Goal: Use online tool/utility: Utilize a website feature to perform a specific function

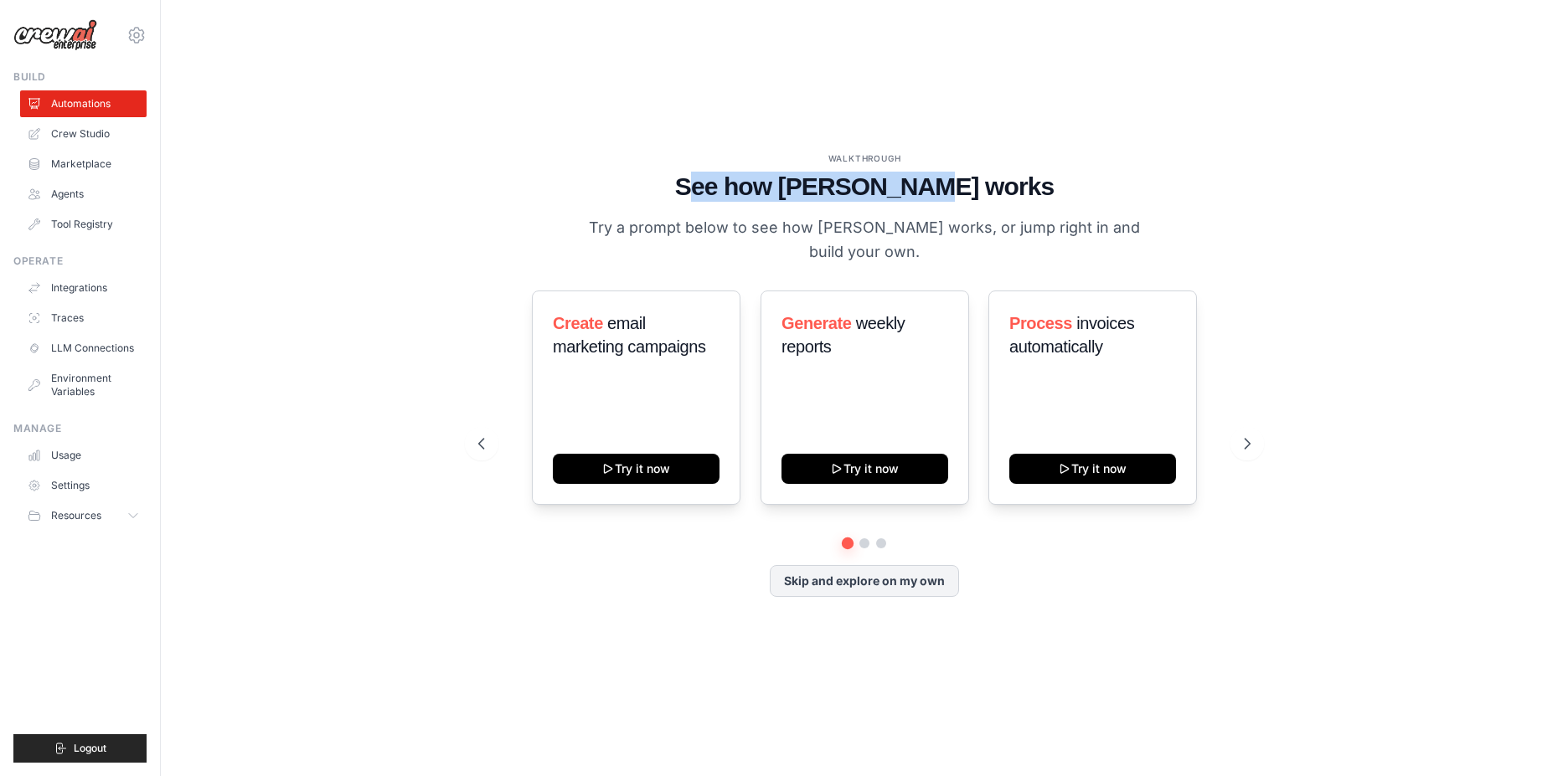
drag, startPoint x: 749, startPoint y: 195, endPoint x: 974, endPoint y: 200, distance: 225.1
click at [974, 200] on h1 "See how [PERSON_NAME] works" at bounding box center [864, 186] width 772 height 30
drag, startPoint x: 767, startPoint y: 197, endPoint x: 1001, endPoint y: 201, distance: 234.0
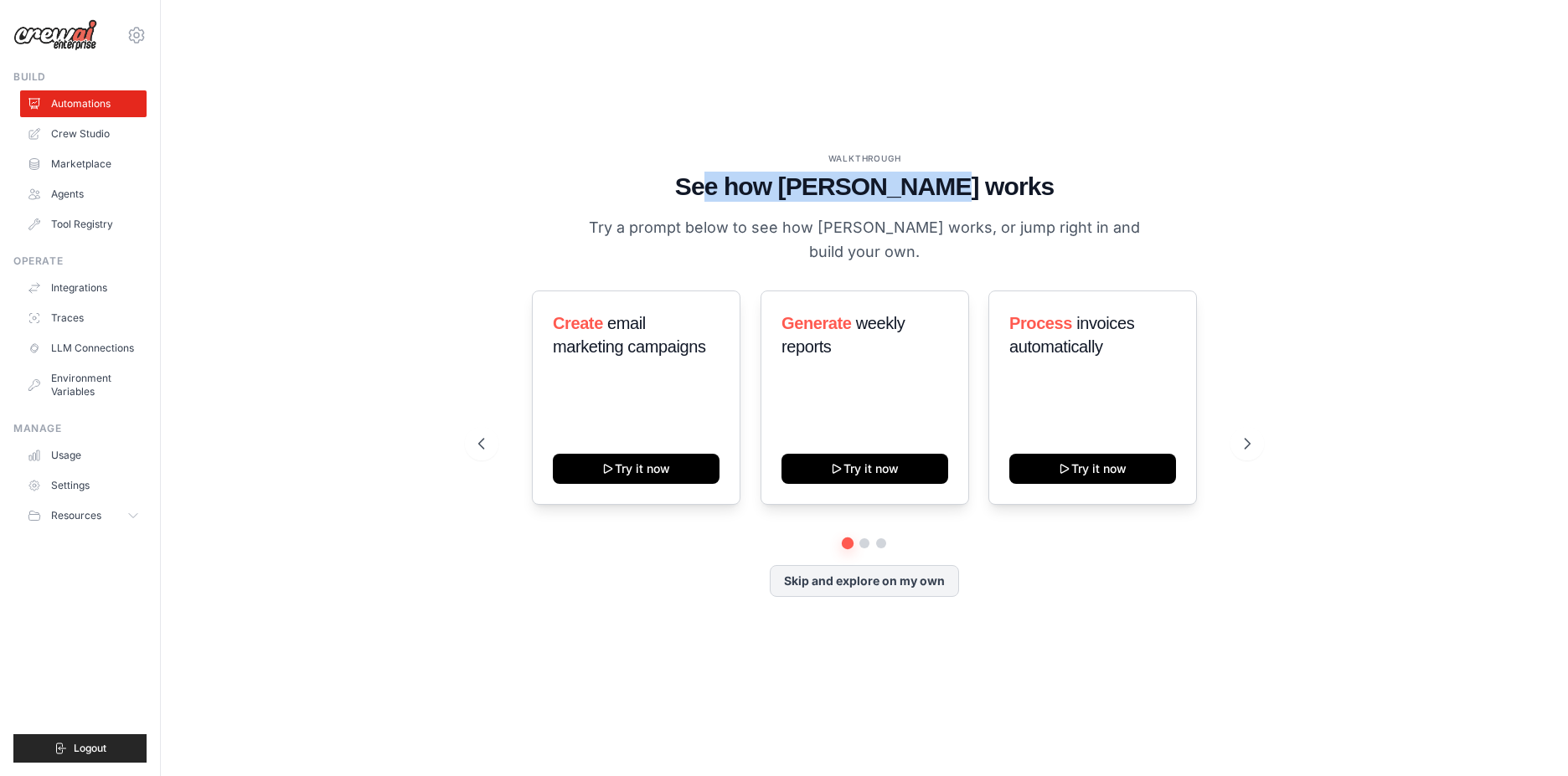
click at [1001, 201] on h1 "See how [PERSON_NAME] works" at bounding box center [864, 186] width 772 height 30
click at [654, 243] on p "Try a prompt below to see how [PERSON_NAME] works, or jump right in and build y…" at bounding box center [864, 239] width 563 height 50
drag, startPoint x: 625, startPoint y: 233, endPoint x: 1200, endPoint y: 233, distance: 575.0
click at [1200, 233] on div "WALKTHROUGH See how [PERSON_NAME] works Try a prompt below to see how [PERSON_N…" at bounding box center [864, 208] width 772 height 113
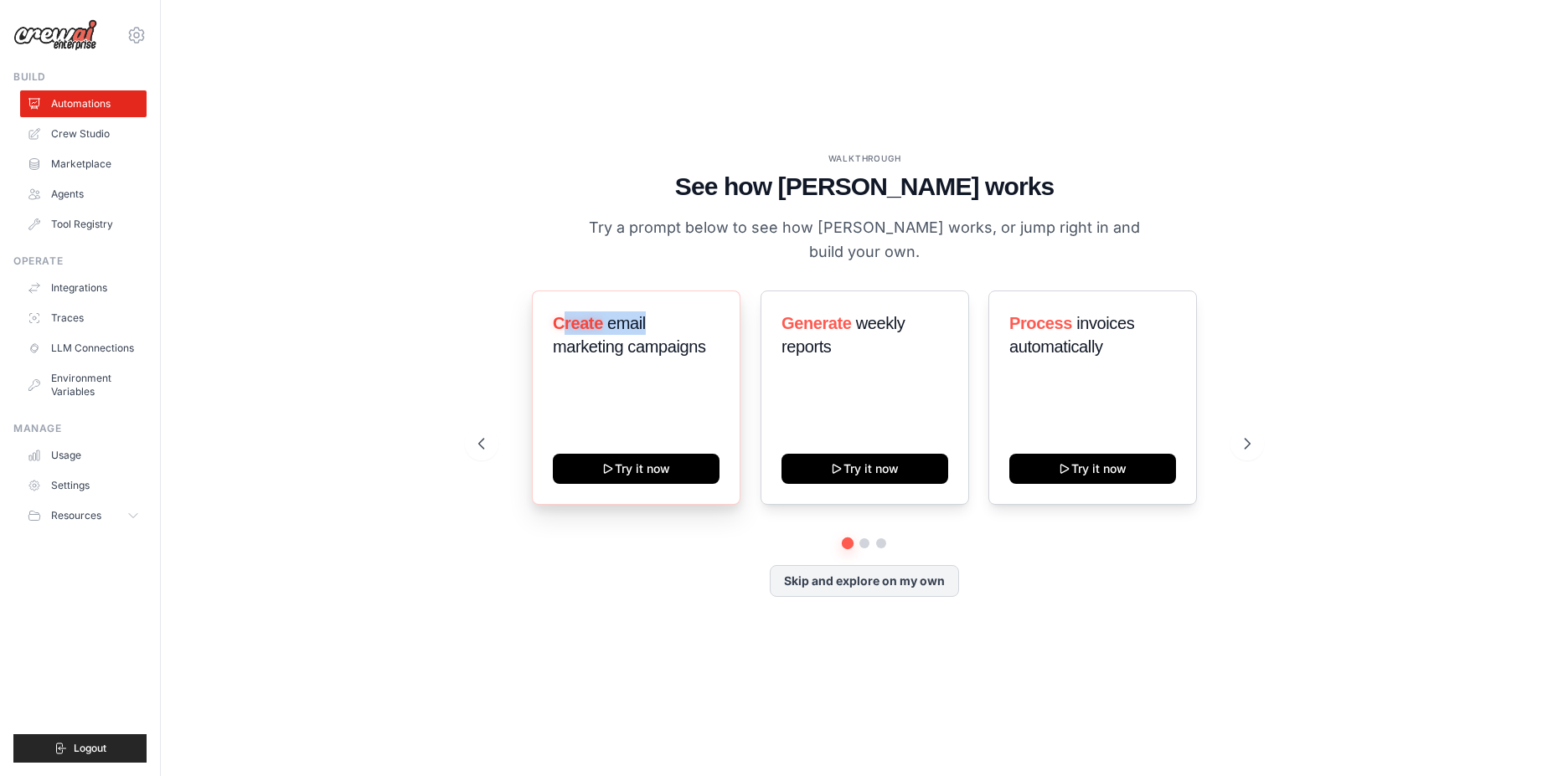
drag, startPoint x: 598, startPoint y: 315, endPoint x: 655, endPoint y: 310, distance: 57.2
click at [655, 311] on h3 "Create email marketing campaigns" at bounding box center [636, 335] width 167 height 47
drag, startPoint x: 577, startPoint y: 330, endPoint x: 687, endPoint y: 329, distance: 110.0
click at [685, 329] on span "email marketing campaigns" at bounding box center [630, 335] width 153 height 41
click at [687, 329] on span "email marketing campaigns" at bounding box center [630, 335] width 153 height 41
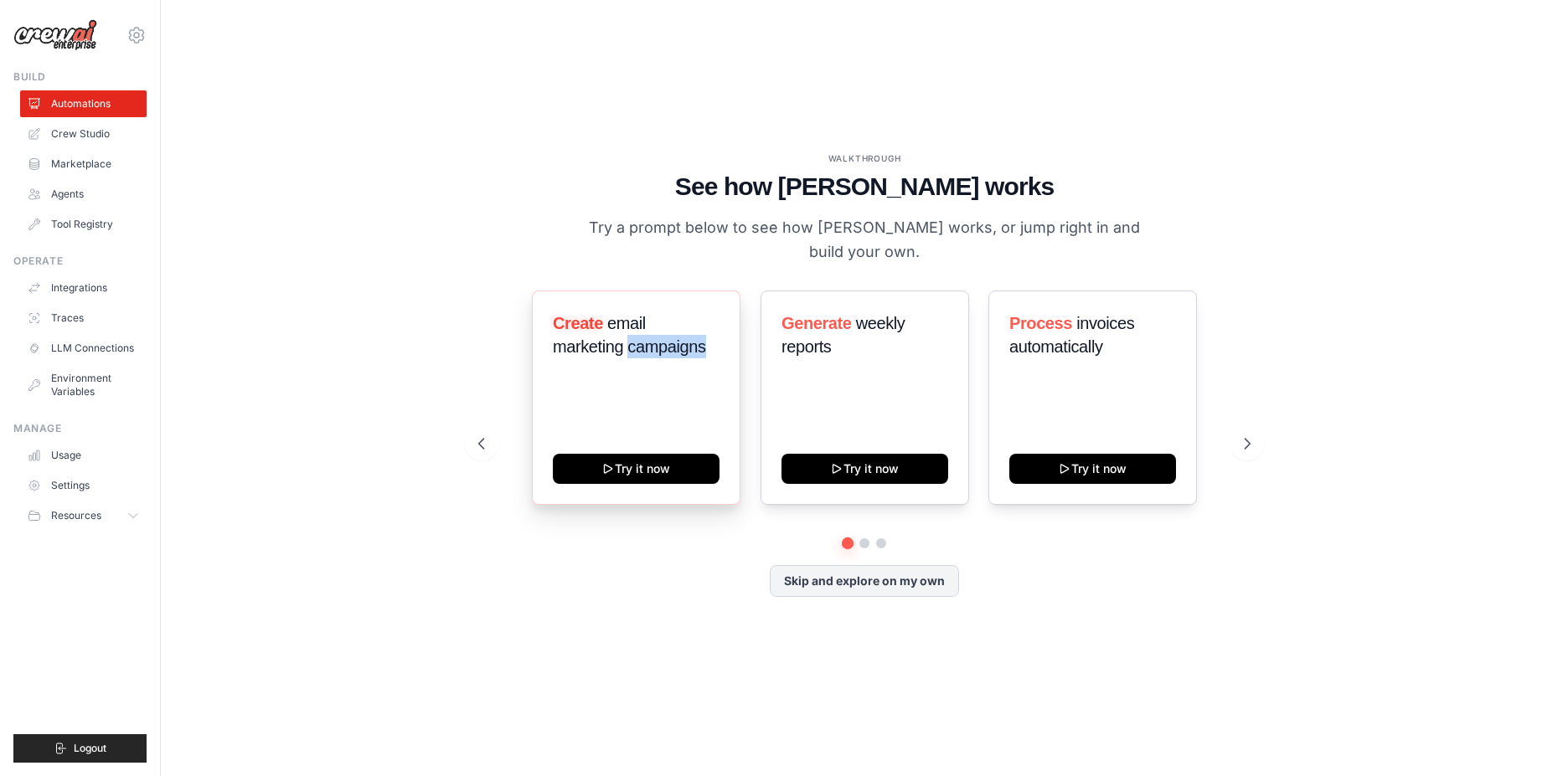
click at [687, 329] on span "email marketing campaigns" at bounding box center [630, 335] width 153 height 41
drag, startPoint x: 816, startPoint y: 302, endPoint x: 869, endPoint y: 309, distance: 53.5
click at [869, 311] on h3 "Generate weekly reports" at bounding box center [865, 335] width 167 height 47
drag, startPoint x: 867, startPoint y: 328, endPoint x: 862, endPoint y: 341, distance: 13.9
click at [862, 341] on h3 "Generate weekly reports" at bounding box center [865, 335] width 167 height 47
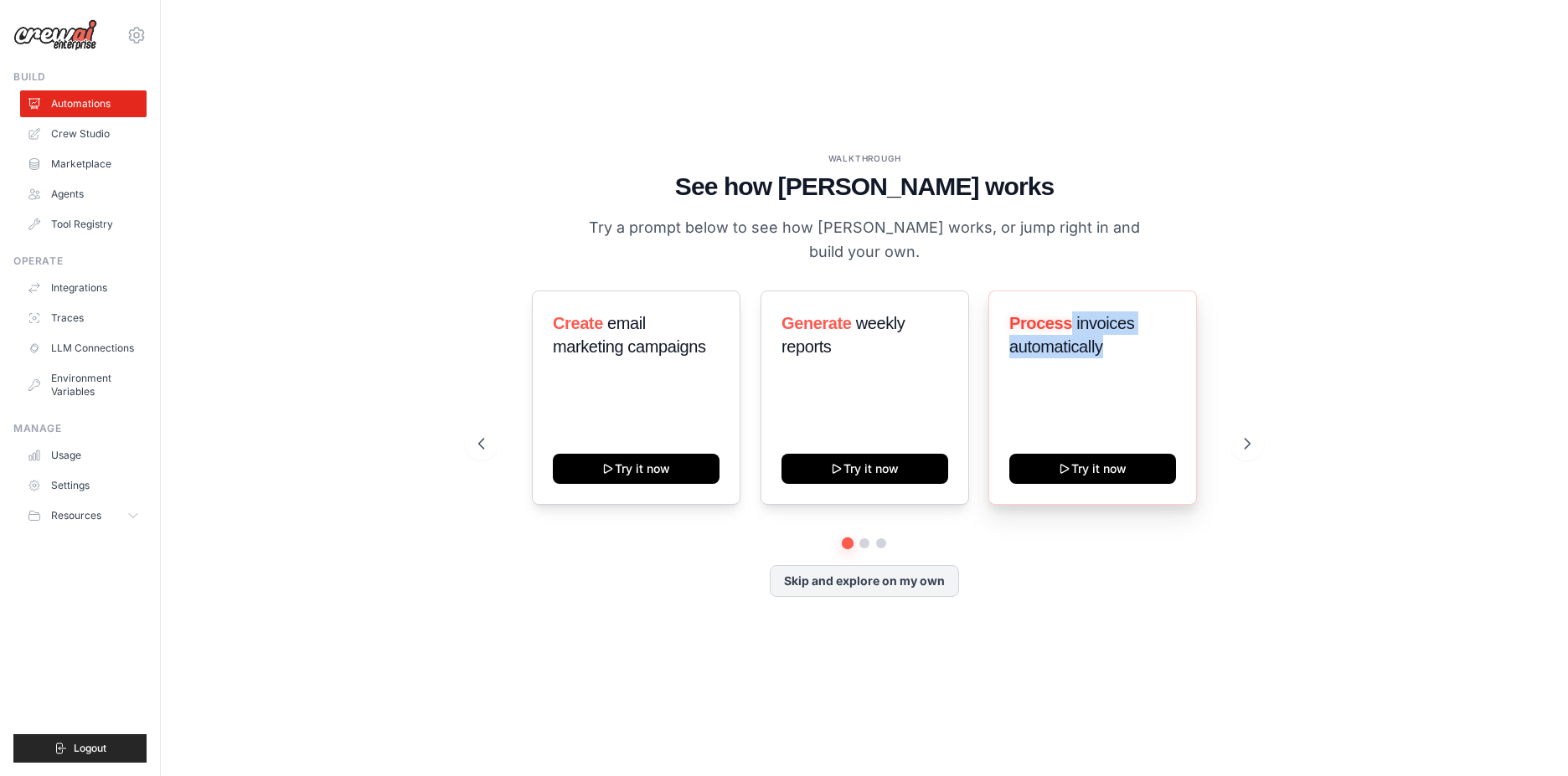
drag, startPoint x: 1125, startPoint y: 320, endPoint x: 1124, endPoint y: 346, distance: 26.0
click at [1124, 346] on h3 "Process invoices automatically" at bounding box center [1092, 335] width 167 height 47
drag, startPoint x: 1251, startPoint y: 257, endPoint x: 1267, endPoint y: 256, distance: 16.0
click at [1264, 257] on div "WALKTHROUGH See how [PERSON_NAME] works Try a prompt below to see how [PERSON_N…" at bounding box center [865, 388] width 812 height 472
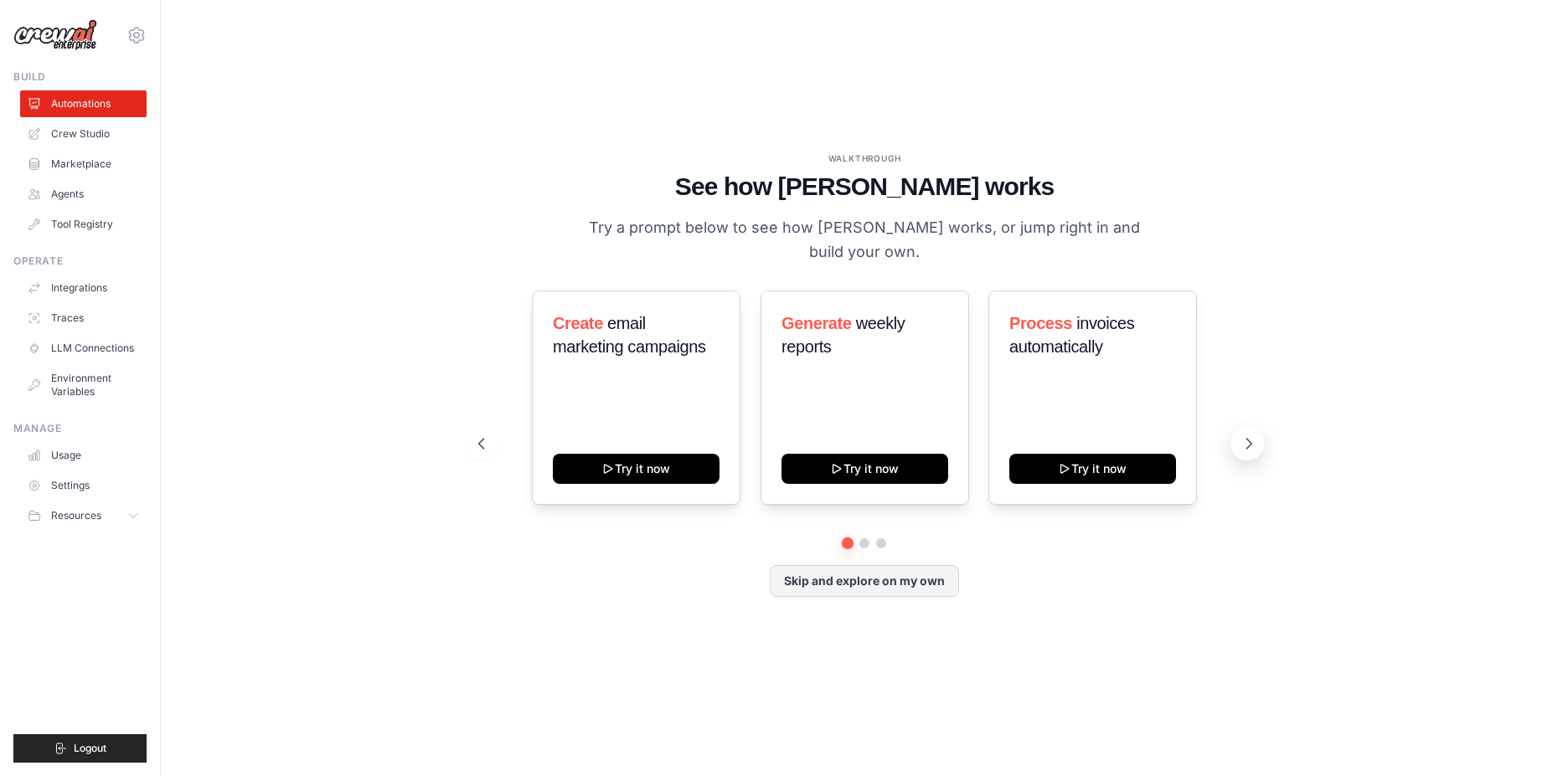
click at [1255, 436] on icon at bounding box center [1248, 444] width 17 height 17
click at [1255, 436] on icon at bounding box center [1248, 444] width 17 height 17
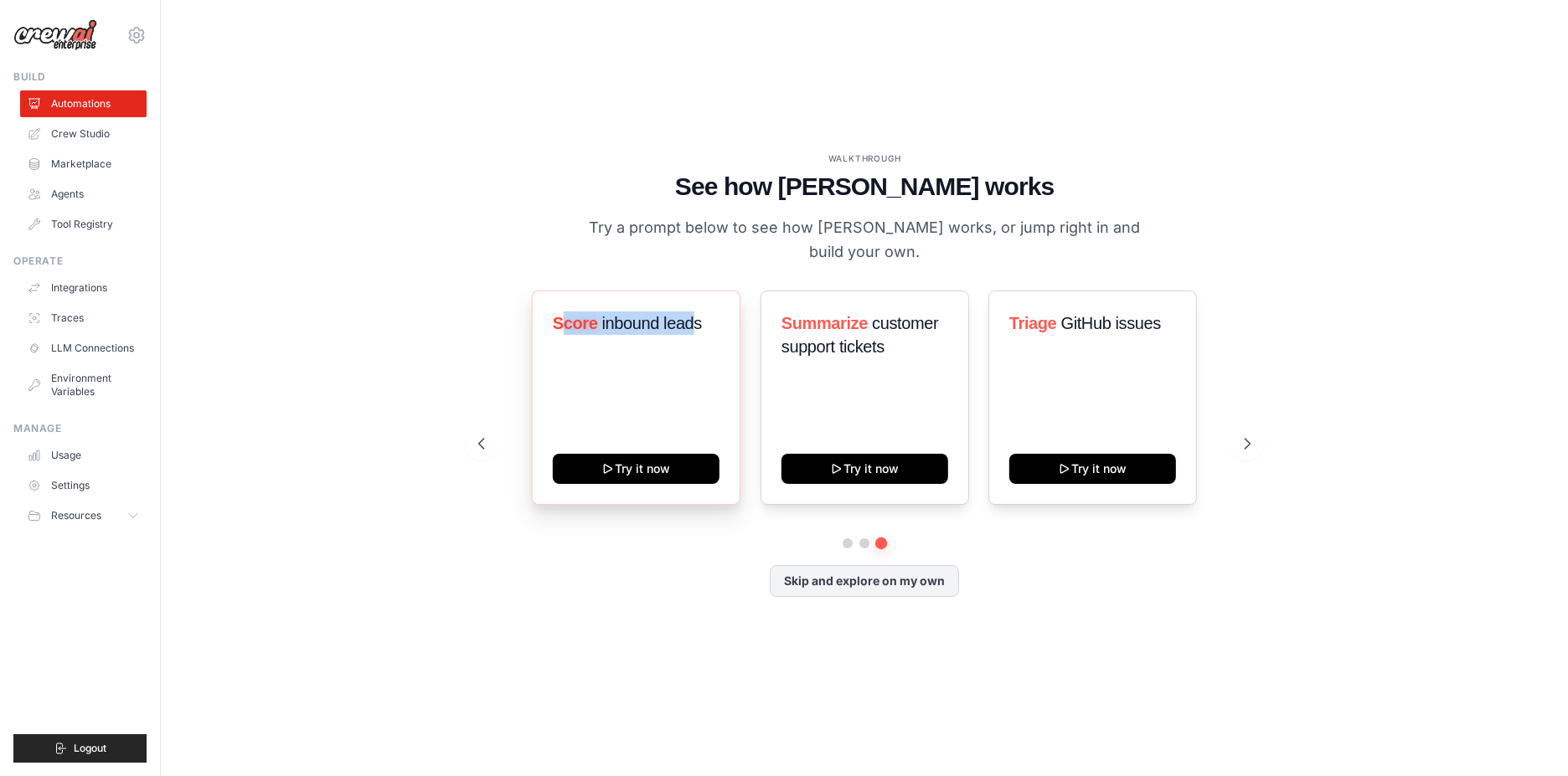
drag, startPoint x: 566, startPoint y: 311, endPoint x: 698, endPoint y: 312, distance: 132.0
click at [698, 312] on h3 "Score inbound leads" at bounding box center [636, 323] width 167 height 23
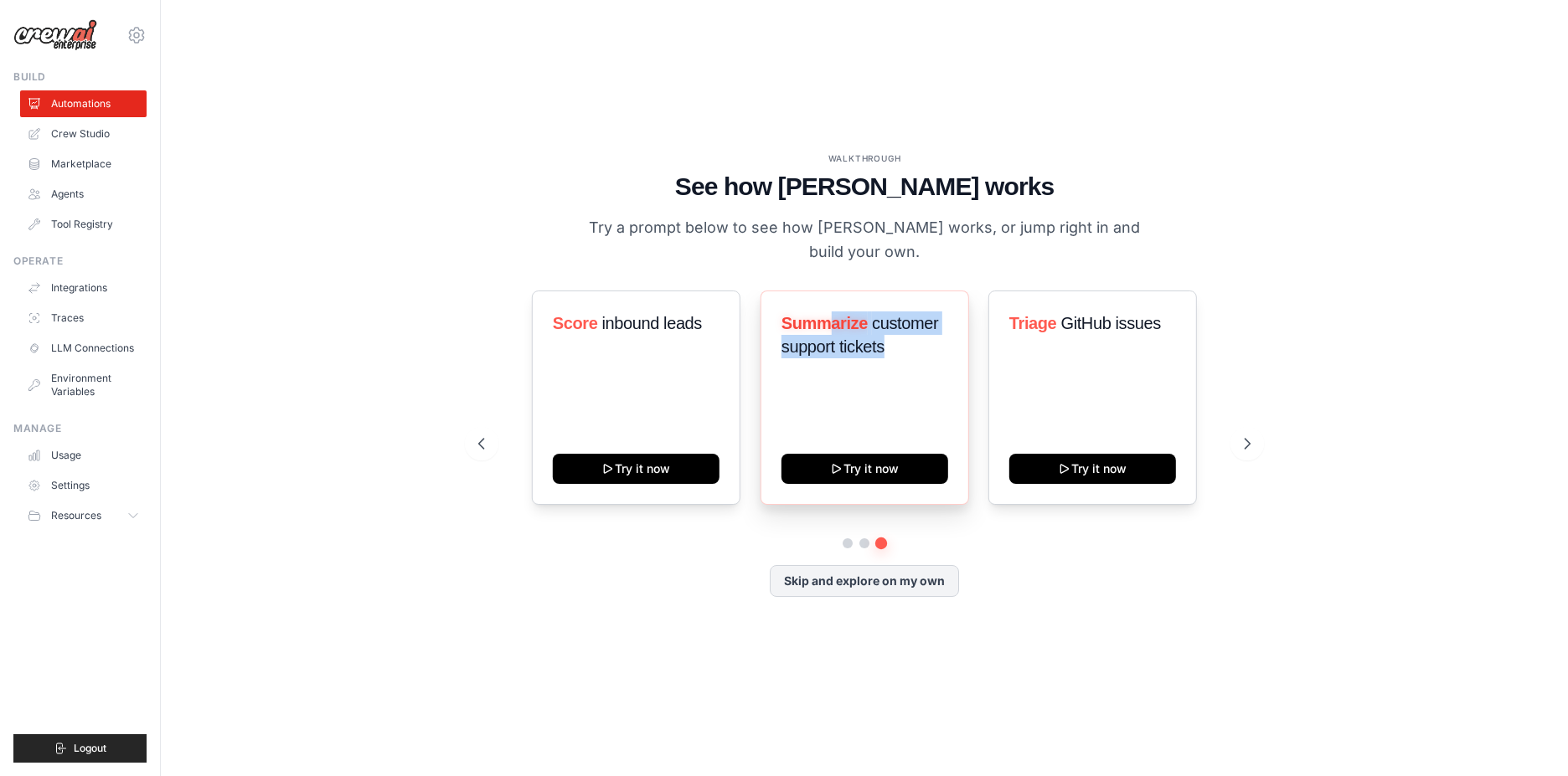
drag, startPoint x: 831, startPoint y: 315, endPoint x: 897, endPoint y: 356, distance: 77.7
click at [897, 356] on div "Summarize customer support tickets" at bounding box center [865, 341] width 167 height 60
click at [1071, 328] on div "Triage GitHub issues" at bounding box center [1092, 329] width 167 height 37
drag, startPoint x: 1073, startPoint y: 311, endPoint x: 1135, endPoint y: 310, distance: 62.0
click at [1135, 314] on span "GitHub issues" at bounding box center [1110, 323] width 100 height 18
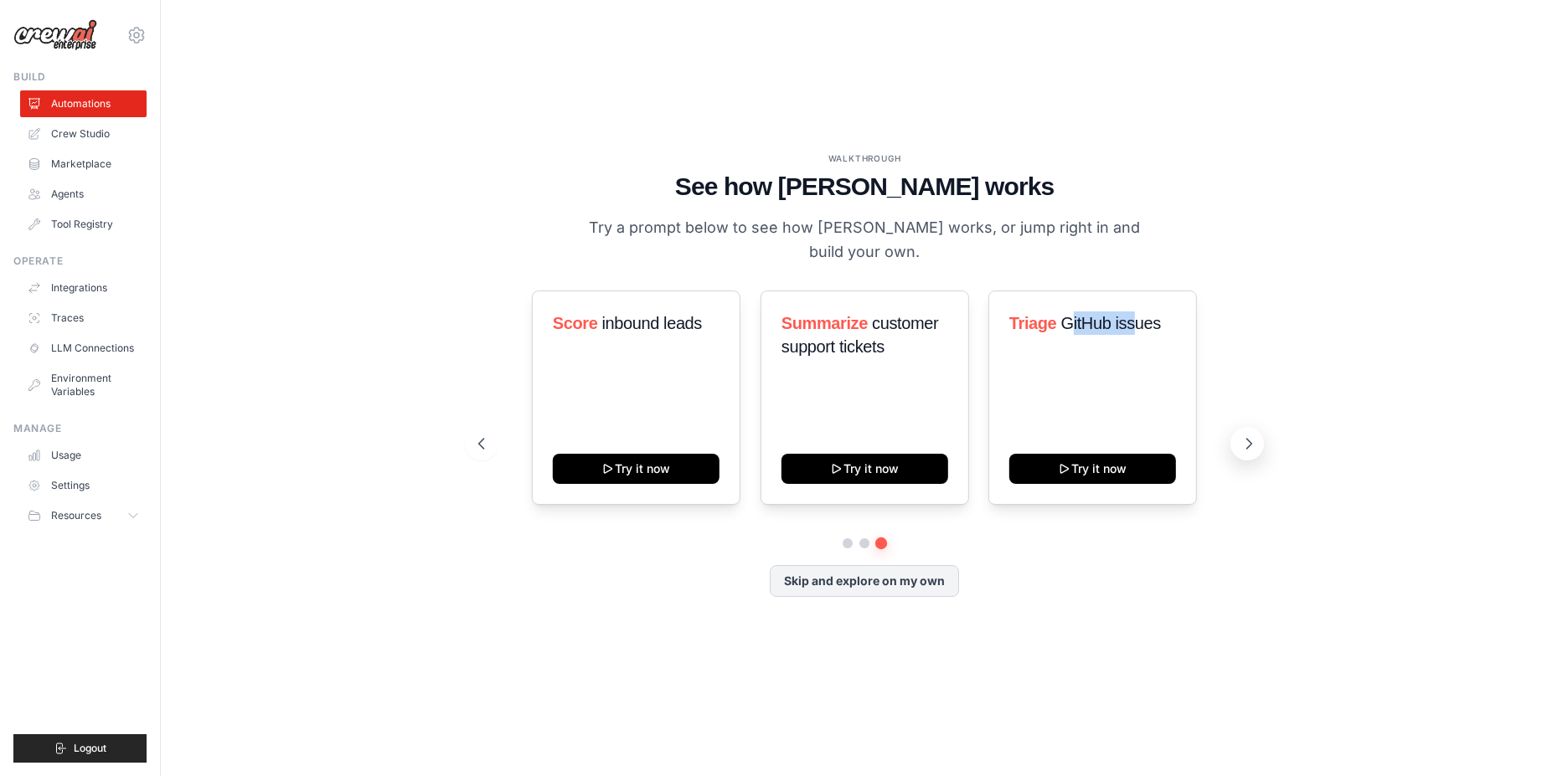
click at [1241, 438] on icon at bounding box center [1248, 444] width 17 height 17
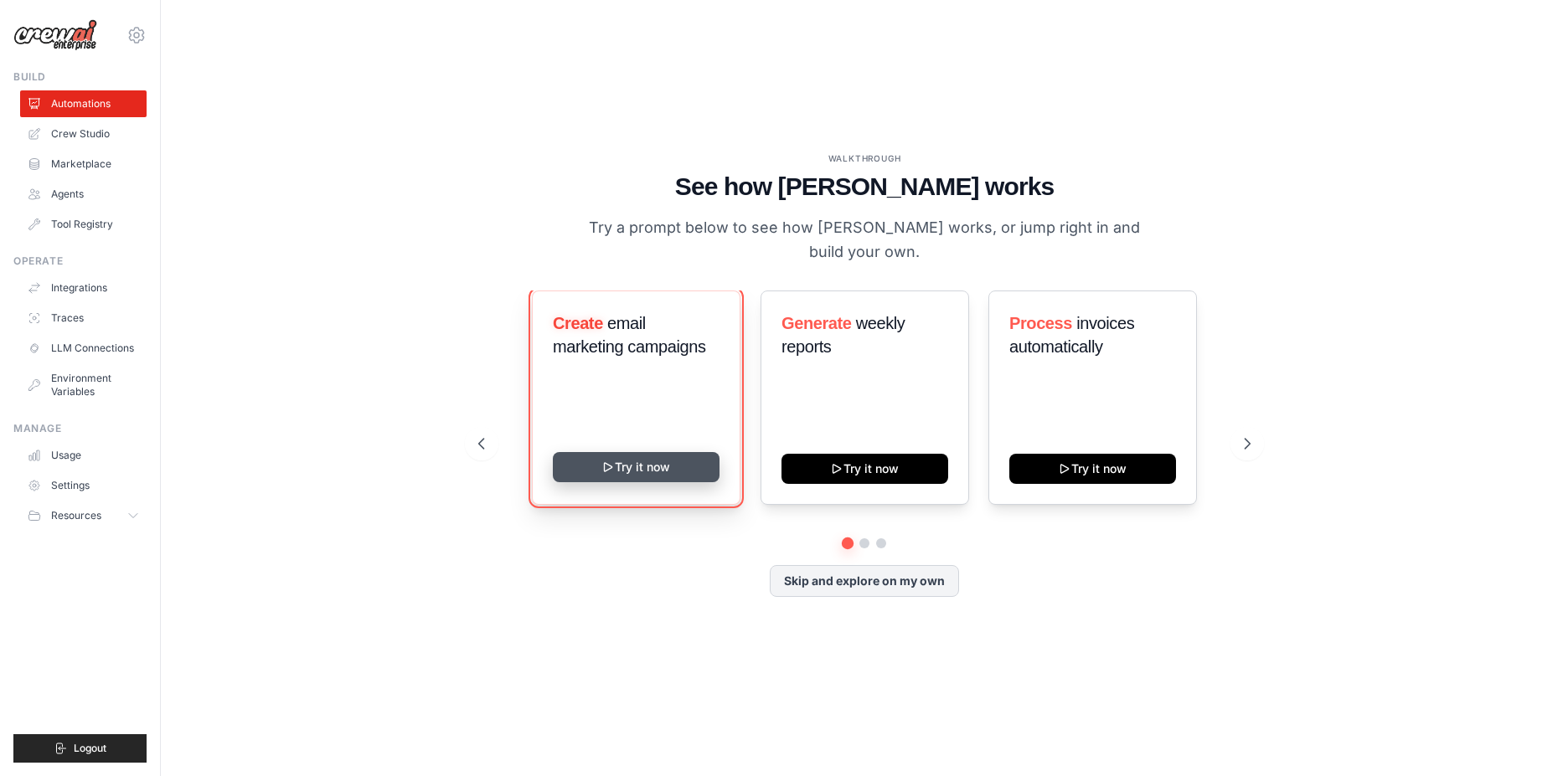
click at [665, 452] on button "Try it now" at bounding box center [636, 466] width 167 height 30
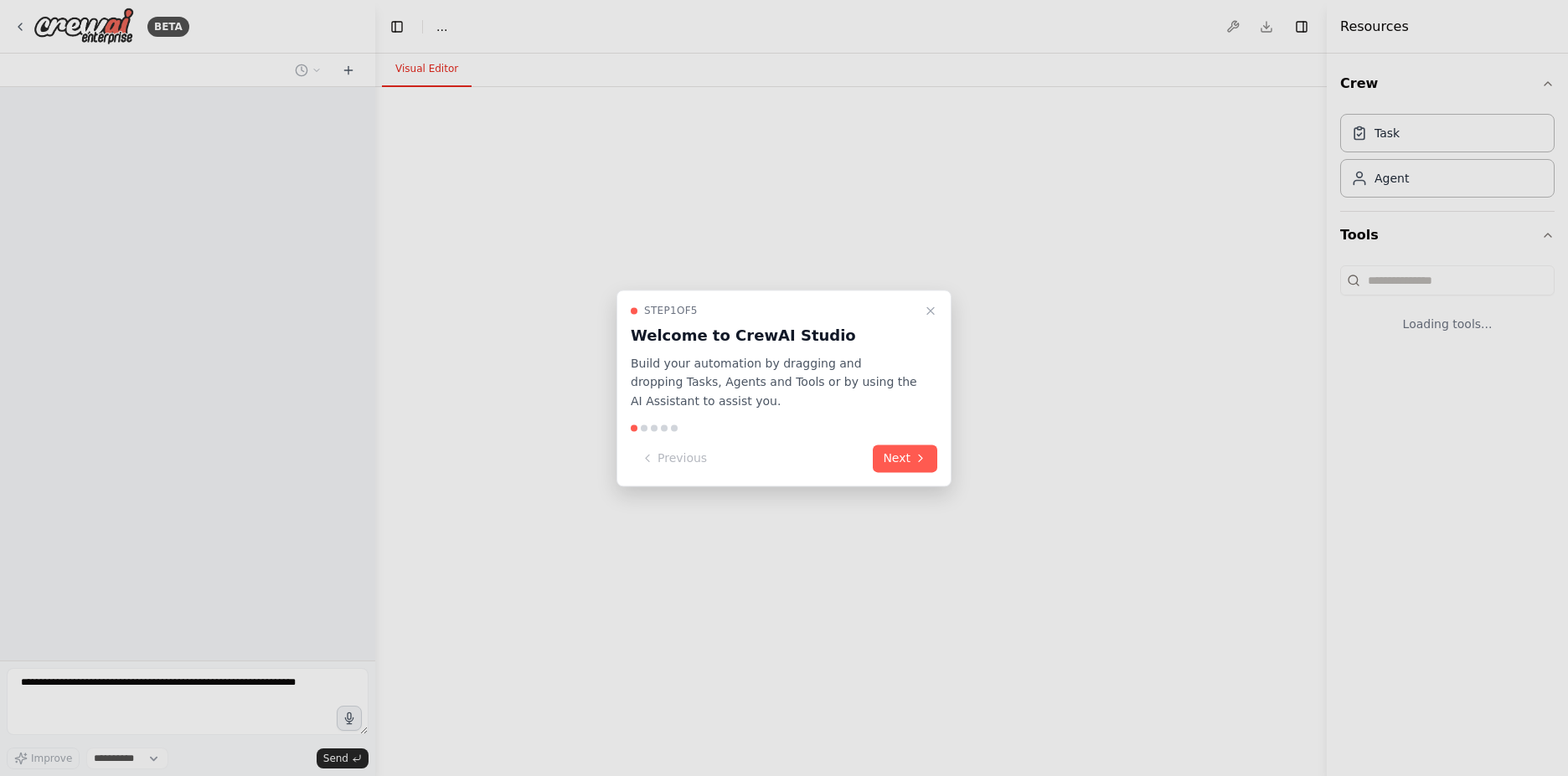
select select "****"
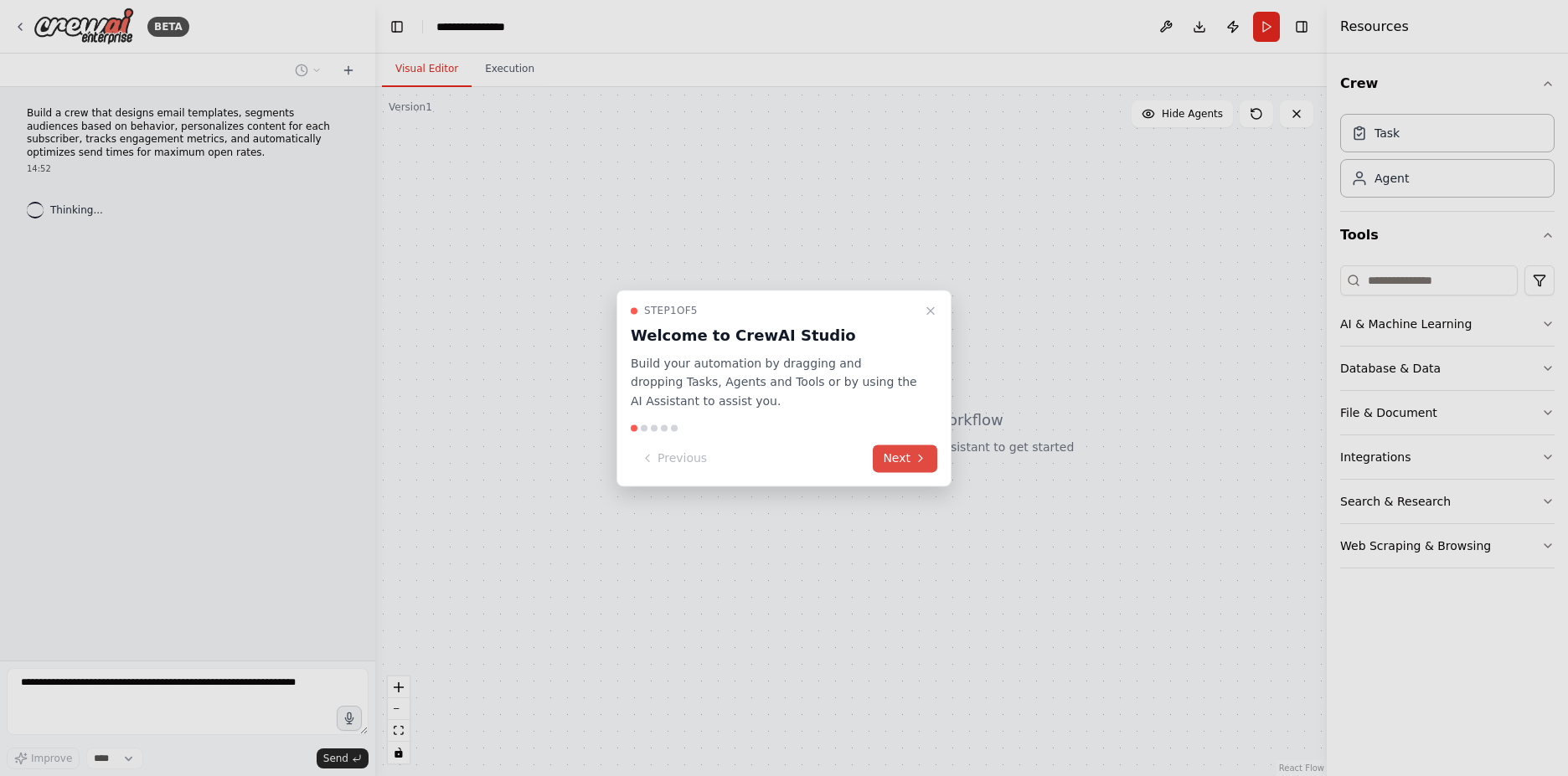
click at [889, 452] on button "Next" at bounding box center [905, 458] width 65 height 28
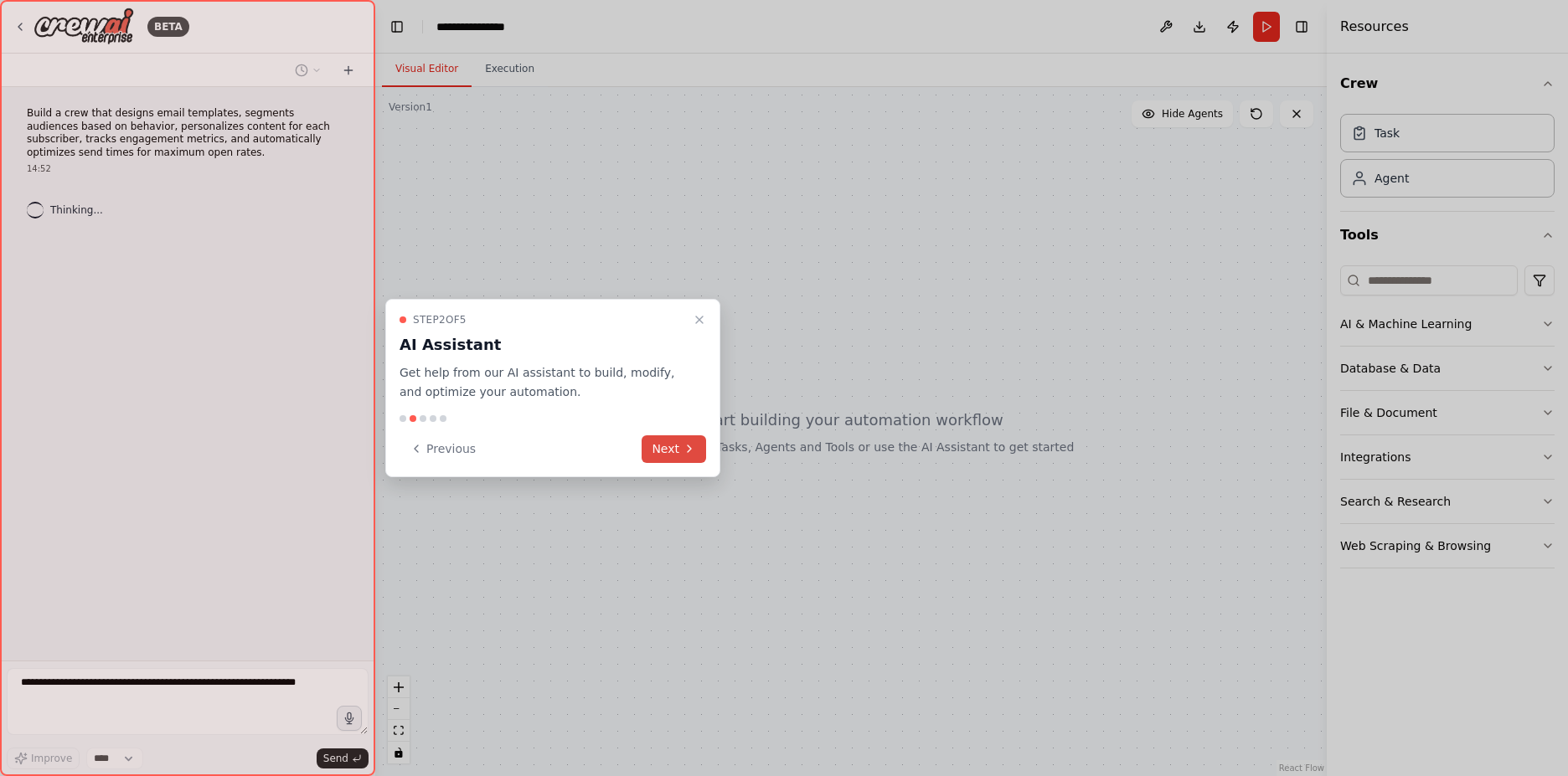
click at [693, 447] on icon at bounding box center [689, 448] width 14 height 14
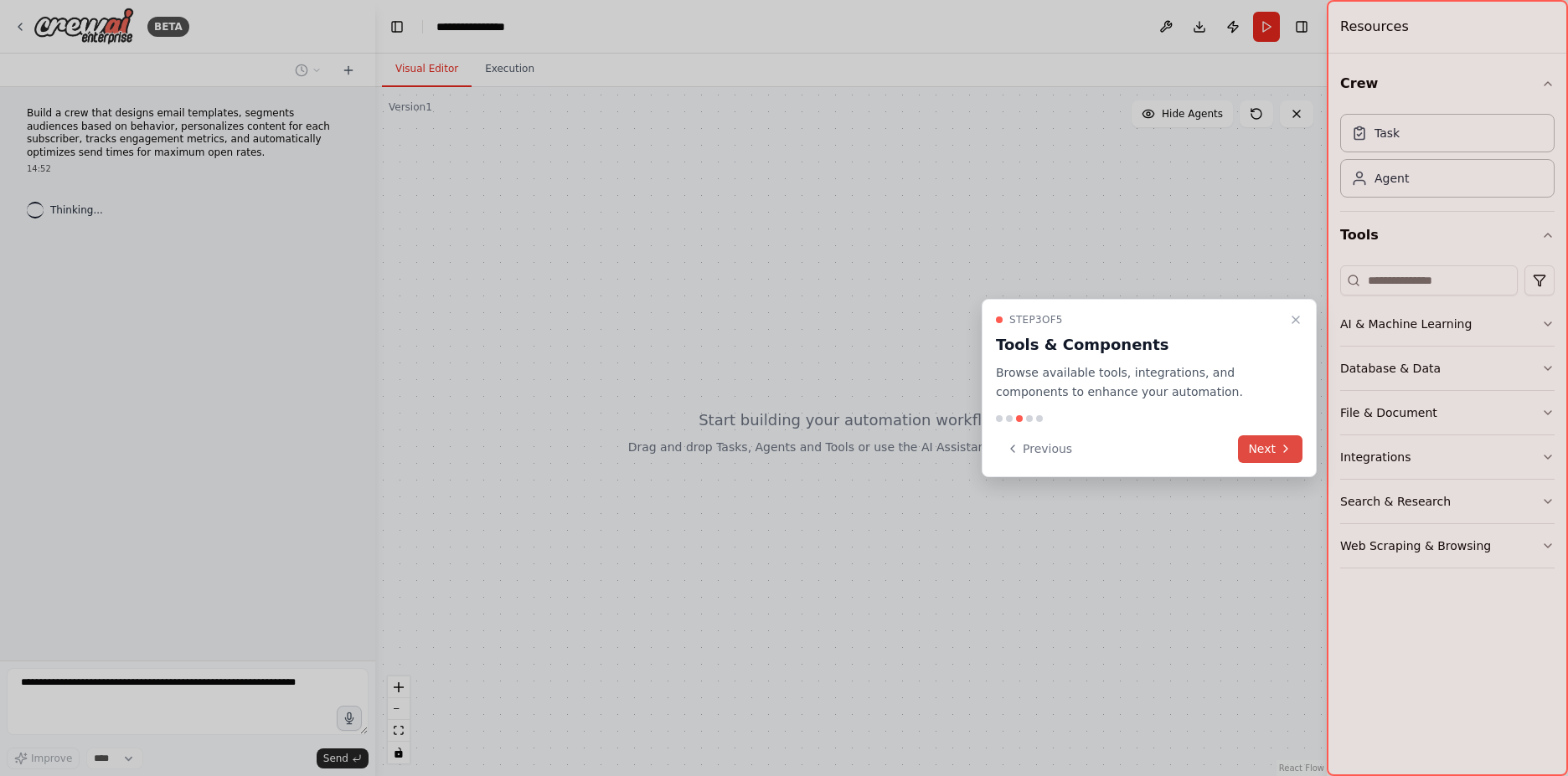
click at [1298, 455] on button "Next" at bounding box center [1270, 449] width 65 height 28
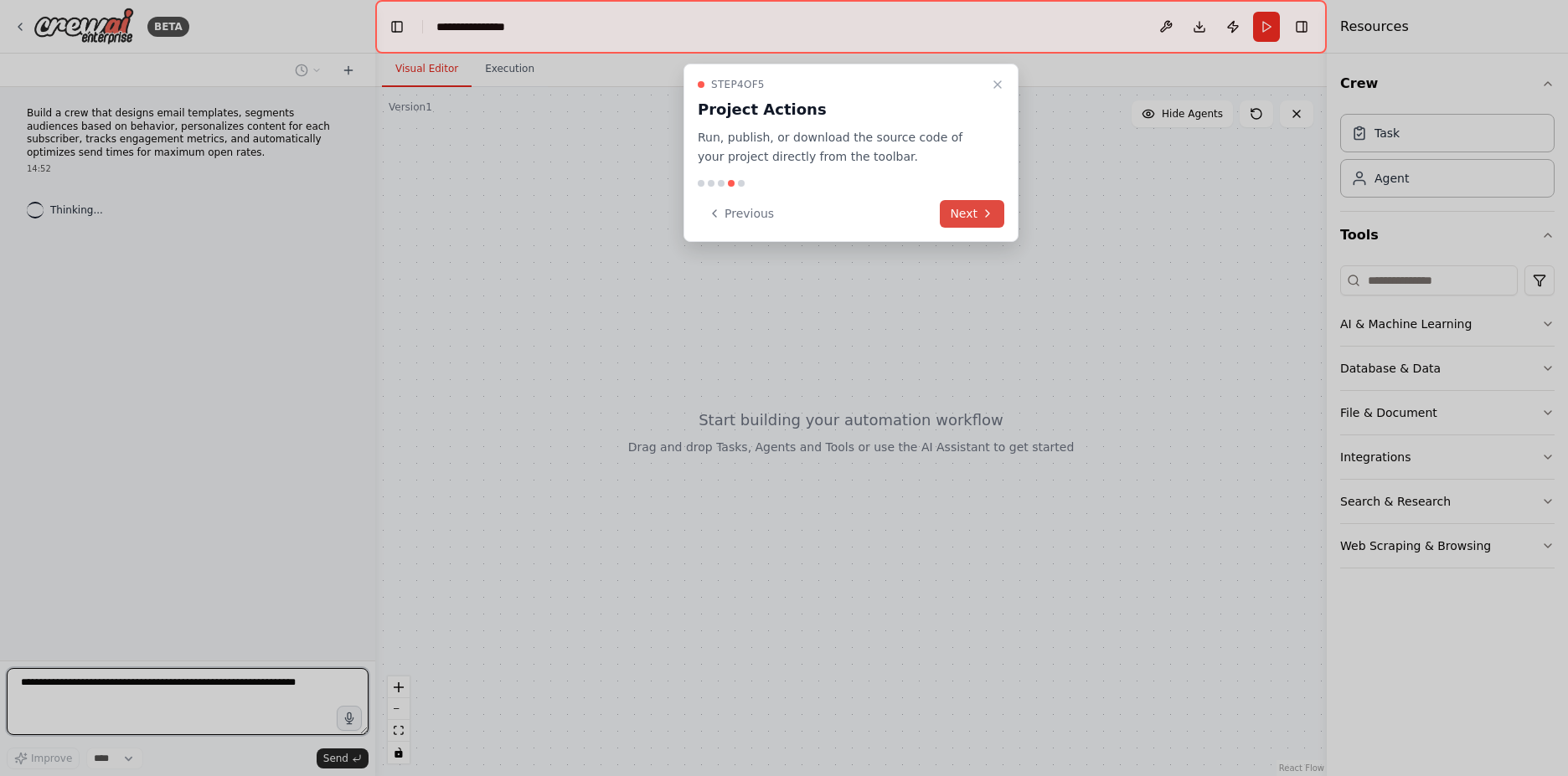
click at [946, 204] on button "Next" at bounding box center [972, 213] width 65 height 28
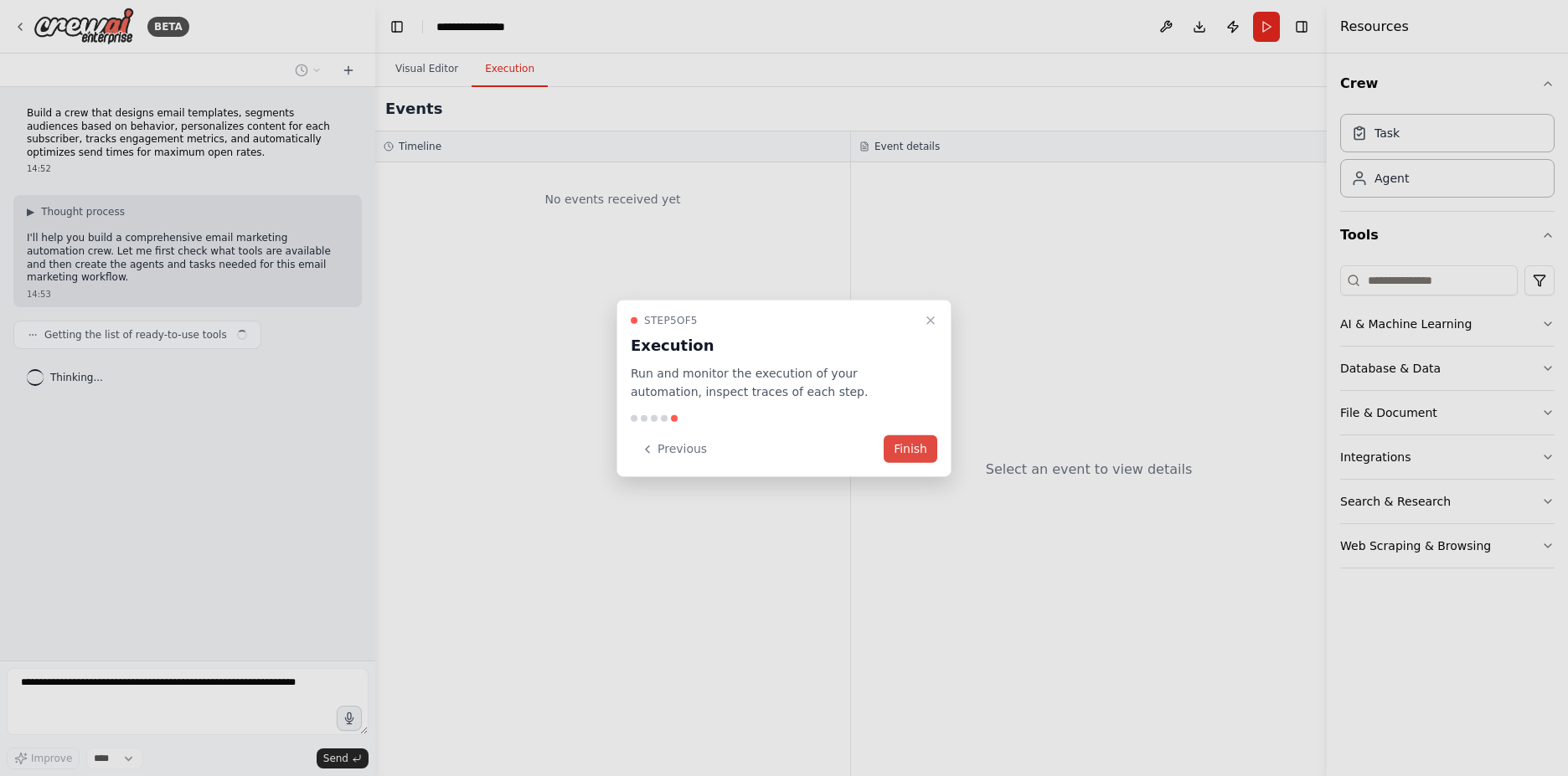
click at [903, 453] on button "Finish" at bounding box center [911, 449] width 54 height 28
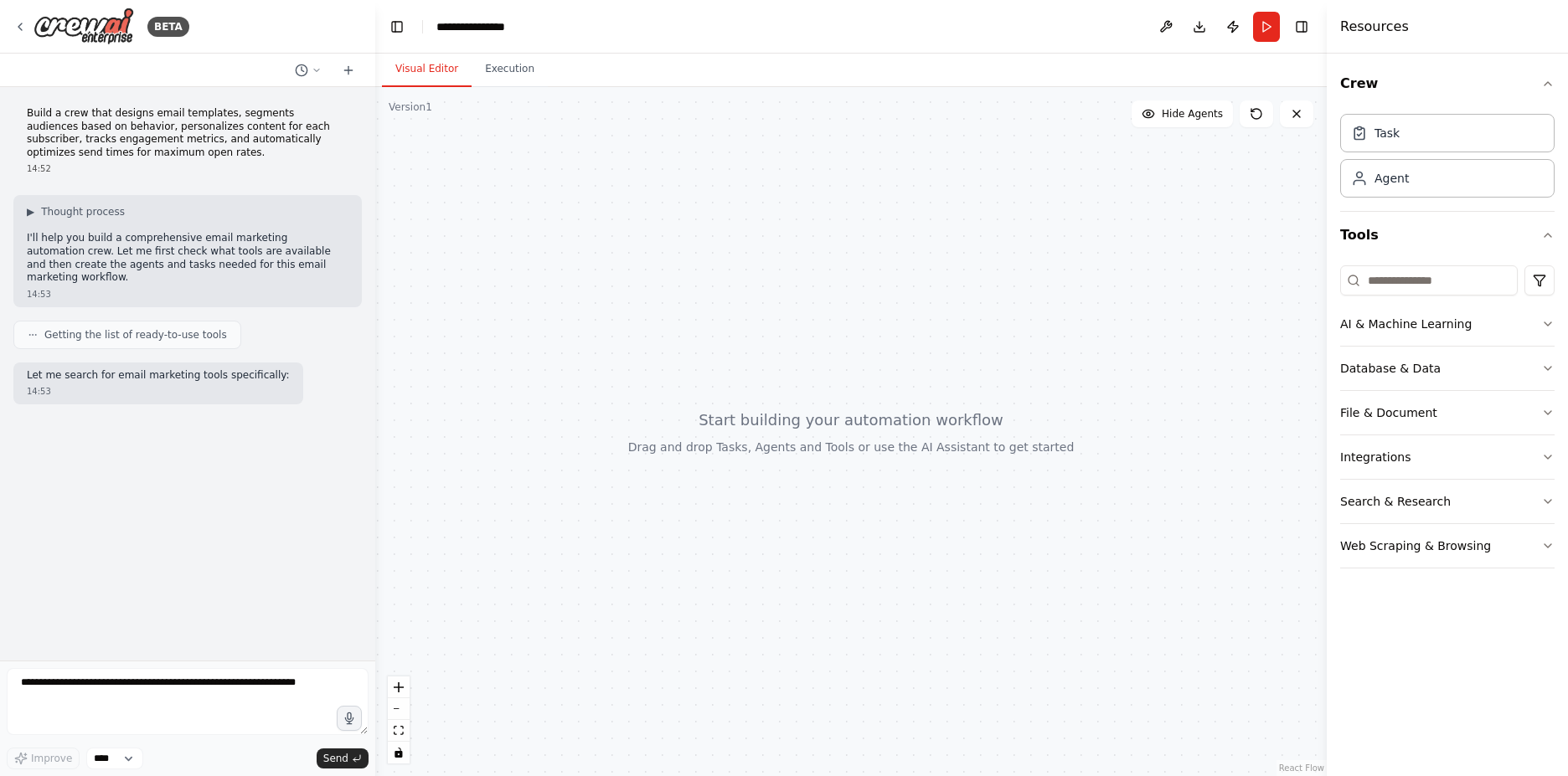
drag, startPoint x: 568, startPoint y: 293, endPoint x: 836, endPoint y: 309, distance: 268.5
click at [738, 307] on div at bounding box center [851, 431] width 951 height 689
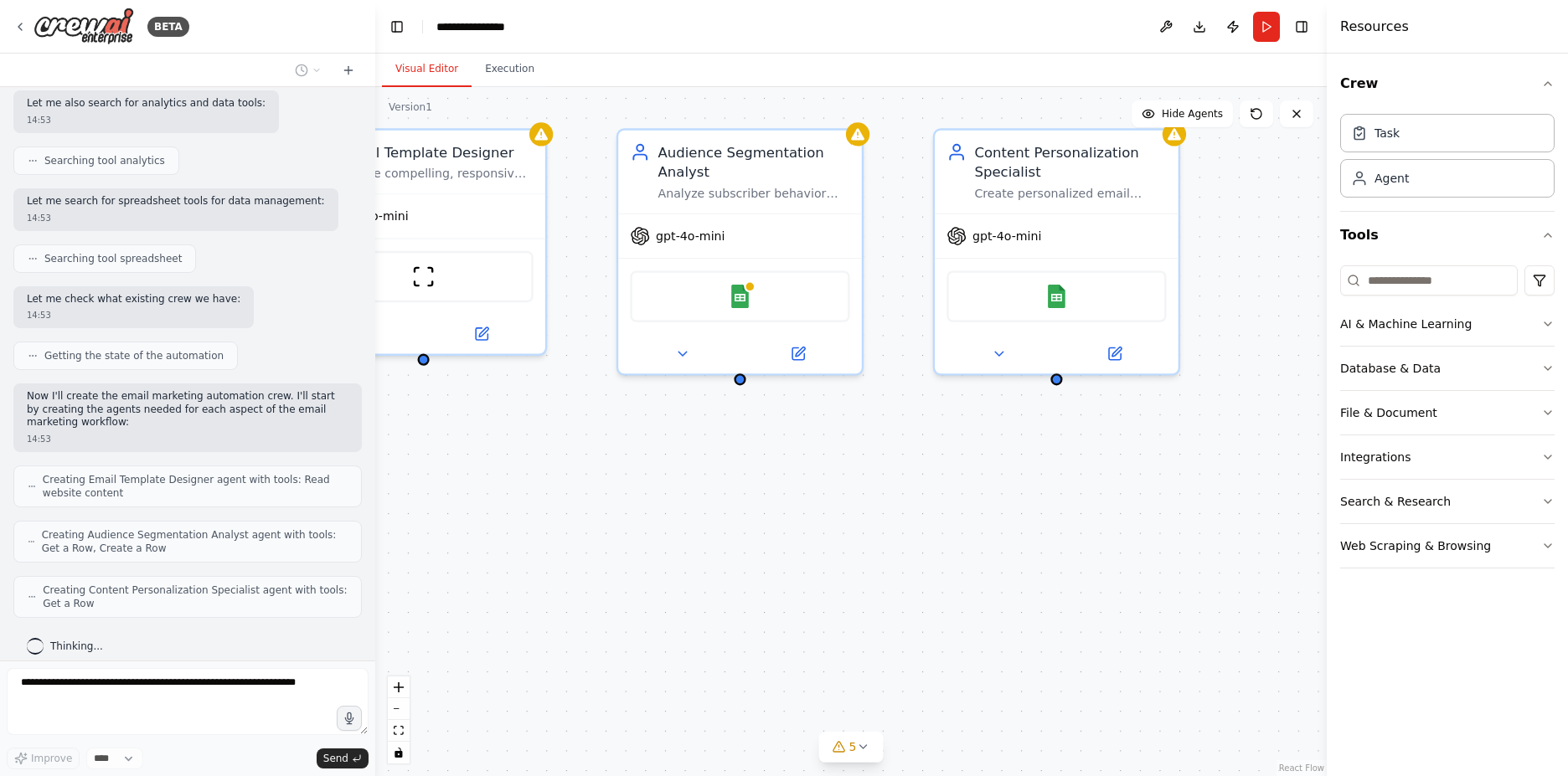
scroll to position [424, 0]
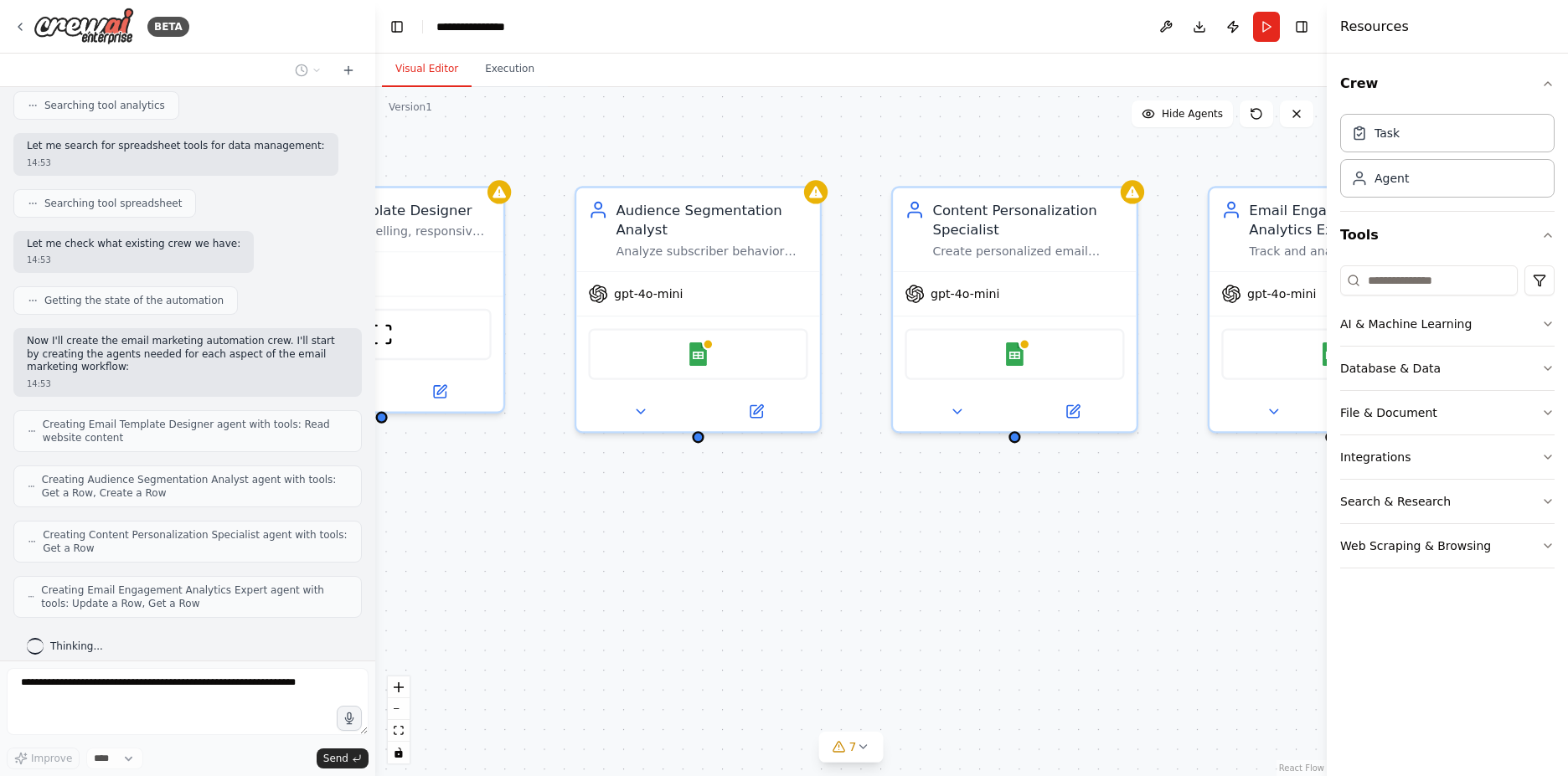
drag, startPoint x: 864, startPoint y: 508, endPoint x: 774, endPoint y: 485, distance: 92.9
click at [574, 510] on div "Email Template Designer Create compelling, responsive email templates that alig…" at bounding box center [851, 431] width 951 height 689
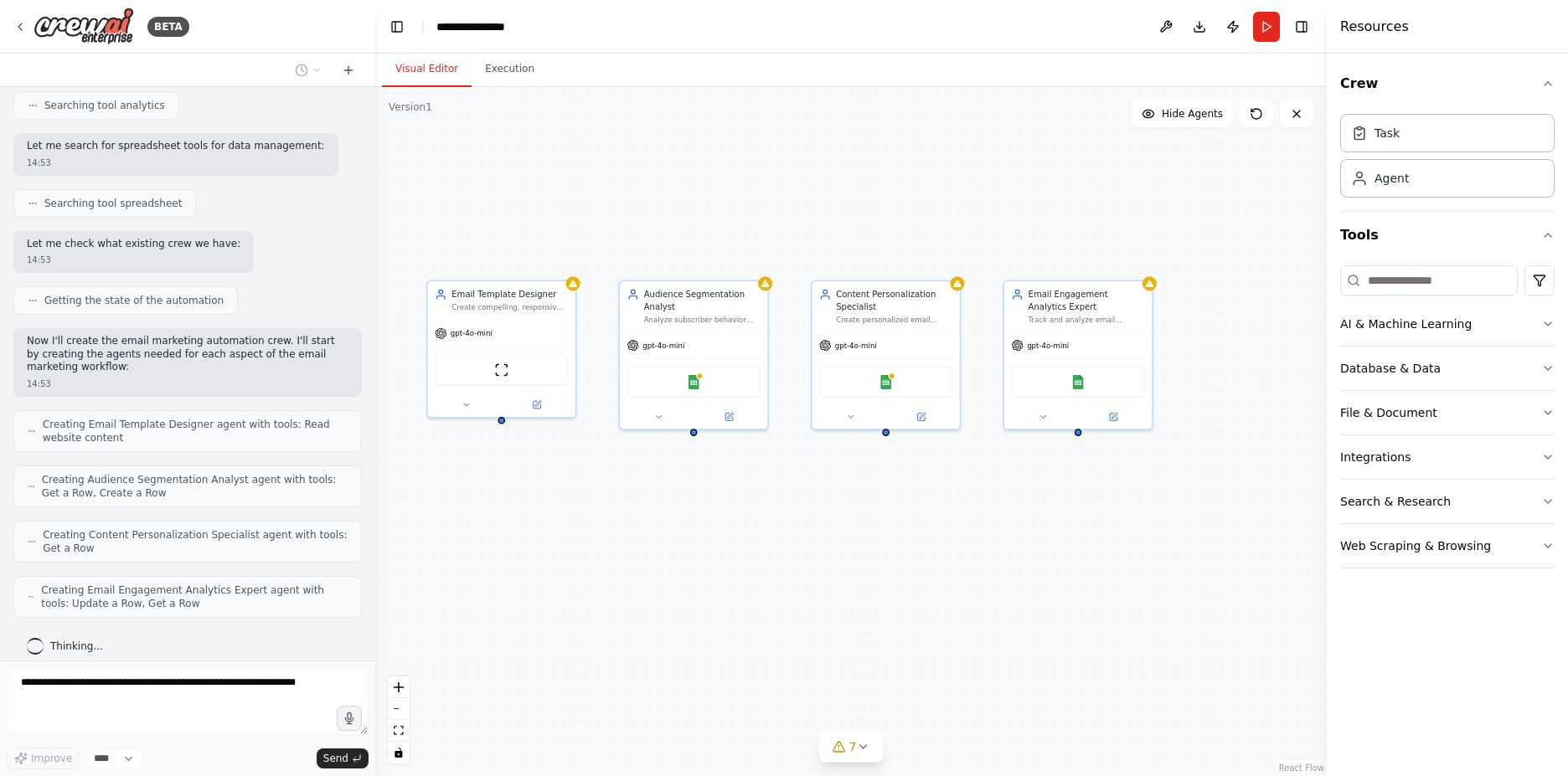
drag, startPoint x: 890, startPoint y: 531, endPoint x: 838, endPoint y: 501, distance: 60.0
click at [838, 501] on div "Email Template Designer Create compelling, responsive email templates that alig…" at bounding box center [851, 431] width 951 height 689
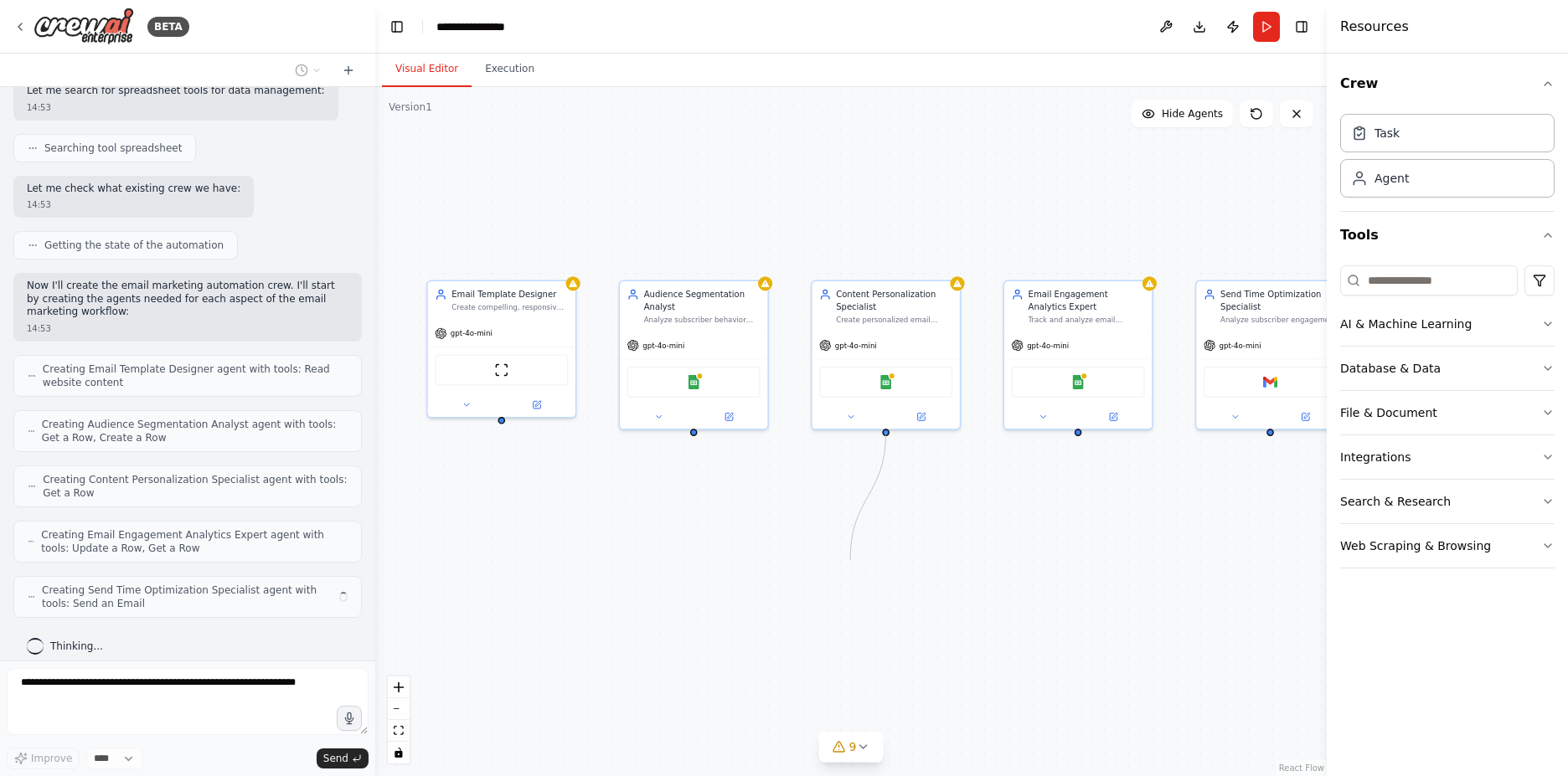
drag, startPoint x: 885, startPoint y: 429, endPoint x: 850, endPoint y: 560, distance: 135.6
click at [850, 560] on div "Email Template Designer Create compelling, responsive email templates that alig…" at bounding box center [851, 431] width 951 height 689
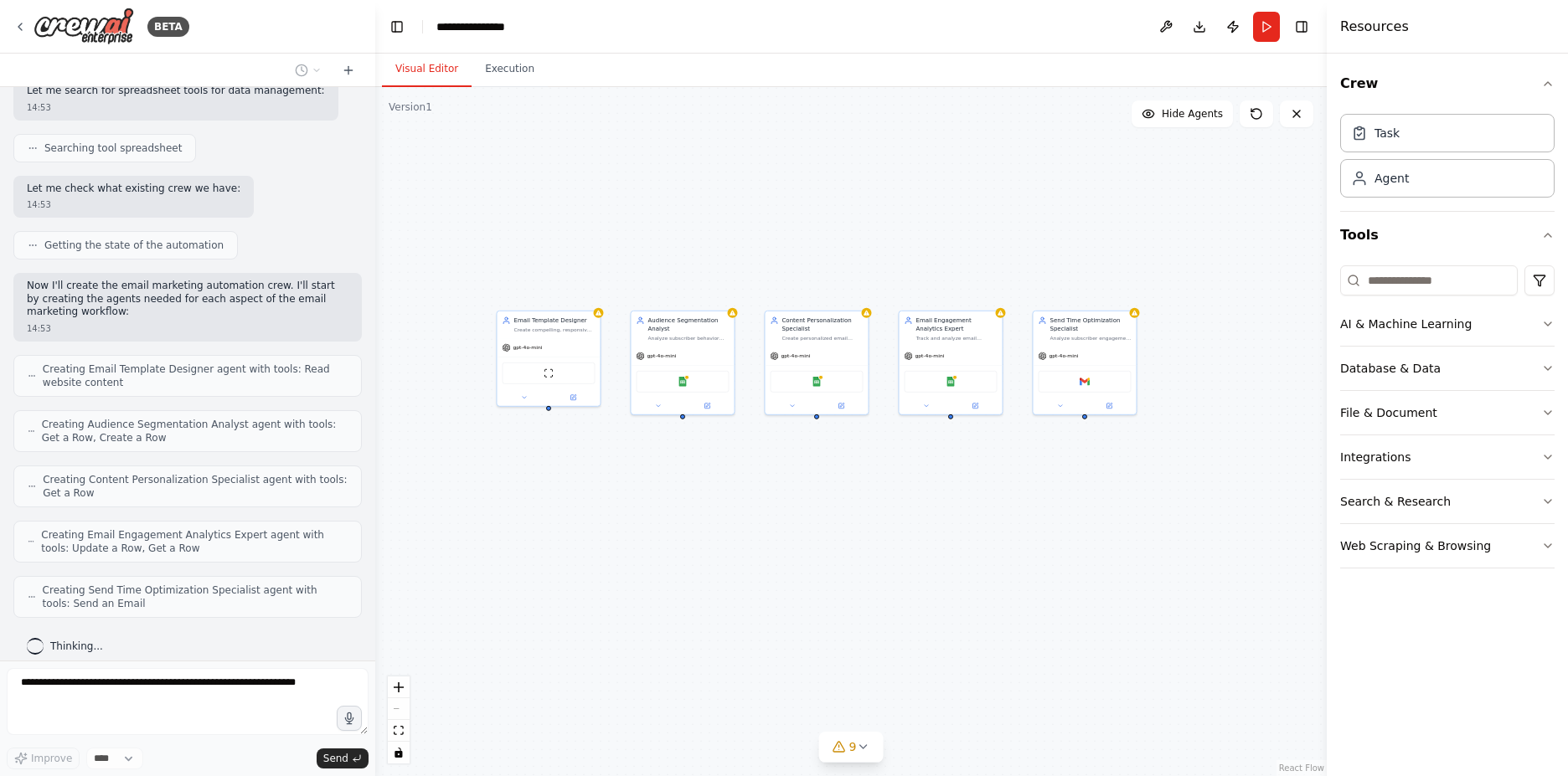
drag, startPoint x: 972, startPoint y: 551, endPoint x: 883, endPoint y: 498, distance: 103.6
click at [883, 498] on div "Email Template Designer Create compelling, responsive email templates that alig…" at bounding box center [851, 431] width 951 height 689
click at [478, 30] on div "**********" at bounding box center [478, 26] width 86 height 17
click at [528, 29] on div "**********" at bounding box center [498, 26] width 125 height 17
drag, startPoint x: 611, startPoint y: 165, endPoint x: 599, endPoint y: 159, distance: 13.4
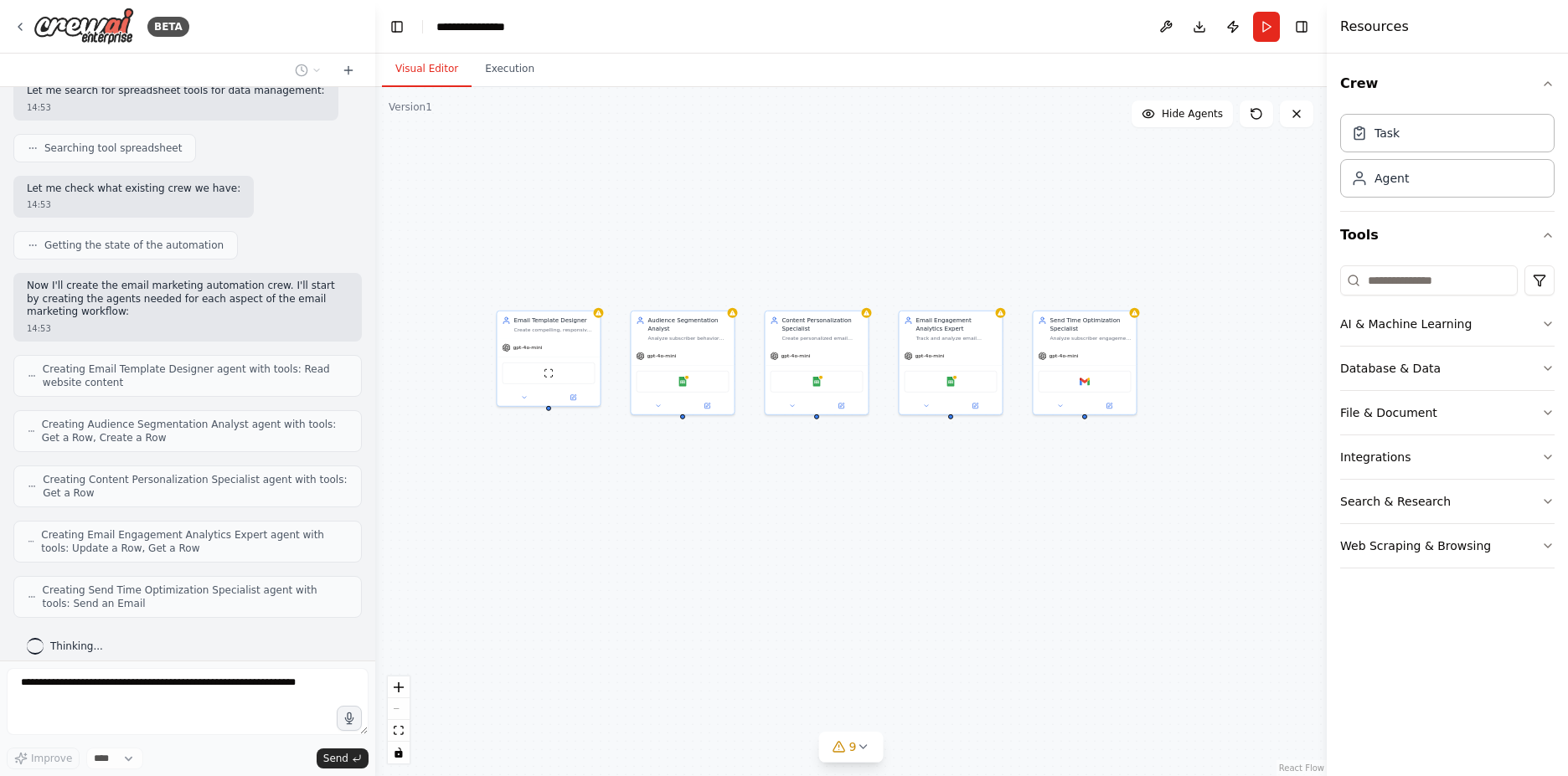
click at [607, 164] on div "Email Template Designer Create compelling, responsive email templates that alig…" at bounding box center [851, 431] width 951 height 689
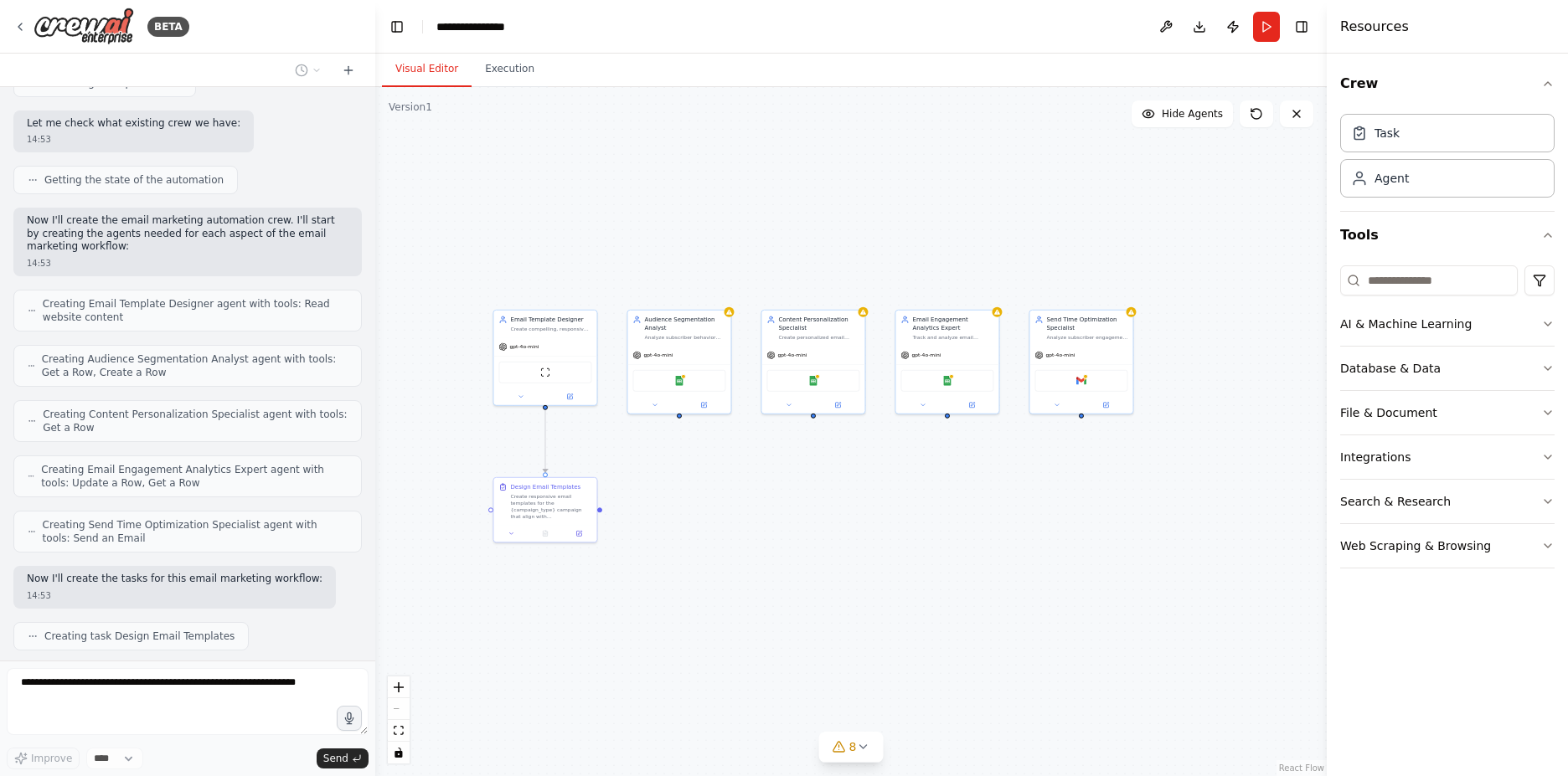
scroll to position [578, 0]
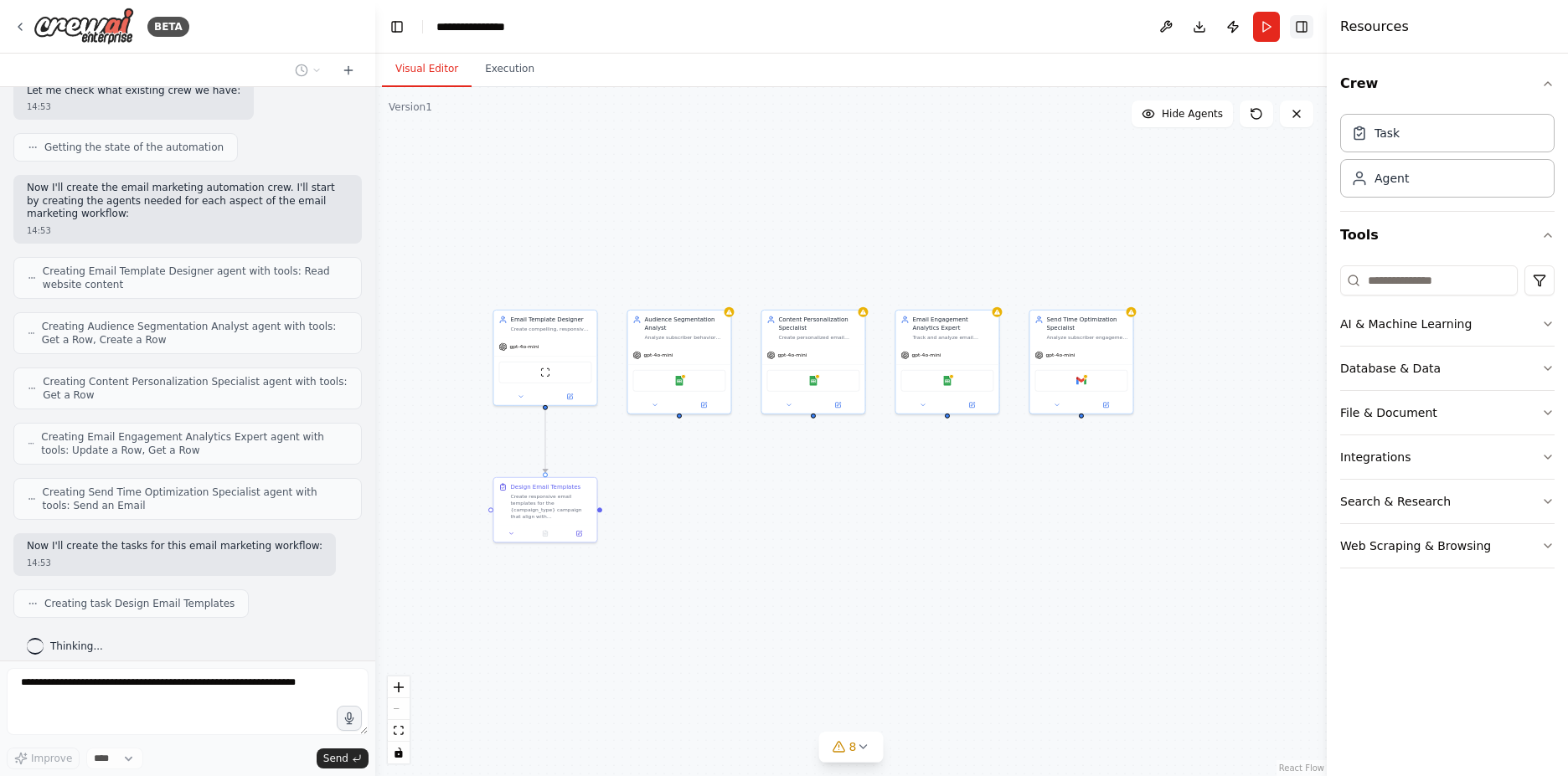
click at [1296, 24] on button "Toggle Right Sidebar" at bounding box center [1301, 27] width 23 height 23
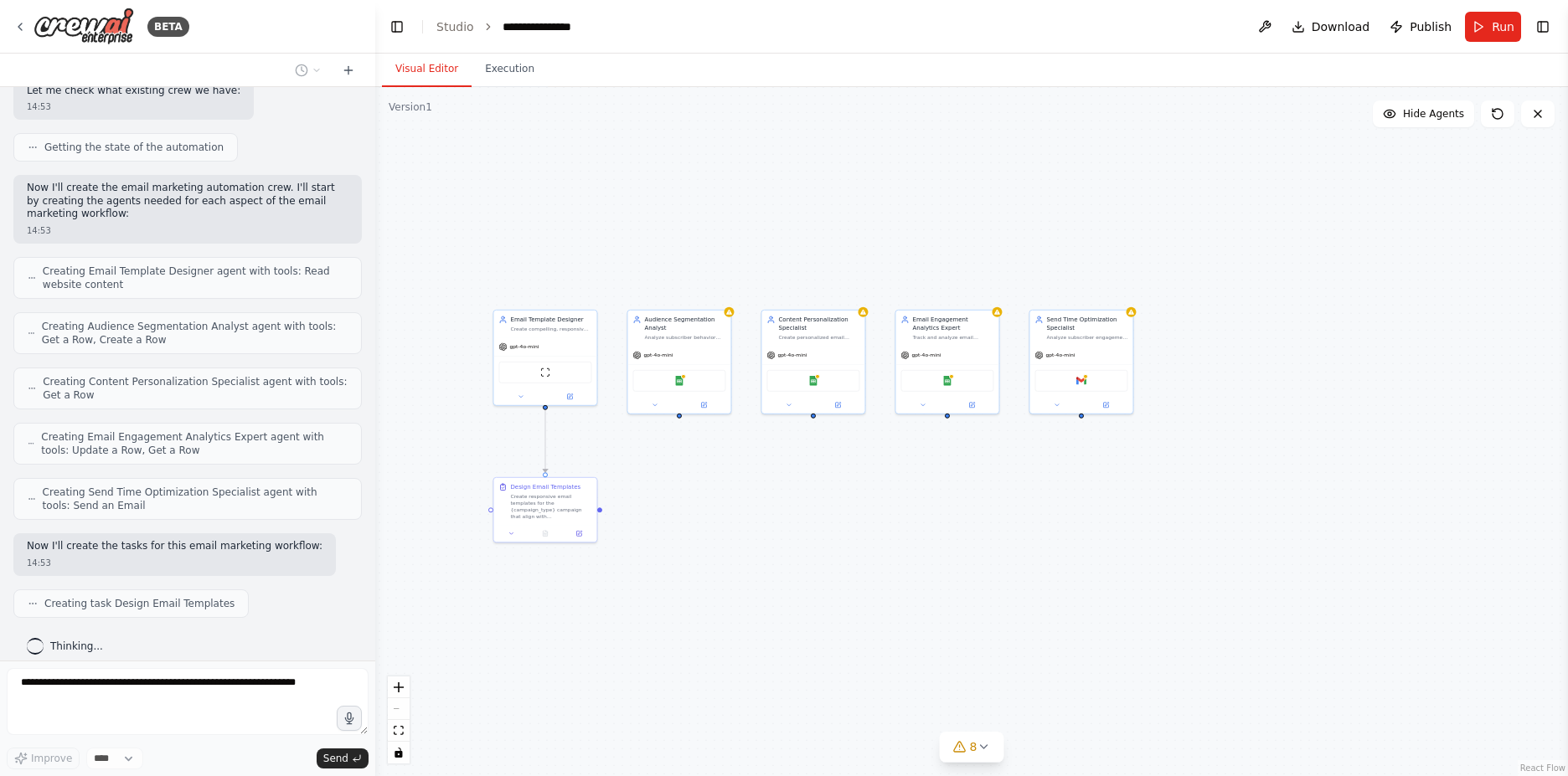
scroll to position [619, 0]
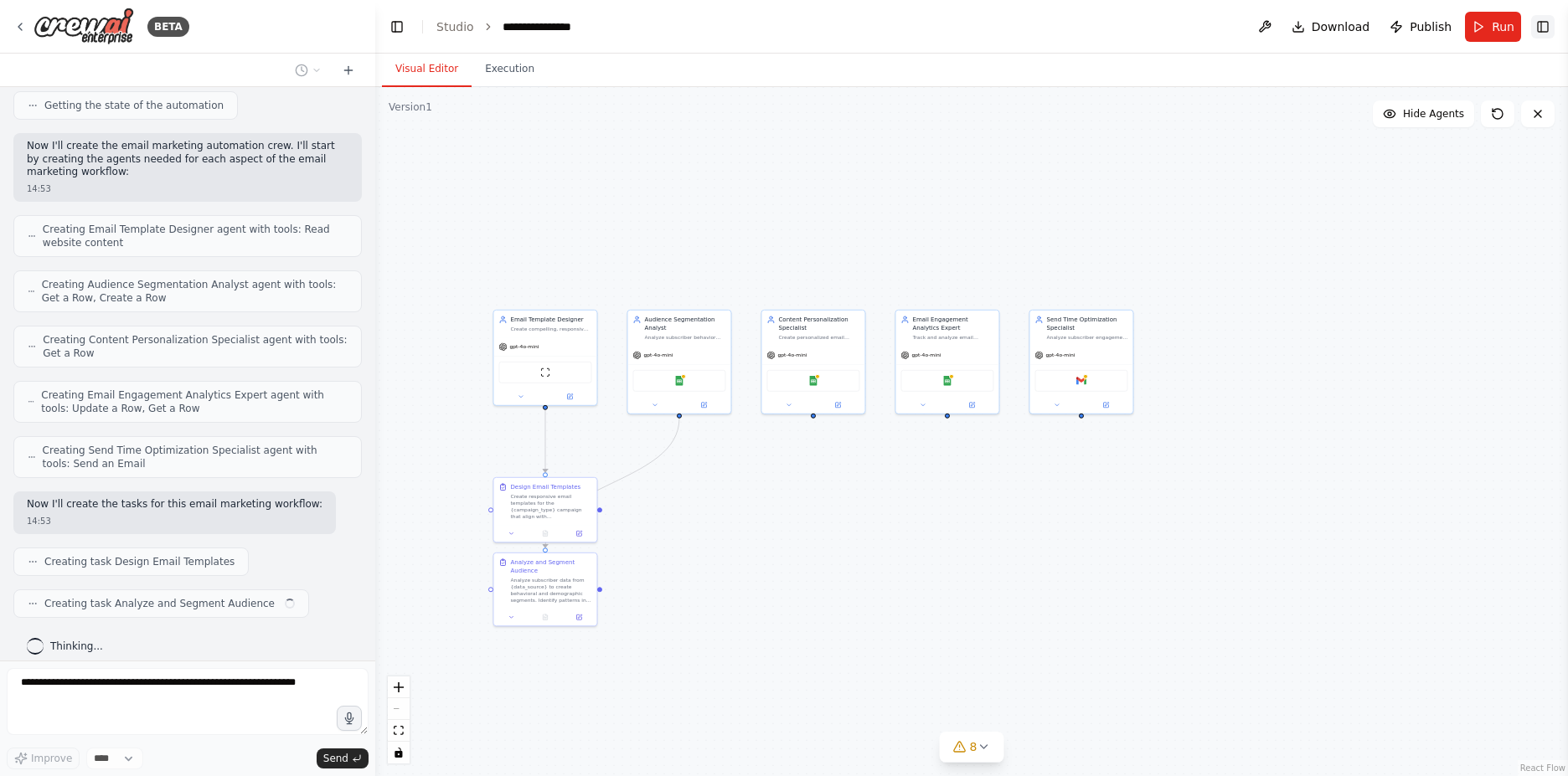
click at [1554, 35] on button "Toggle Right Sidebar" at bounding box center [1543, 27] width 23 height 23
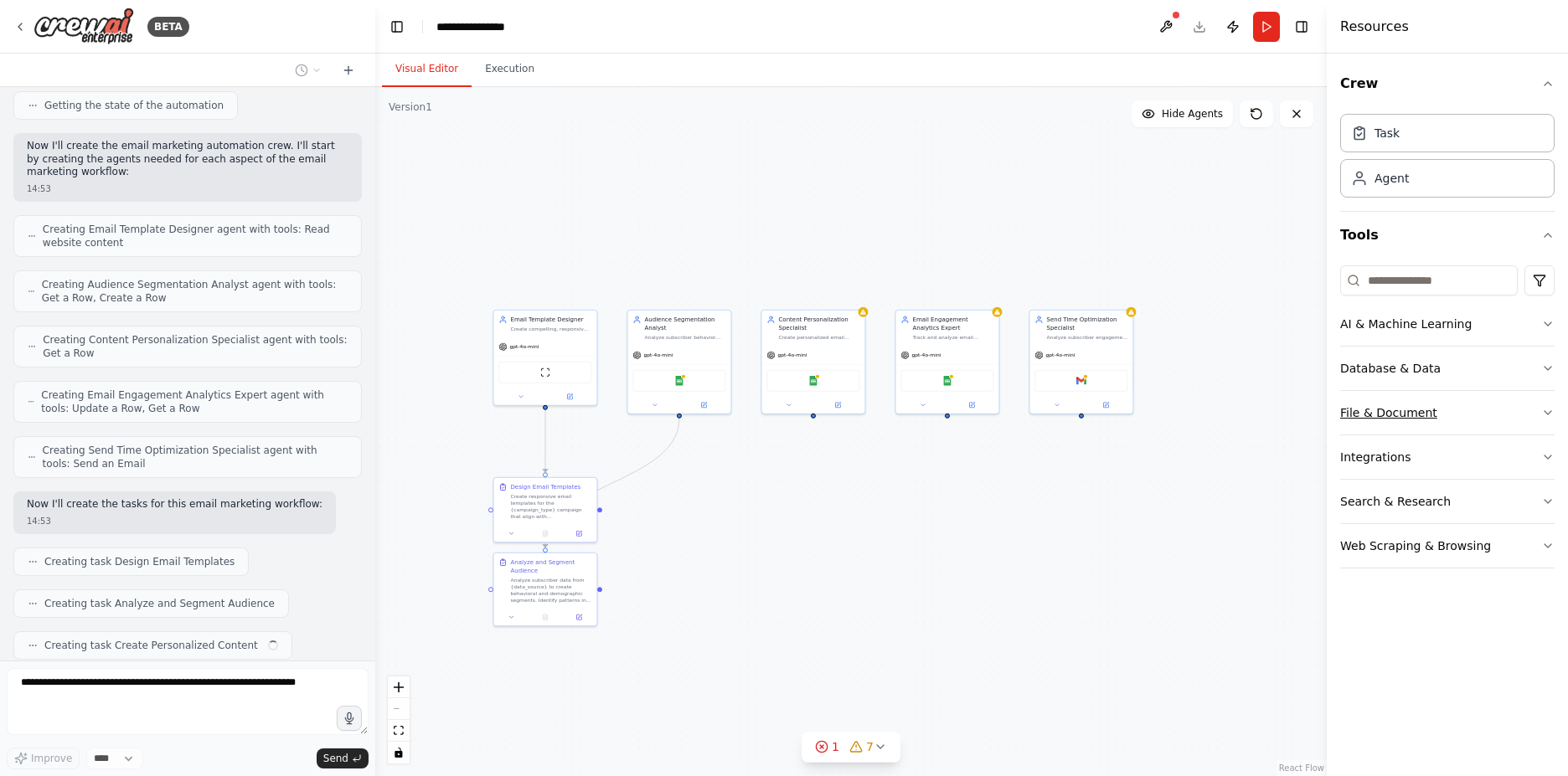
click at [1545, 419] on icon "button" at bounding box center [1547, 412] width 14 height 14
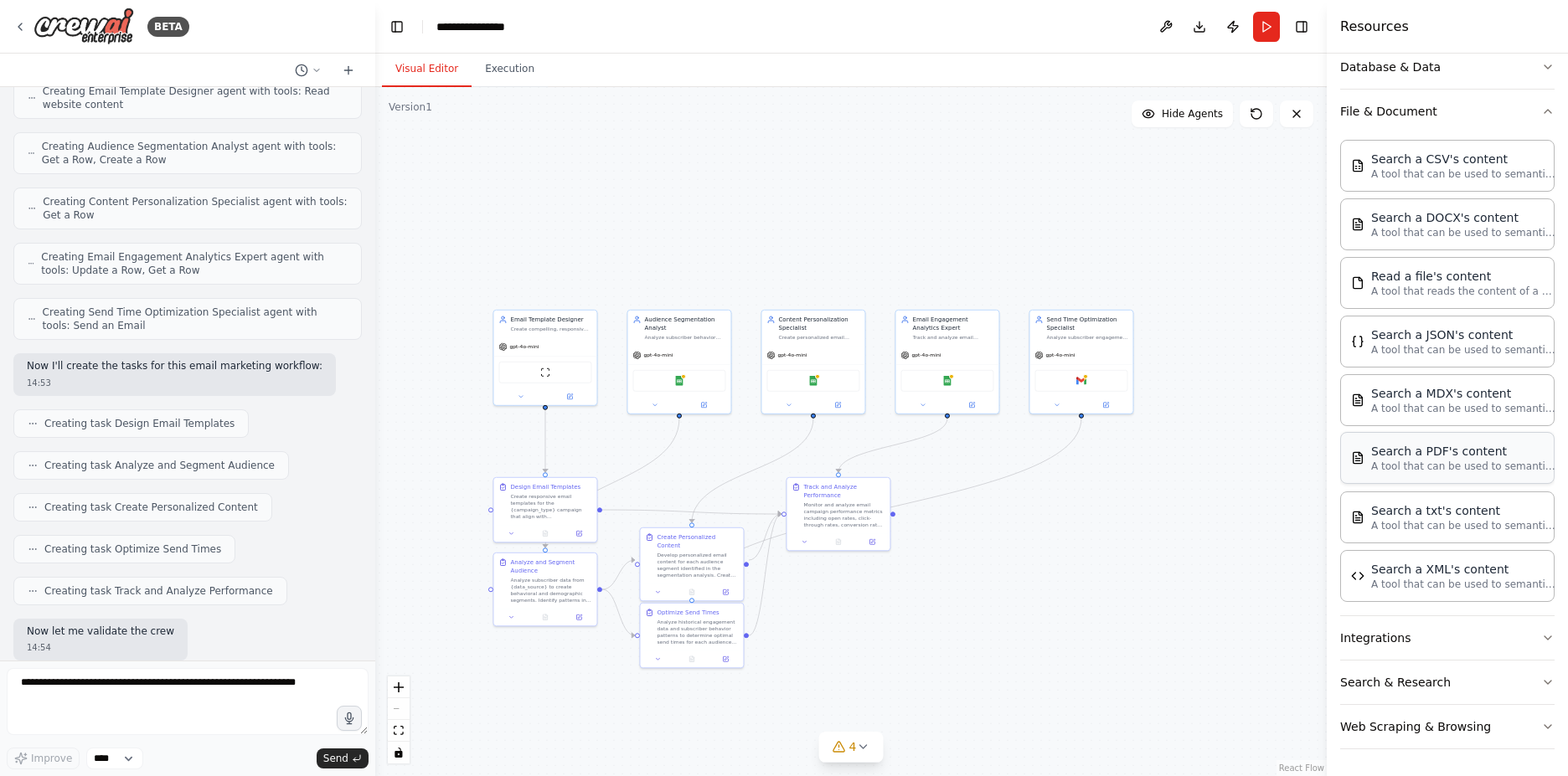
scroll to position [843, 0]
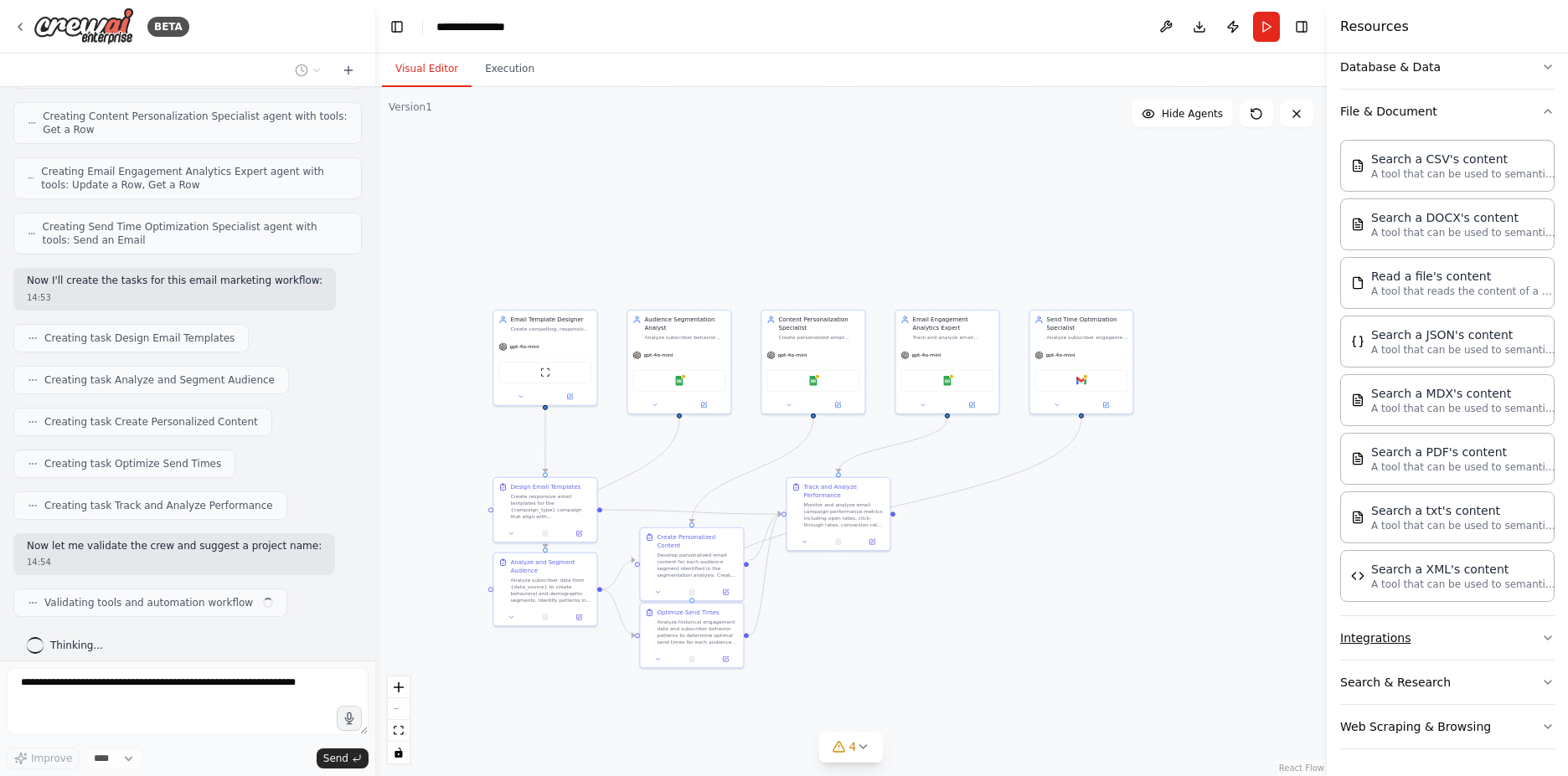
click at [1476, 640] on button "Integrations" at bounding box center [1447, 637] width 214 height 43
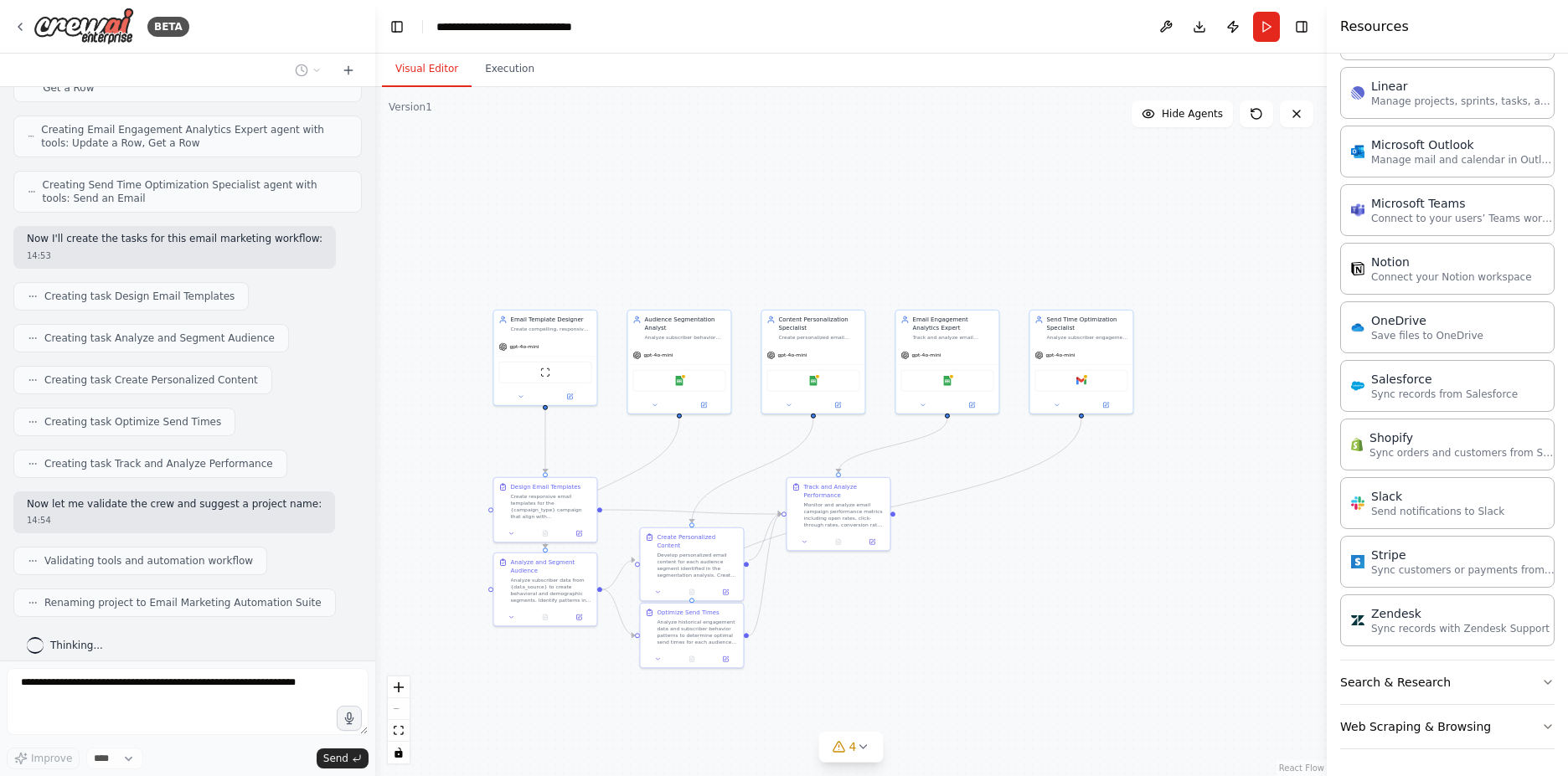
scroll to position [1510, 0]
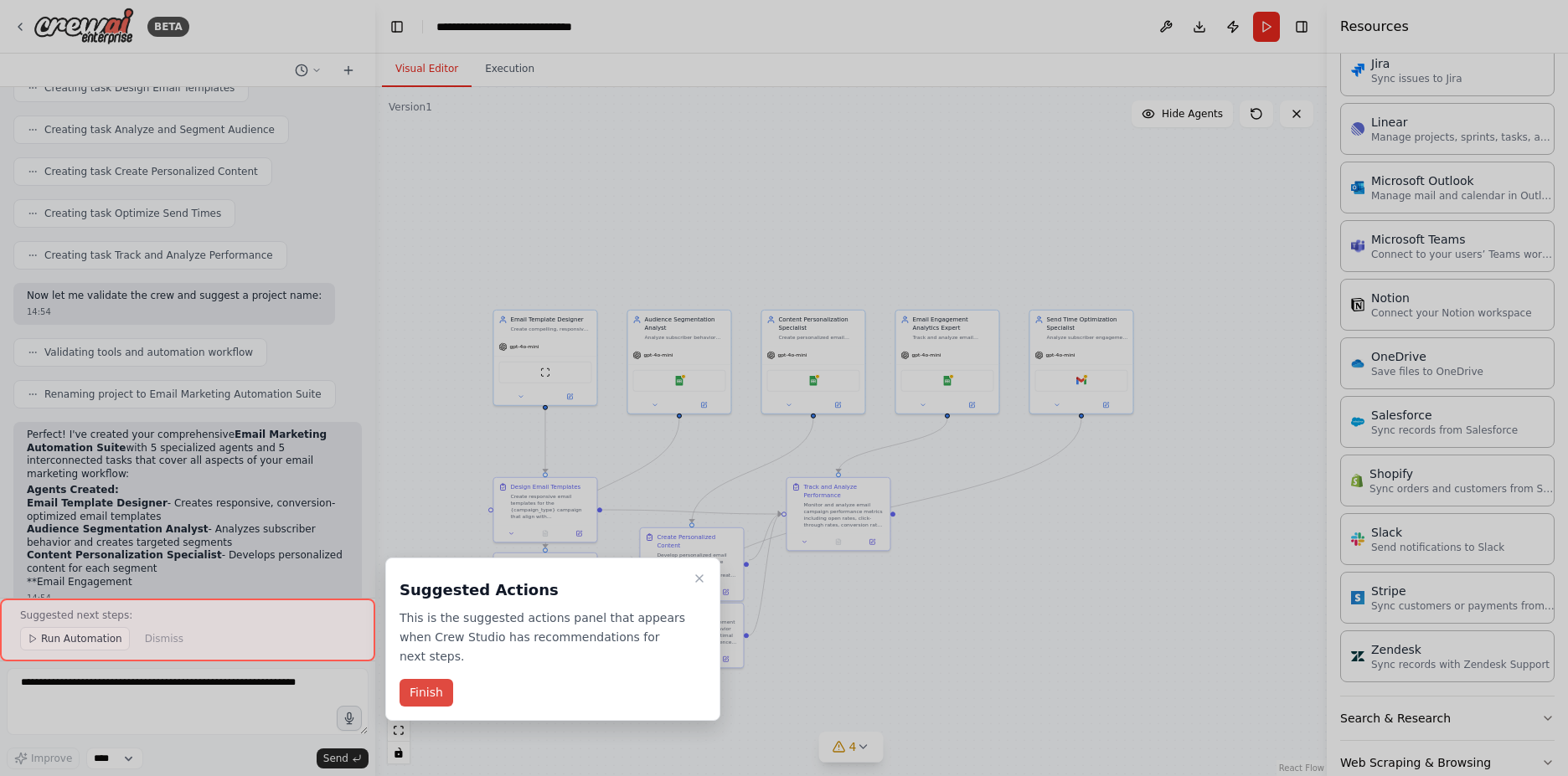
click at [434, 679] on button "Finish" at bounding box center [427, 692] width 54 height 28
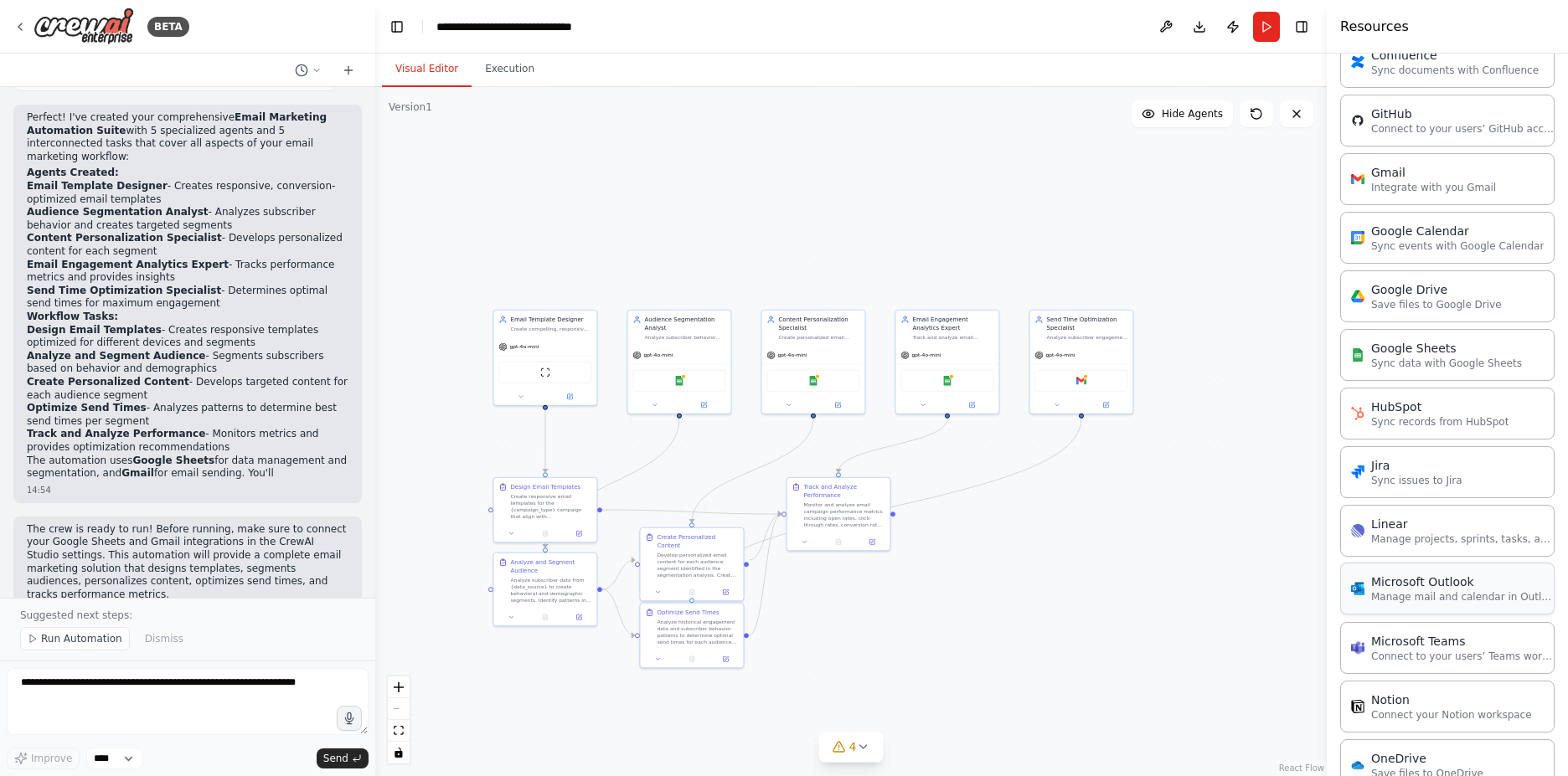
scroll to position [0, 0]
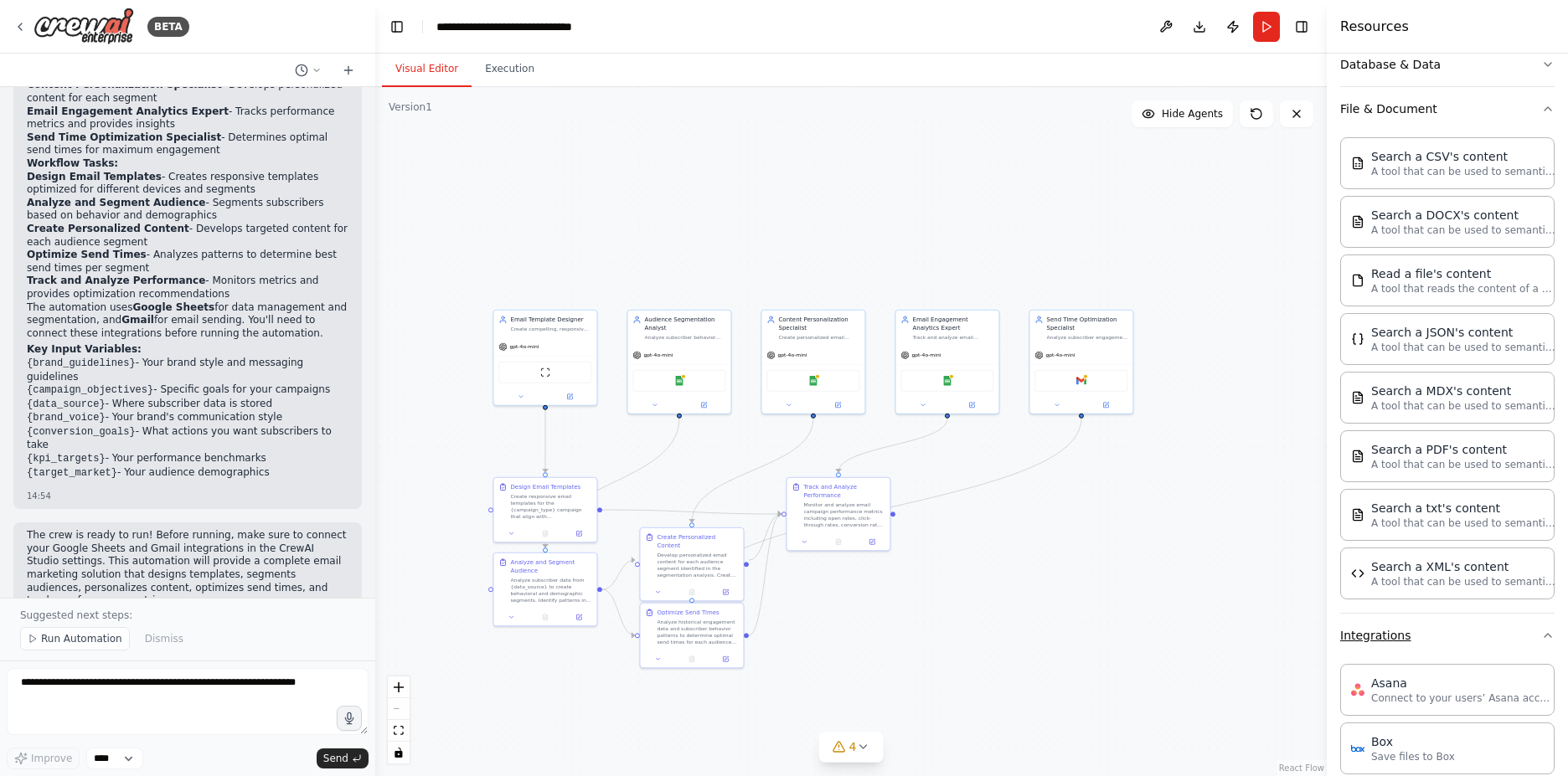
click at [1525, 639] on button "Integrations" at bounding box center [1447, 636] width 214 height 43
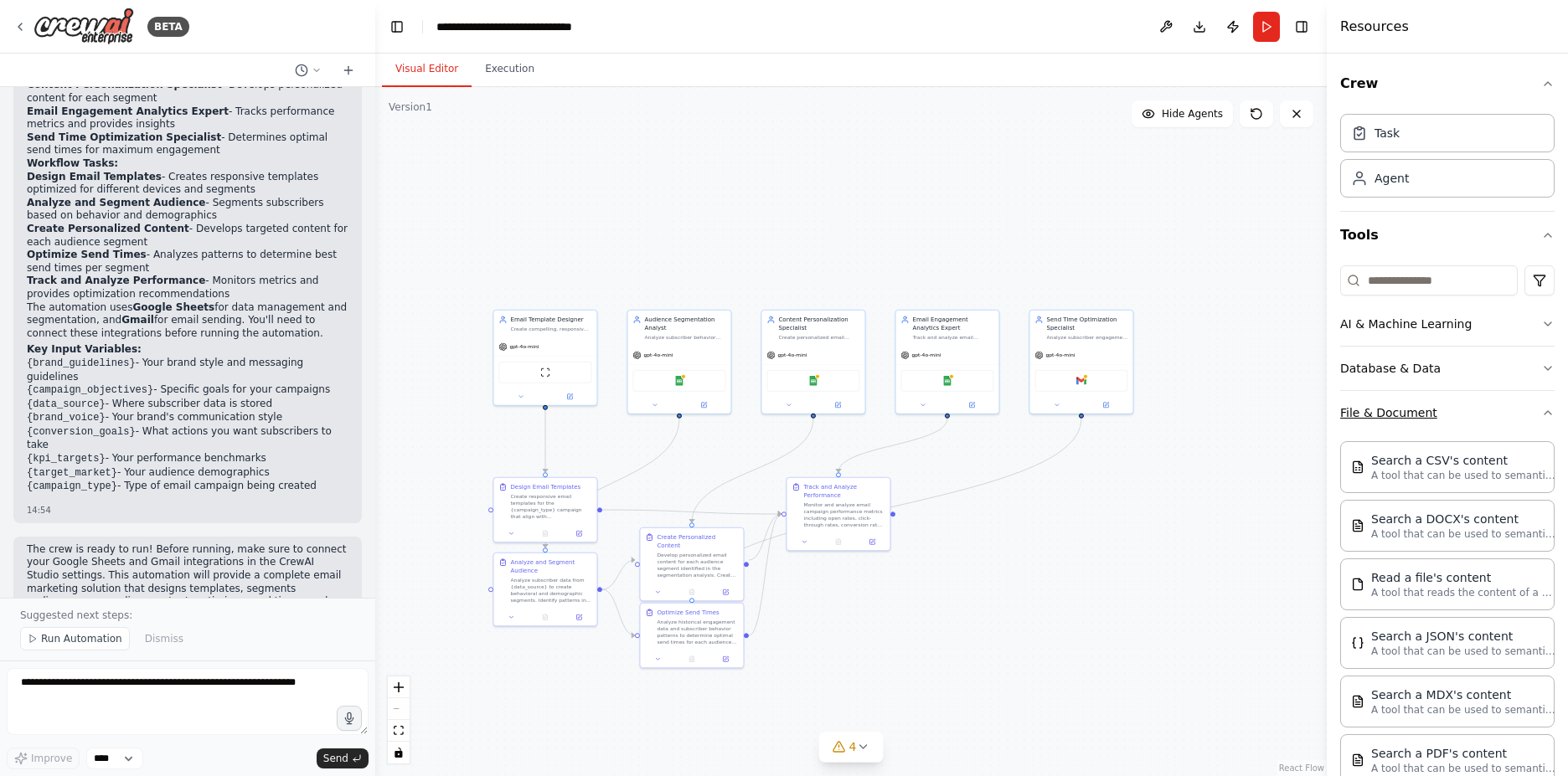
click at [1541, 416] on icon "button" at bounding box center [1547, 412] width 14 height 14
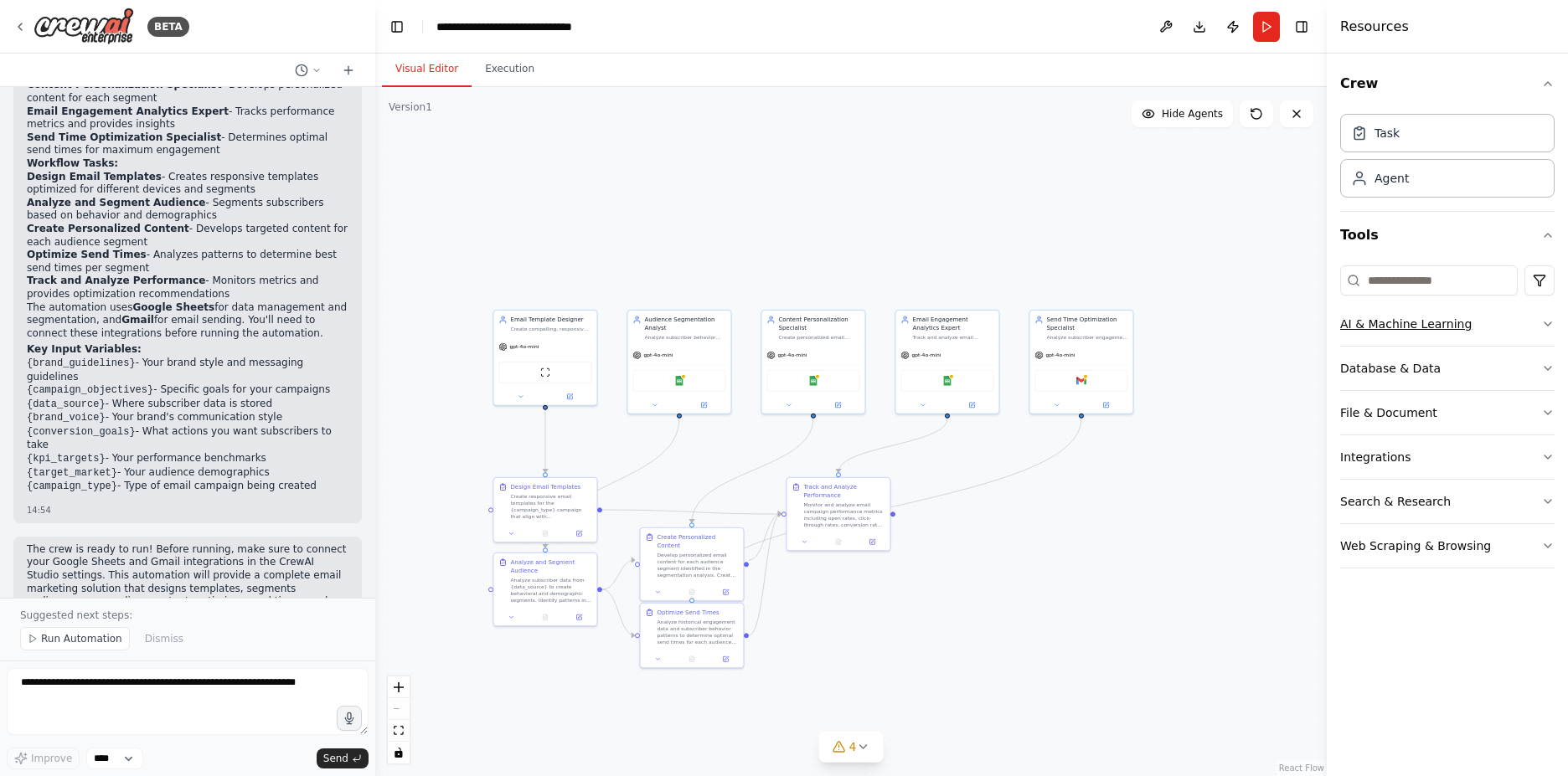
click at [1547, 319] on icon "button" at bounding box center [1547, 323] width 14 height 14
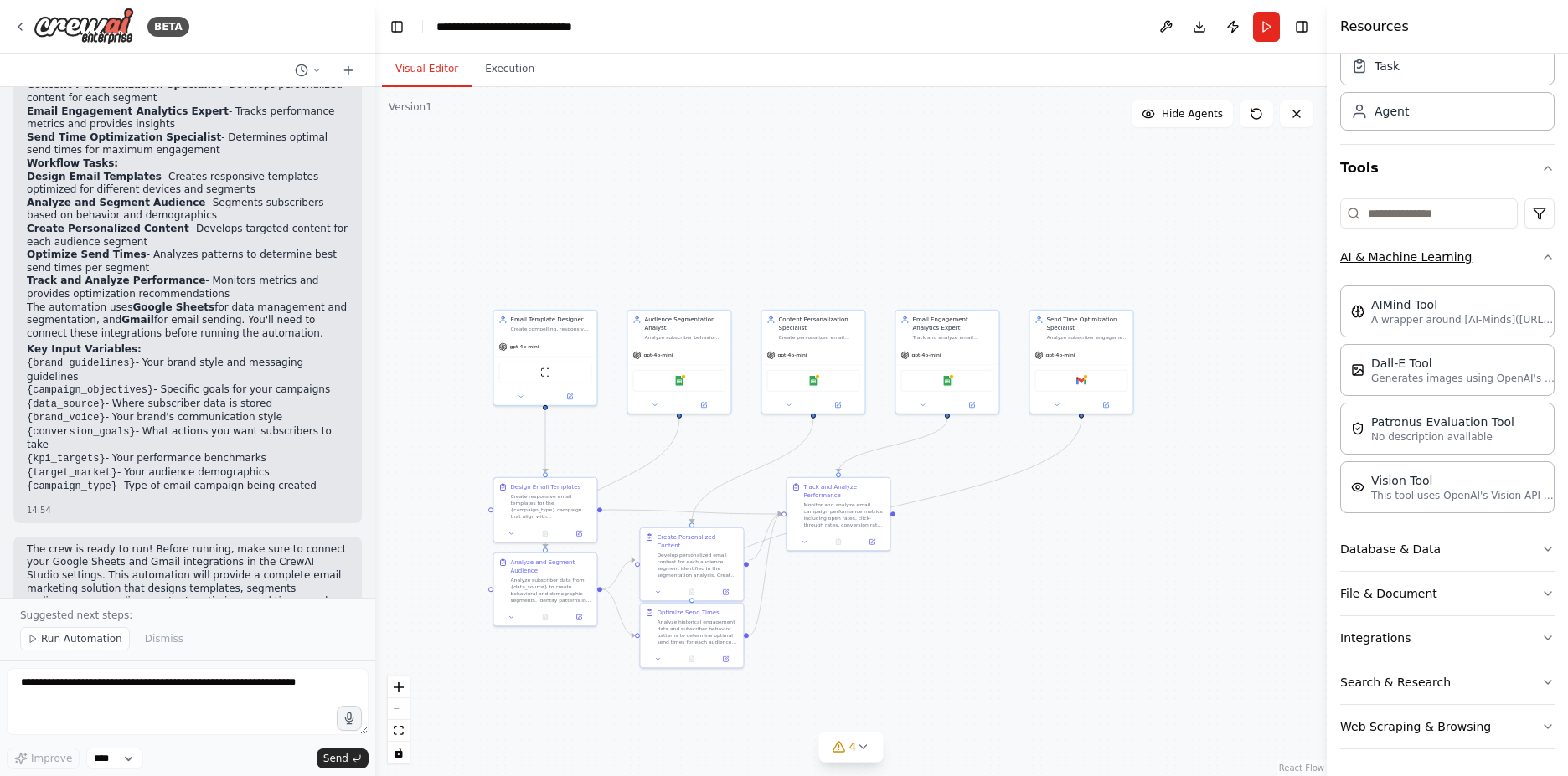
click at [1536, 264] on button "AI & Machine Learning" at bounding box center [1447, 257] width 214 height 43
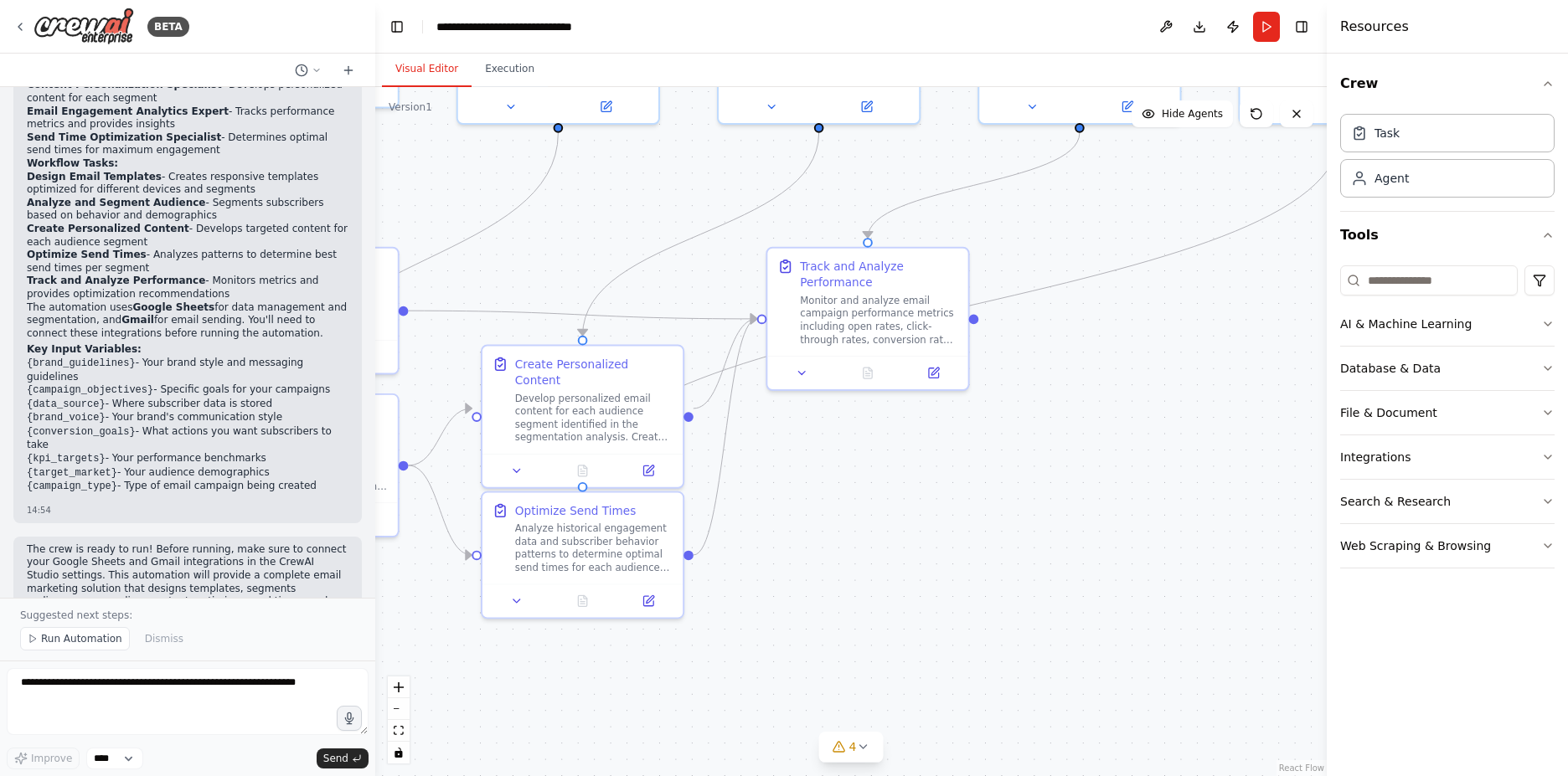
drag, startPoint x: 911, startPoint y: 564, endPoint x: 1034, endPoint y: 403, distance: 202.6
click at [1034, 403] on div ".deletable-edge-delete-btn { width: 20px; height: 20px; border: 0px solid #ffff…" at bounding box center [851, 431] width 951 height 689
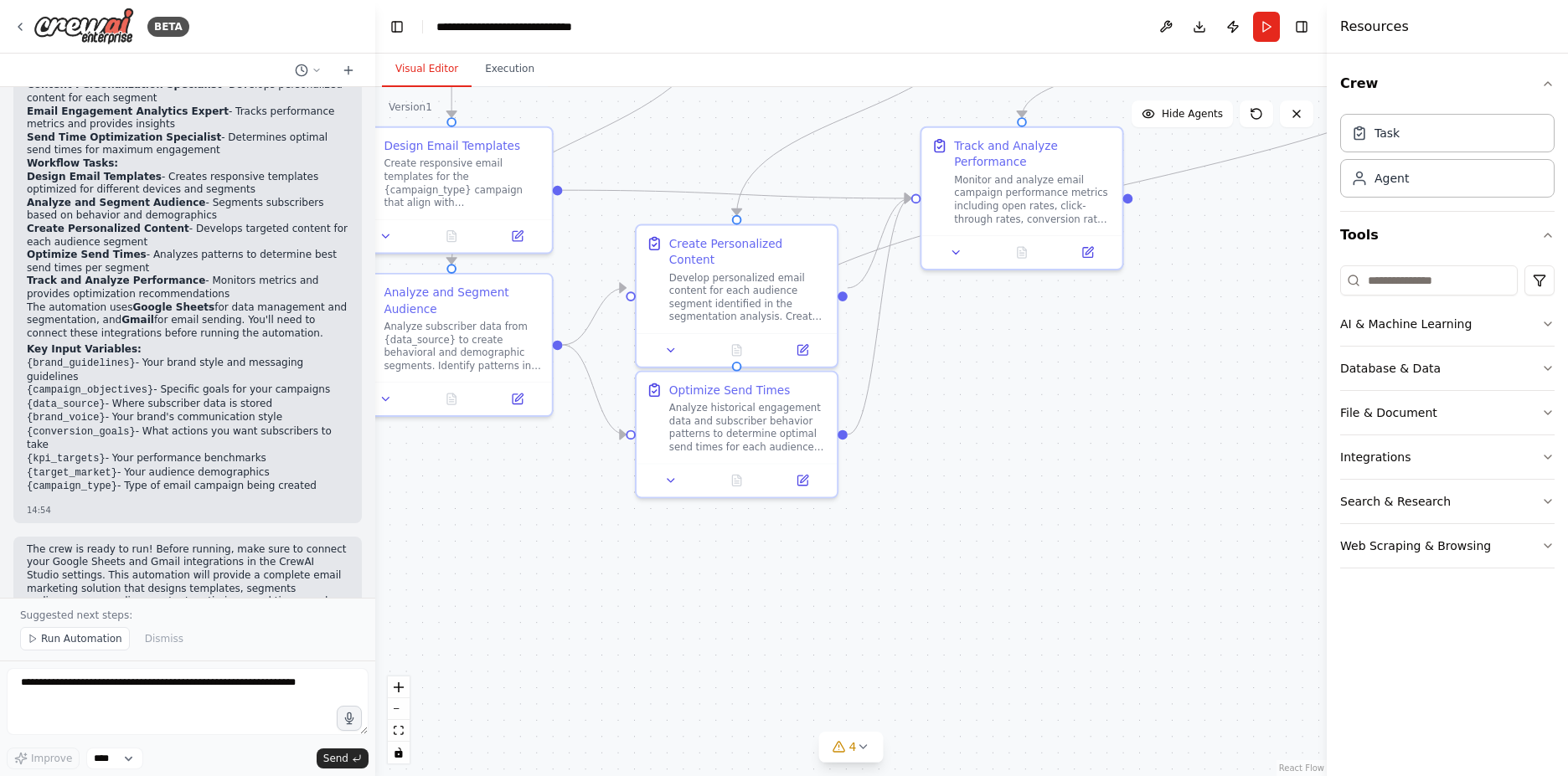
drag, startPoint x: 816, startPoint y: 546, endPoint x: 970, endPoint y: 425, distance: 195.8
click at [970, 425] on div ".deletable-edge-delete-btn { width: 20px; height: 20px; border: 0px solid #ffff…" at bounding box center [851, 431] width 951 height 689
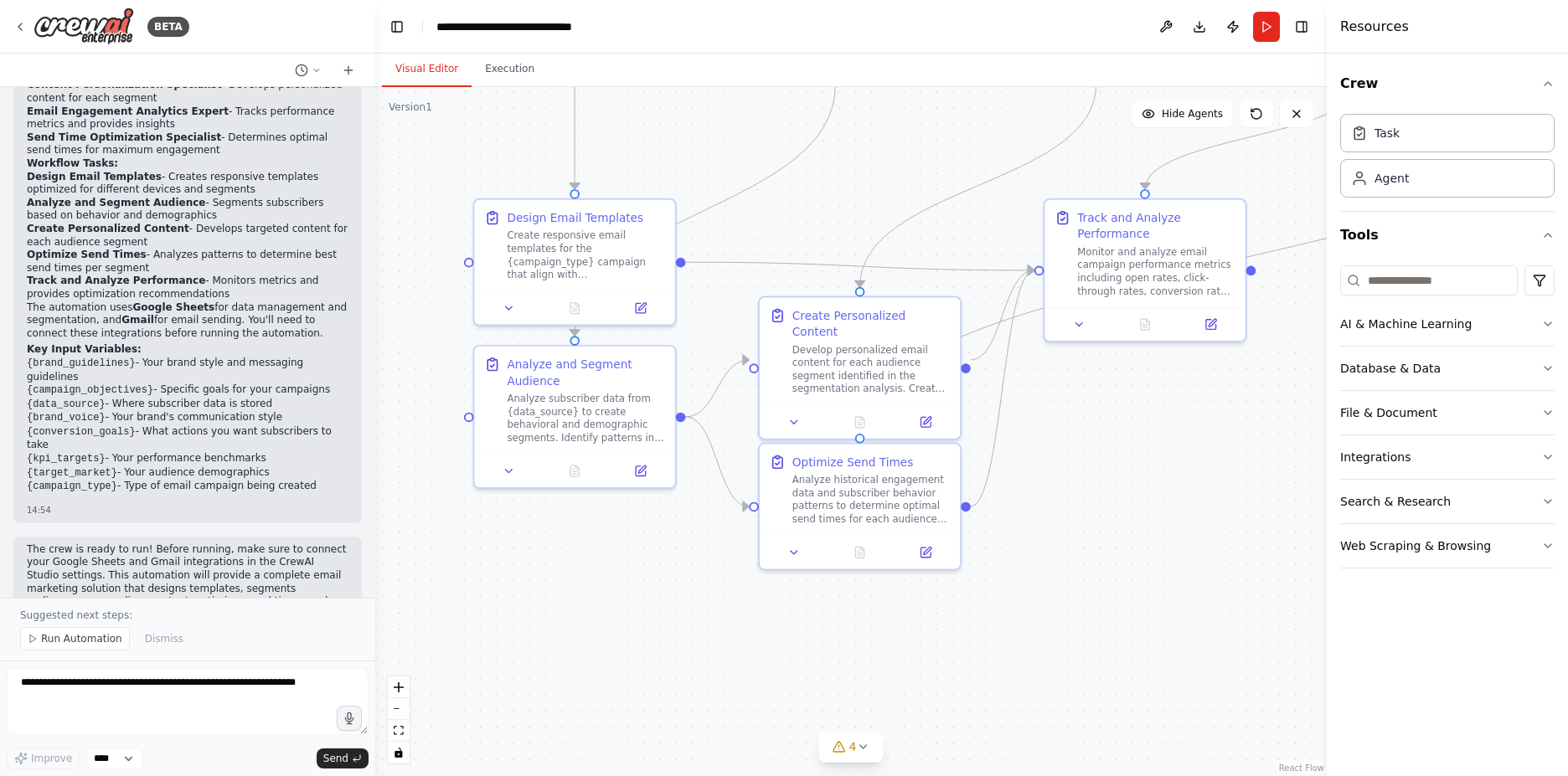
drag, startPoint x: 816, startPoint y: 499, endPoint x: 938, endPoint y: 571, distance: 141.7
click at [938, 571] on div ".deletable-edge-delete-btn { width: 20px; height: 20px; border: 0px solid #ffff…" at bounding box center [851, 431] width 951 height 689
click at [891, 353] on div "Develop personalized email content for each audience segment identified in the …" at bounding box center [872, 366] width 159 height 52
click at [947, 410] on button at bounding box center [926, 419] width 56 height 19
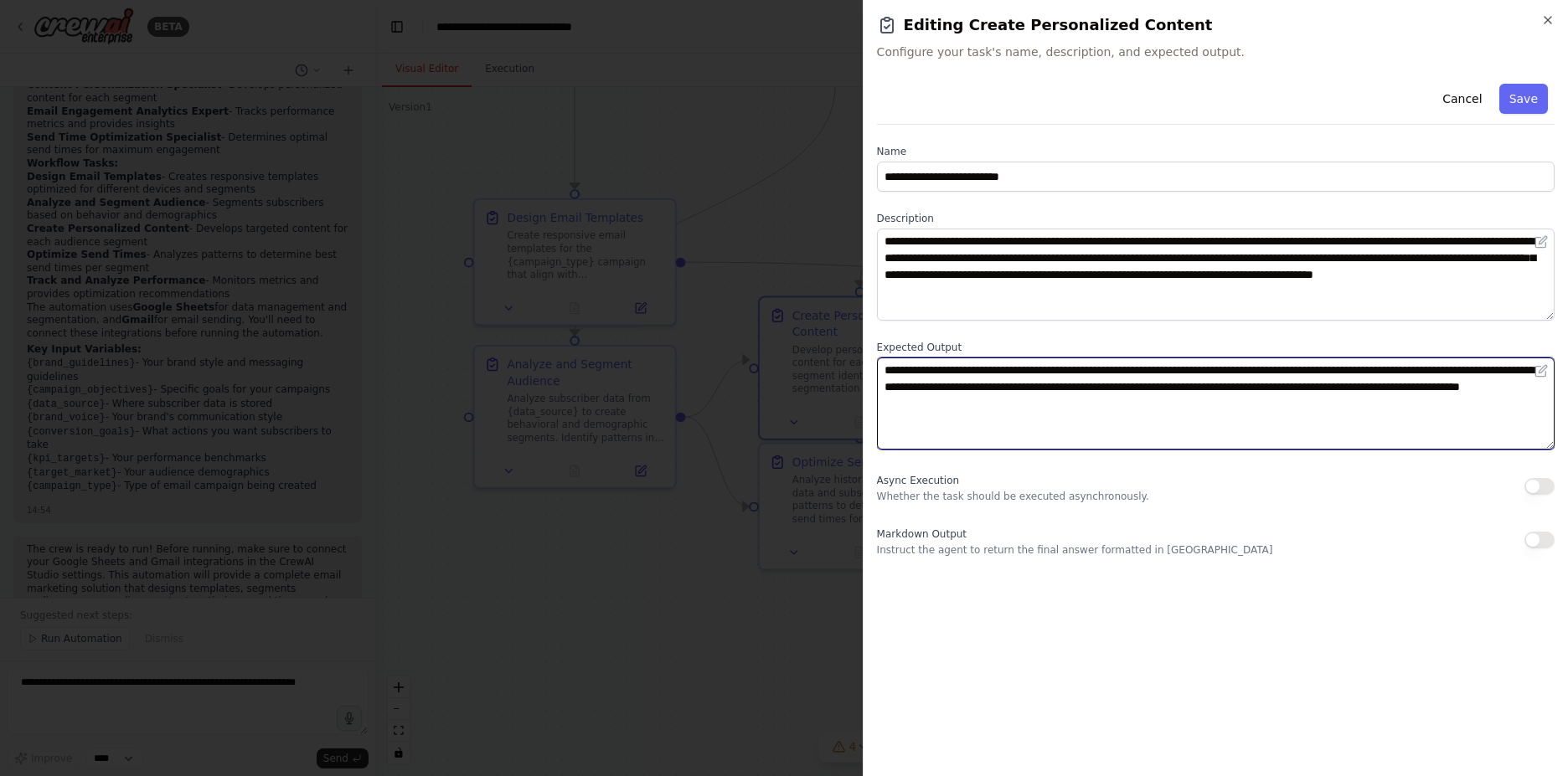
drag, startPoint x: 919, startPoint y: 371, endPoint x: 1114, endPoint y: 425, distance: 202.3
click at [1114, 425] on textarea "**********" at bounding box center [1216, 403] width 677 height 92
click at [1114, 426] on textarea "**********" at bounding box center [1216, 403] width 677 height 92
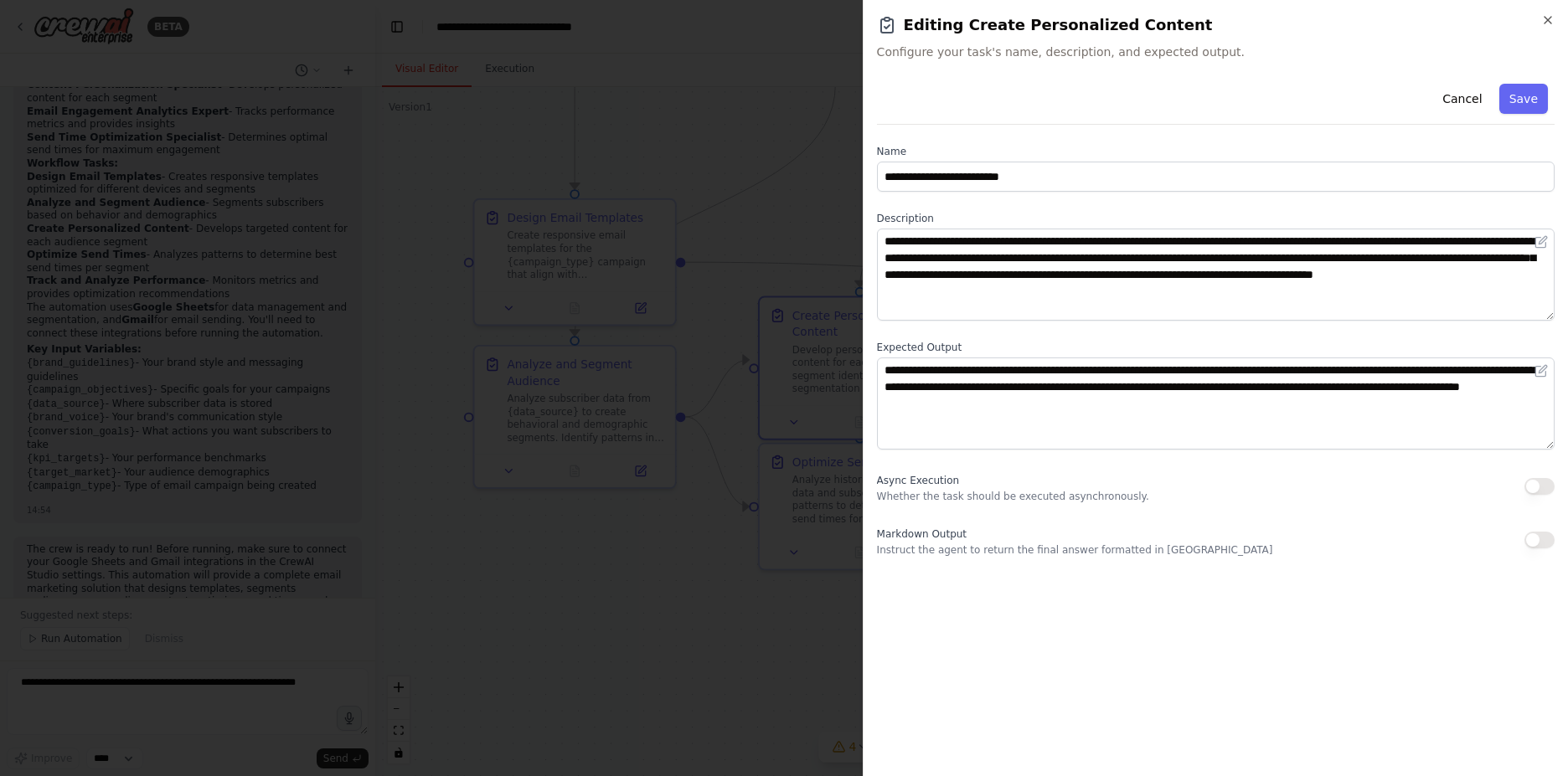
click at [1548, 30] on h2 "Editing Create Personalized Content" at bounding box center [1216, 25] width 677 height 23
click at [1545, 25] on icon "button" at bounding box center [1547, 20] width 14 height 14
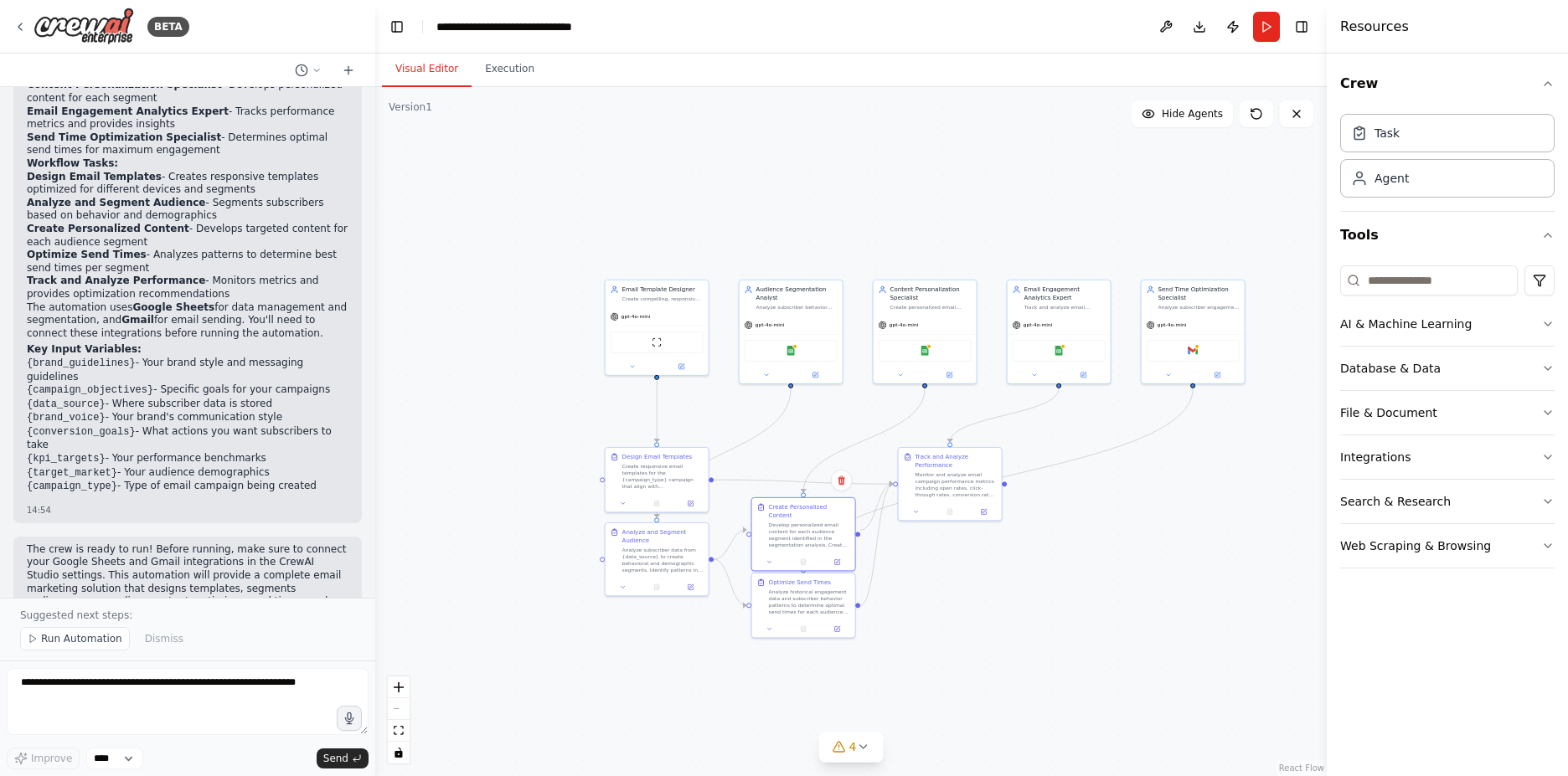
drag, startPoint x: 881, startPoint y: 251, endPoint x: 827, endPoint y: 391, distance: 150.1
click at [835, 411] on div ".deletable-edge-delete-btn { width: 20px; height: 20px; border: 0px solid #ffff…" at bounding box center [851, 431] width 951 height 689
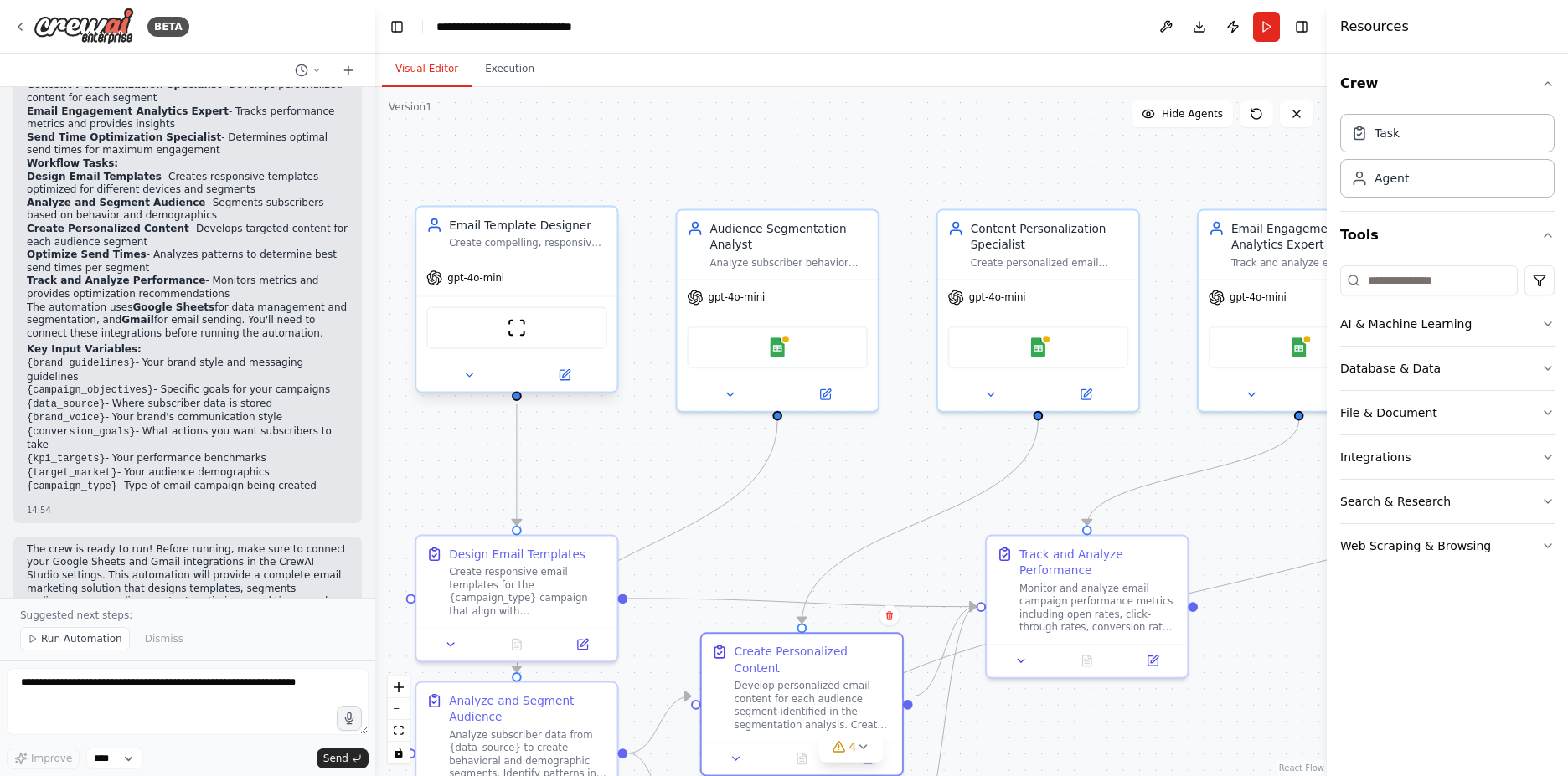
click at [503, 332] on div "ScrapeWebsiteTool" at bounding box center [516, 327] width 181 height 42
click at [522, 325] on img at bounding box center [516, 327] width 19 height 19
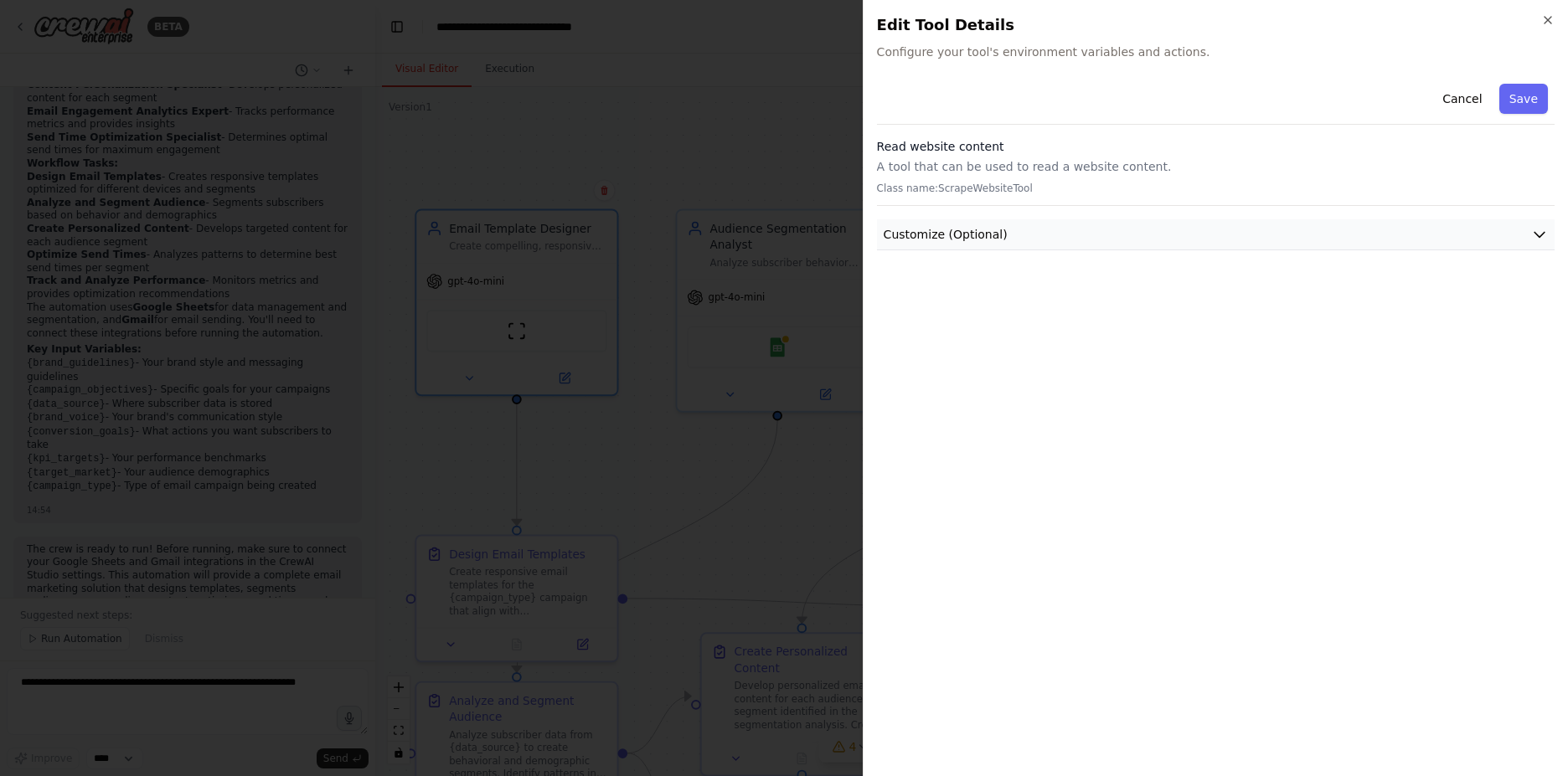
click at [1105, 233] on button "Customize (Optional)" at bounding box center [1216, 235] width 677 height 31
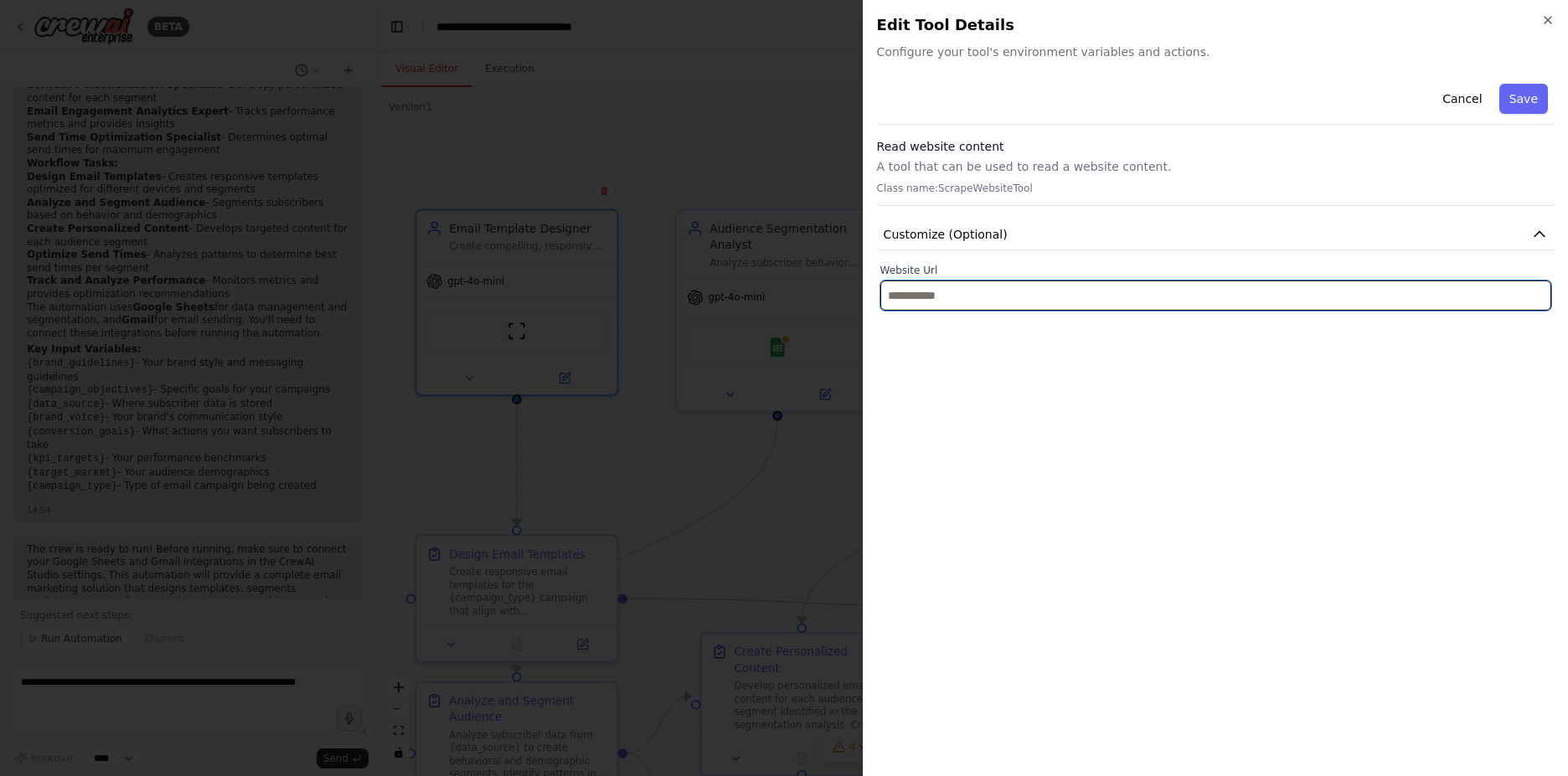
click at [964, 305] on input "text" at bounding box center [1215, 295] width 671 height 30
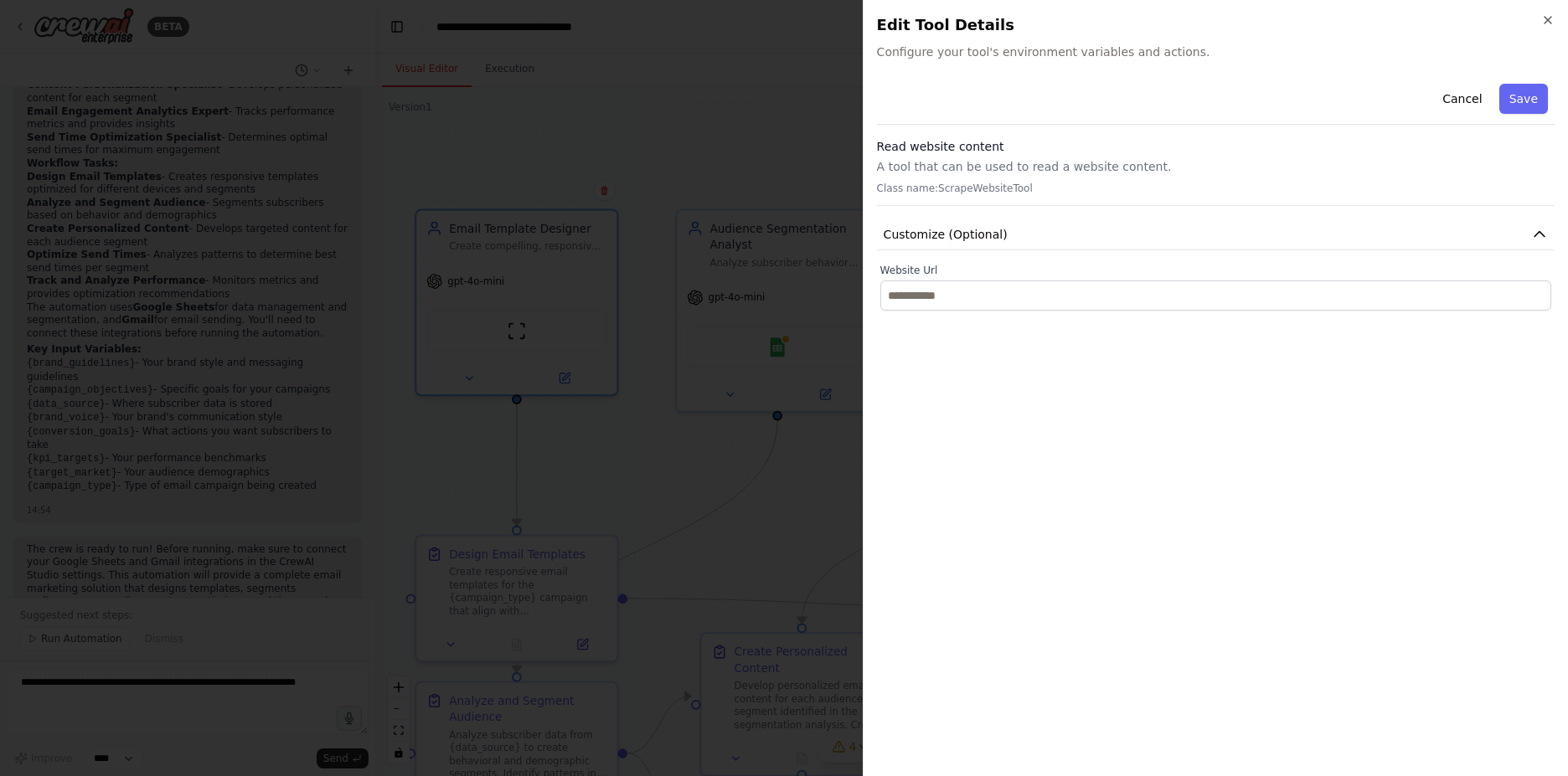
click at [986, 409] on div "Cancel Save Read website content A tool that can be used to read a website cont…" at bounding box center [1216, 420] width 677 height 686
click at [772, 101] on div at bounding box center [784, 388] width 1568 height 776
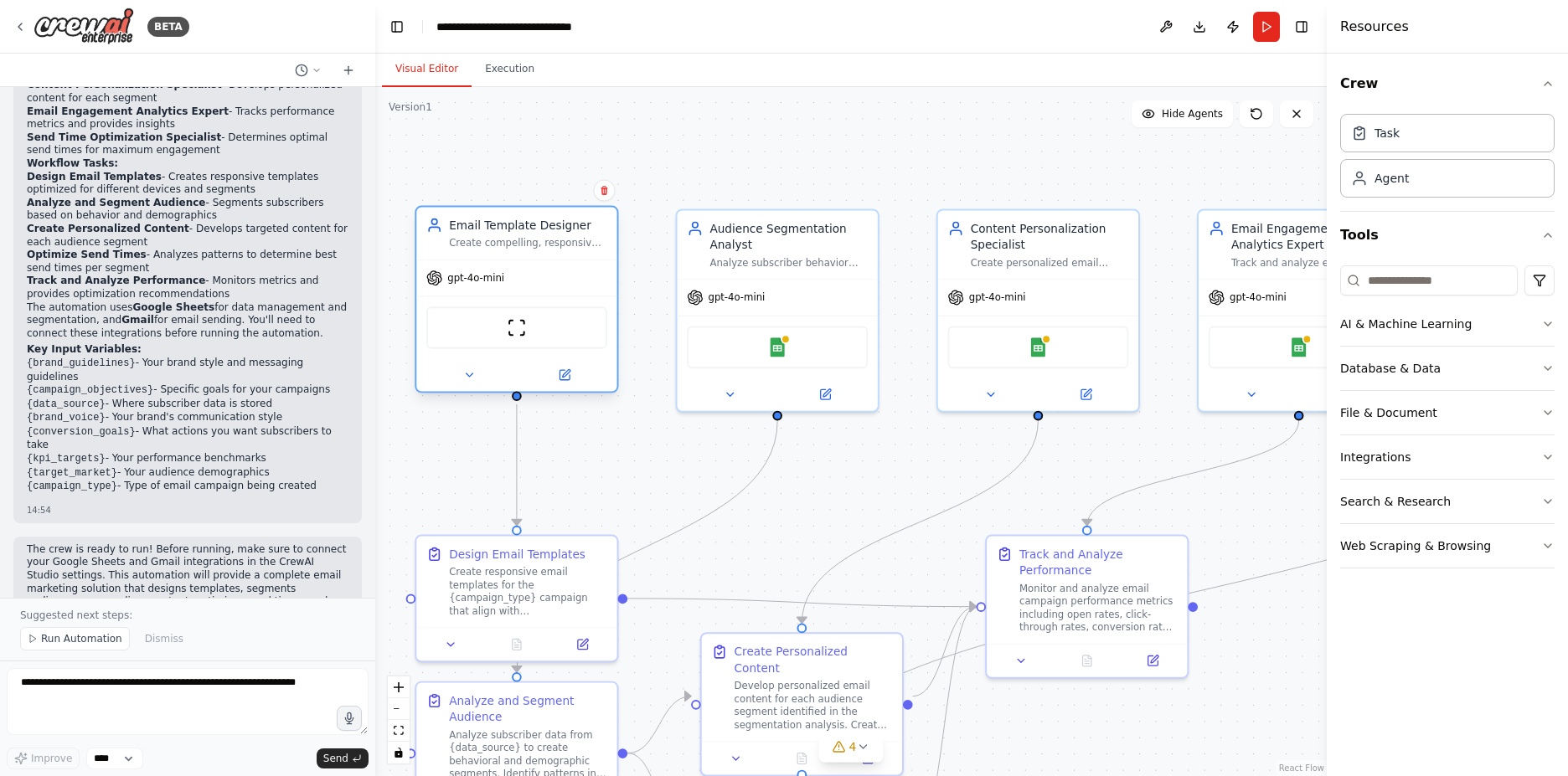
click at [576, 268] on div "gpt-4o-mini" at bounding box center [516, 278] width 200 height 36
click at [794, 333] on div "Google Sheets" at bounding box center [777, 344] width 181 height 42
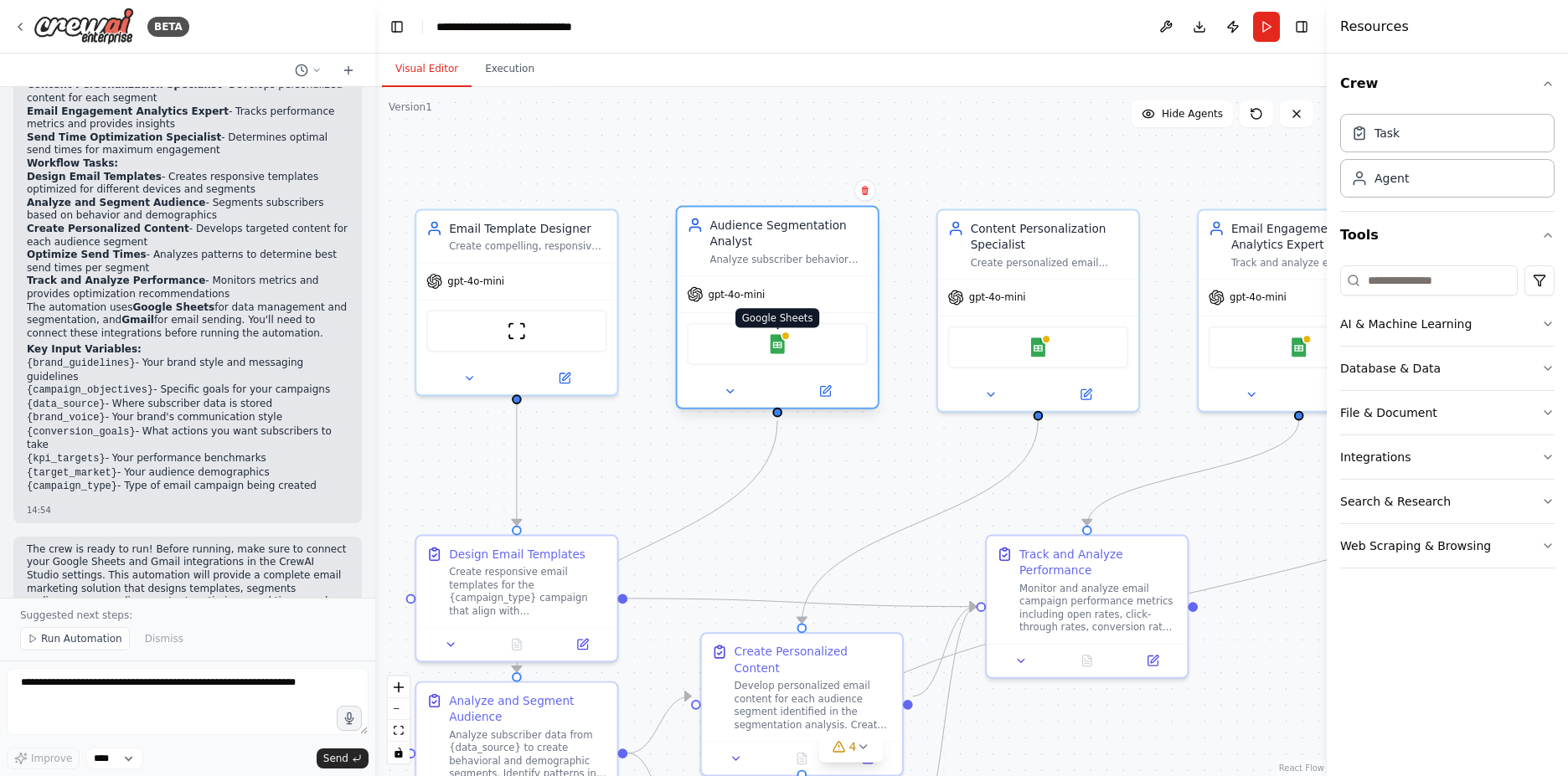
click at [779, 342] on img at bounding box center [776, 343] width 19 height 19
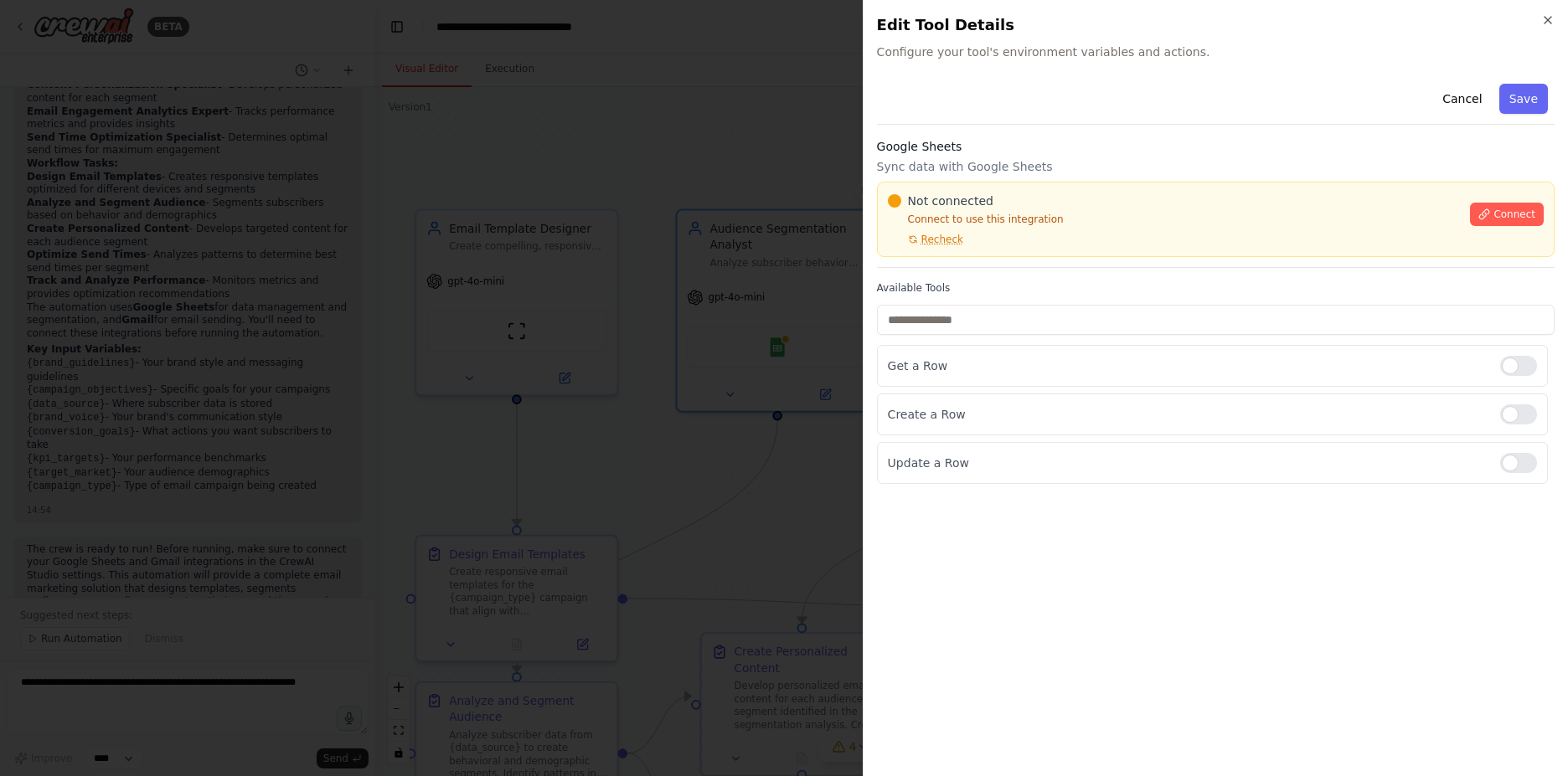
click at [757, 135] on div at bounding box center [784, 388] width 1568 height 776
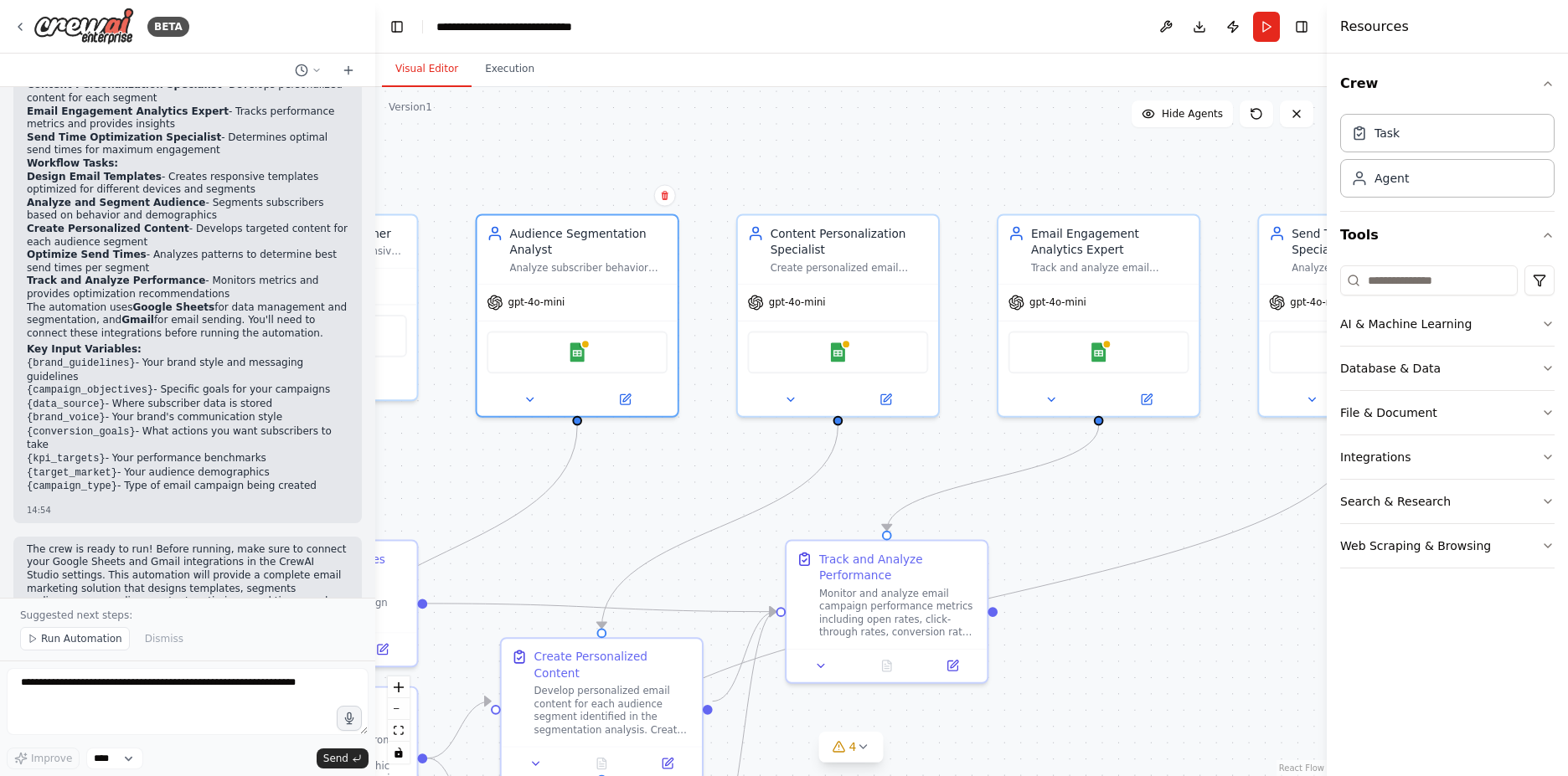
drag, startPoint x: 1055, startPoint y: 183, endPoint x: 855, endPoint y: 187, distance: 200.0
click at [855, 187] on div ".deletable-edge-delete-btn { width: 20px; height: 20px; border: 0px solid #ffff…" at bounding box center [851, 431] width 951 height 689
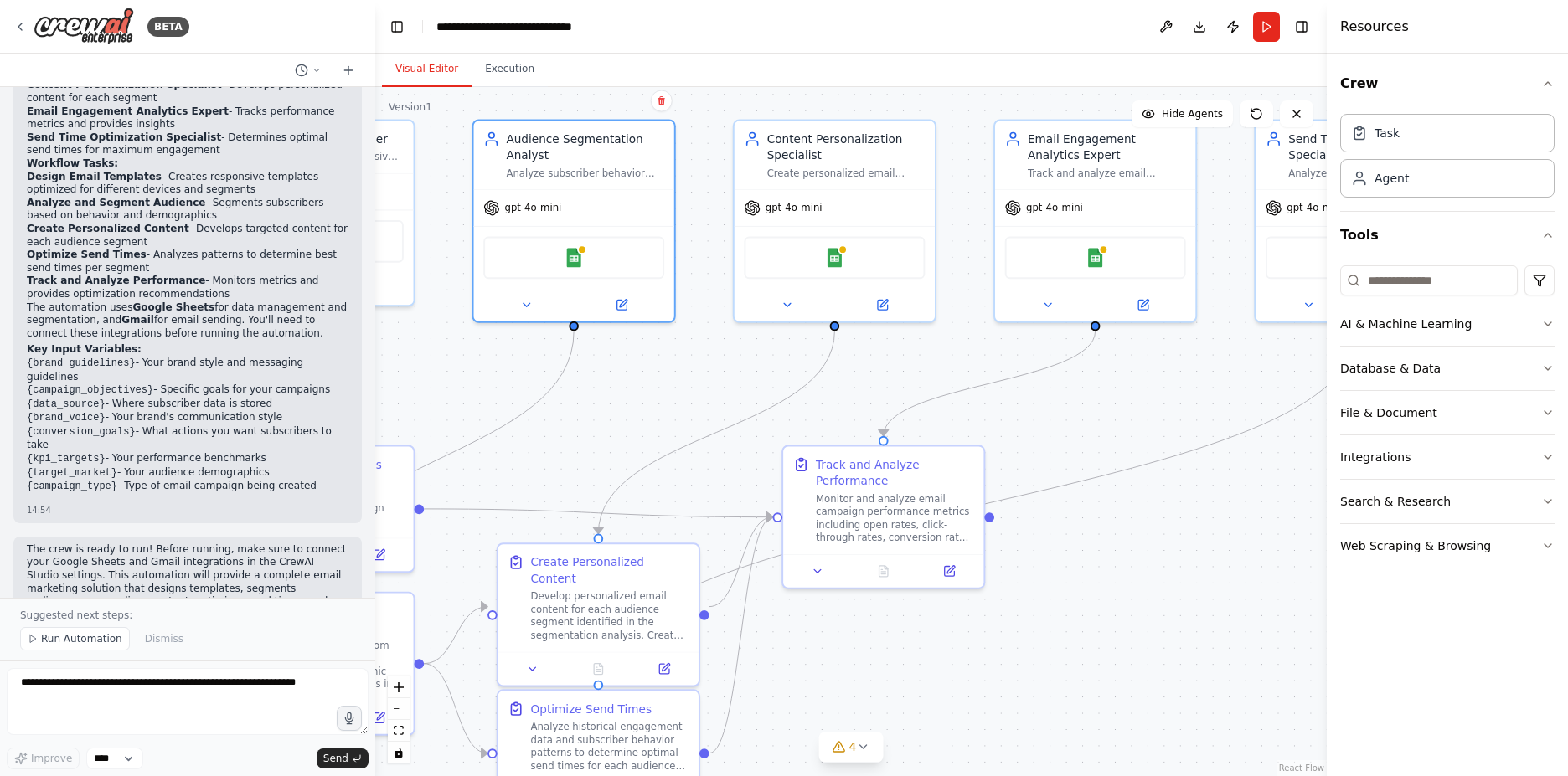
drag, startPoint x: 1008, startPoint y: 456, endPoint x: 1004, endPoint y: 362, distance: 94.1
click at [1004, 362] on div ".deletable-edge-delete-btn { width: 20px; height: 20px; border: 0px solid #ffff…" at bounding box center [851, 431] width 951 height 689
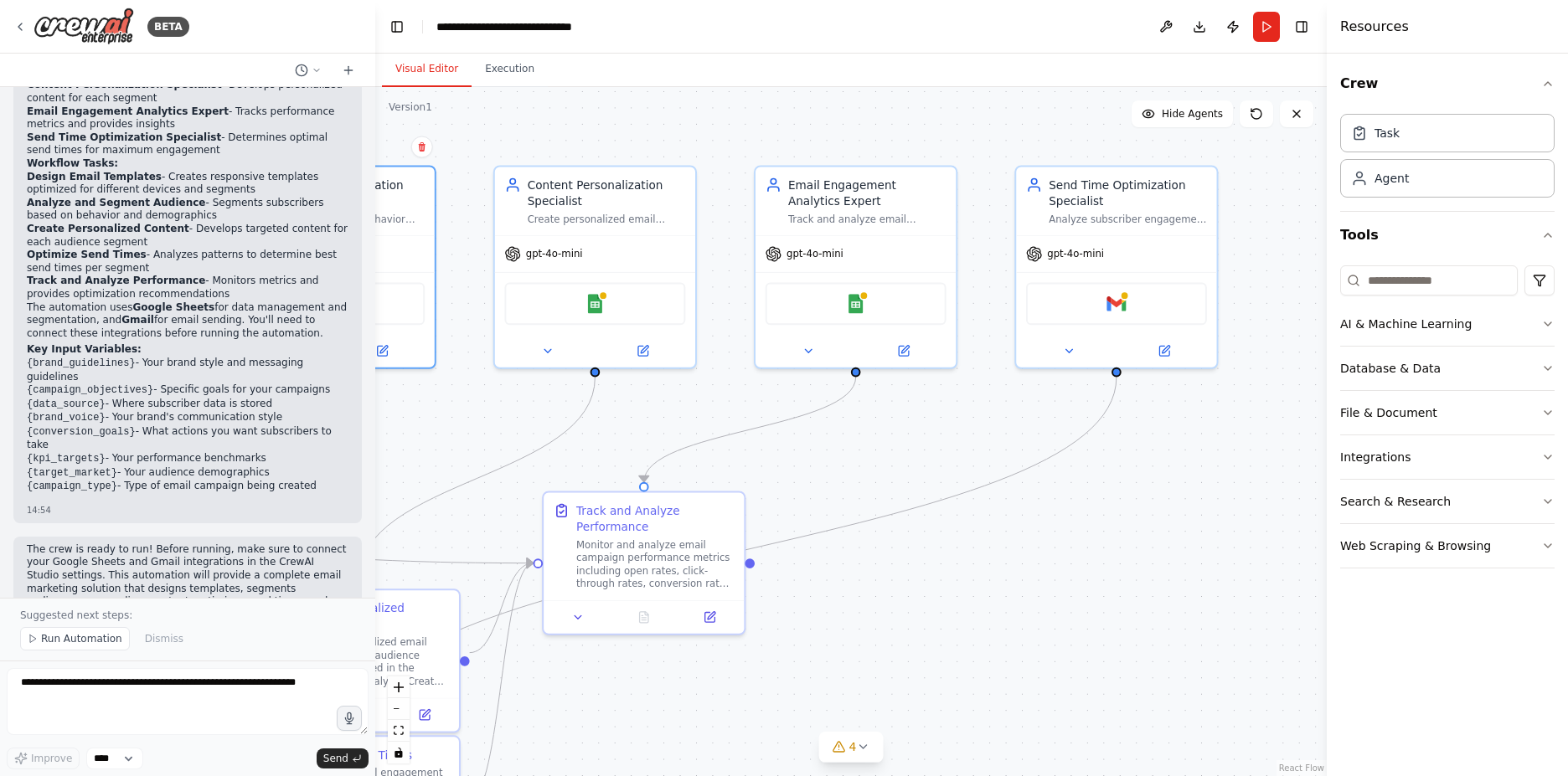
drag, startPoint x: 1054, startPoint y: 424, endPoint x: 738, endPoint y: 474, distance: 319.9
click at [738, 474] on div ".deletable-edge-delete-btn { width: 20px; height: 20px; border: 0px solid #ffff…" at bounding box center [851, 431] width 951 height 689
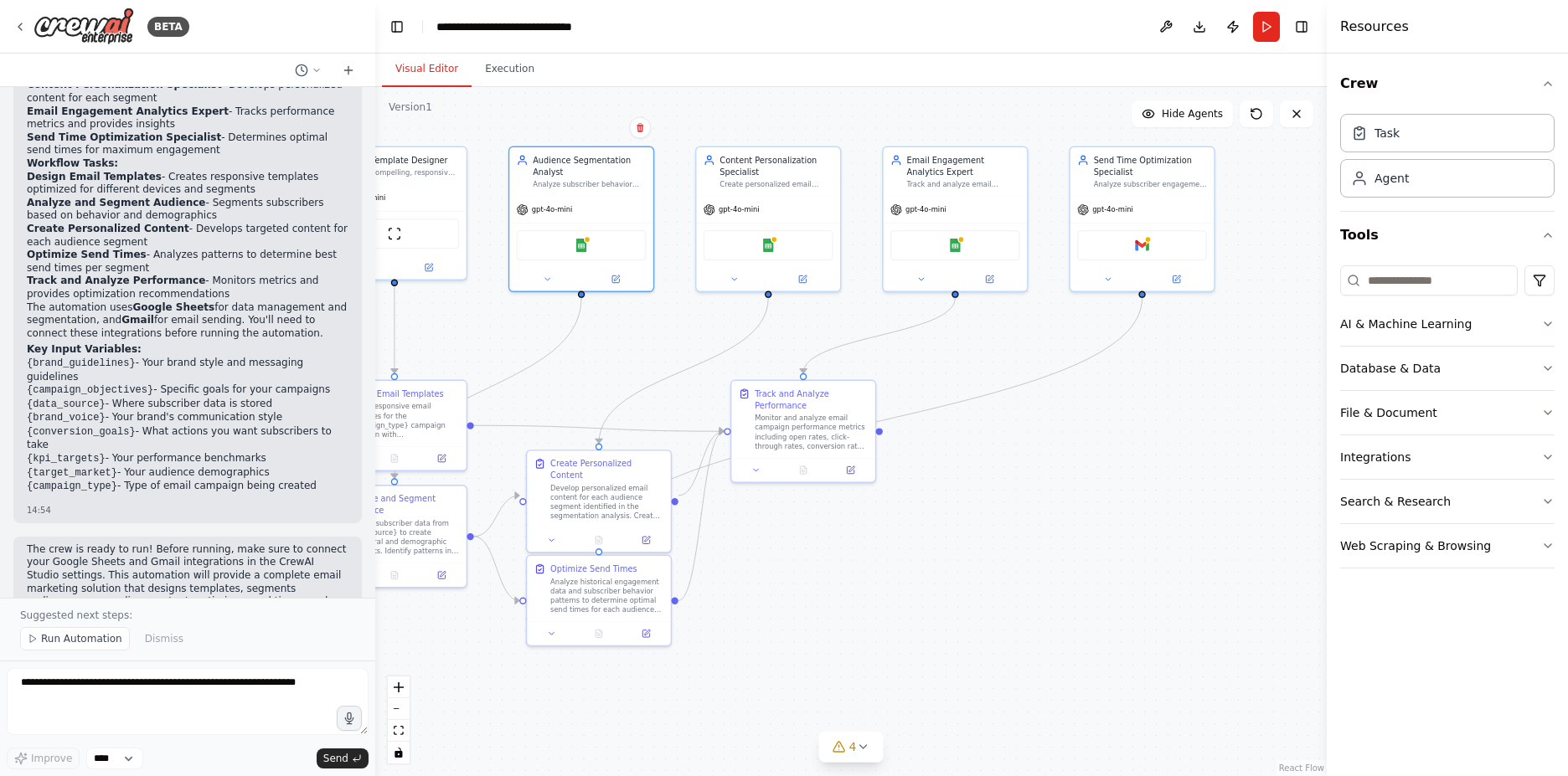
drag, startPoint x: 927, startPoint y: 438, endPoint x: 1051, endPoint y: 339, distance: 158.7
click at [1051, 339] on div ".deletable-edge-delete-btn { width: 20px; height: 20px; border: 0px solid #ffff…" at bounding box center [851, 431] width 951 height 689
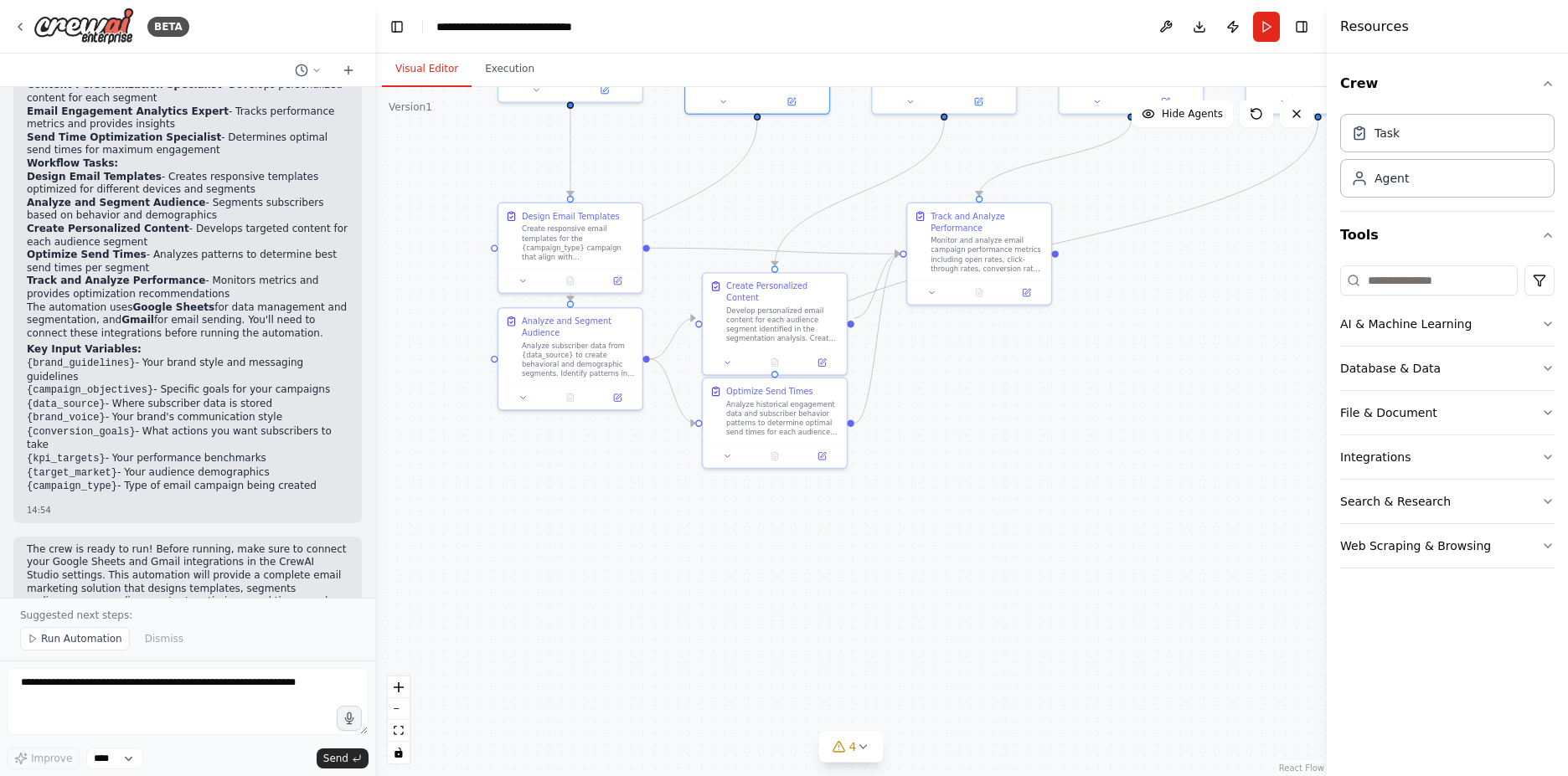
drag, startPoint x: 851, startPoint y: 599, endPoint x: 997, endPoint y: 448, distance: 210.0
click at [997, 448] on div ".deletable-edge-delete-btn { width: 20px; height: 20px; border: 0px solid #ffff…" at bounding box center [851, 431] width 951 height 689
drag, startPoint x: 444, startPoint y: 436, endPoint x: 591, endPoint y: 519, distance: 168.8
click at [591, 519] on div ".deletable-edge-delete-btn { width: 20px; height: 20px; border: 0px solid #ffff…" at bounding box center [851, 431] width 951 height 689
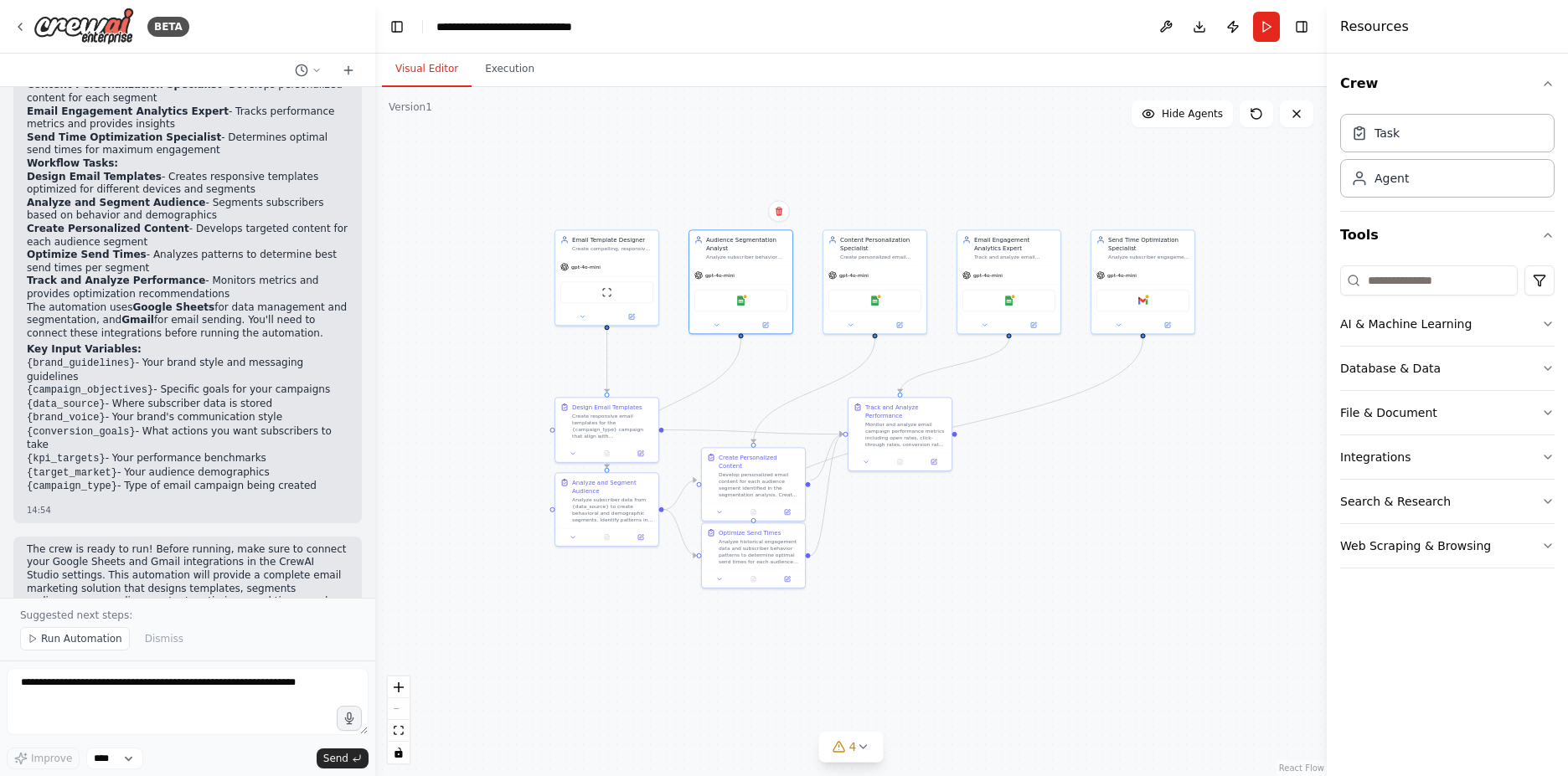
drag, startPoint x: 741, startPoint y: 323, endPoint x: 668, endPoint y: 383, distance: 94.5
click at [668, 383] on div ".deletable-edge-delete-btn { width: 20px; height: 20px; border: 0px solid #ffff…" at bounding box center [851, 431] width 951 height 689
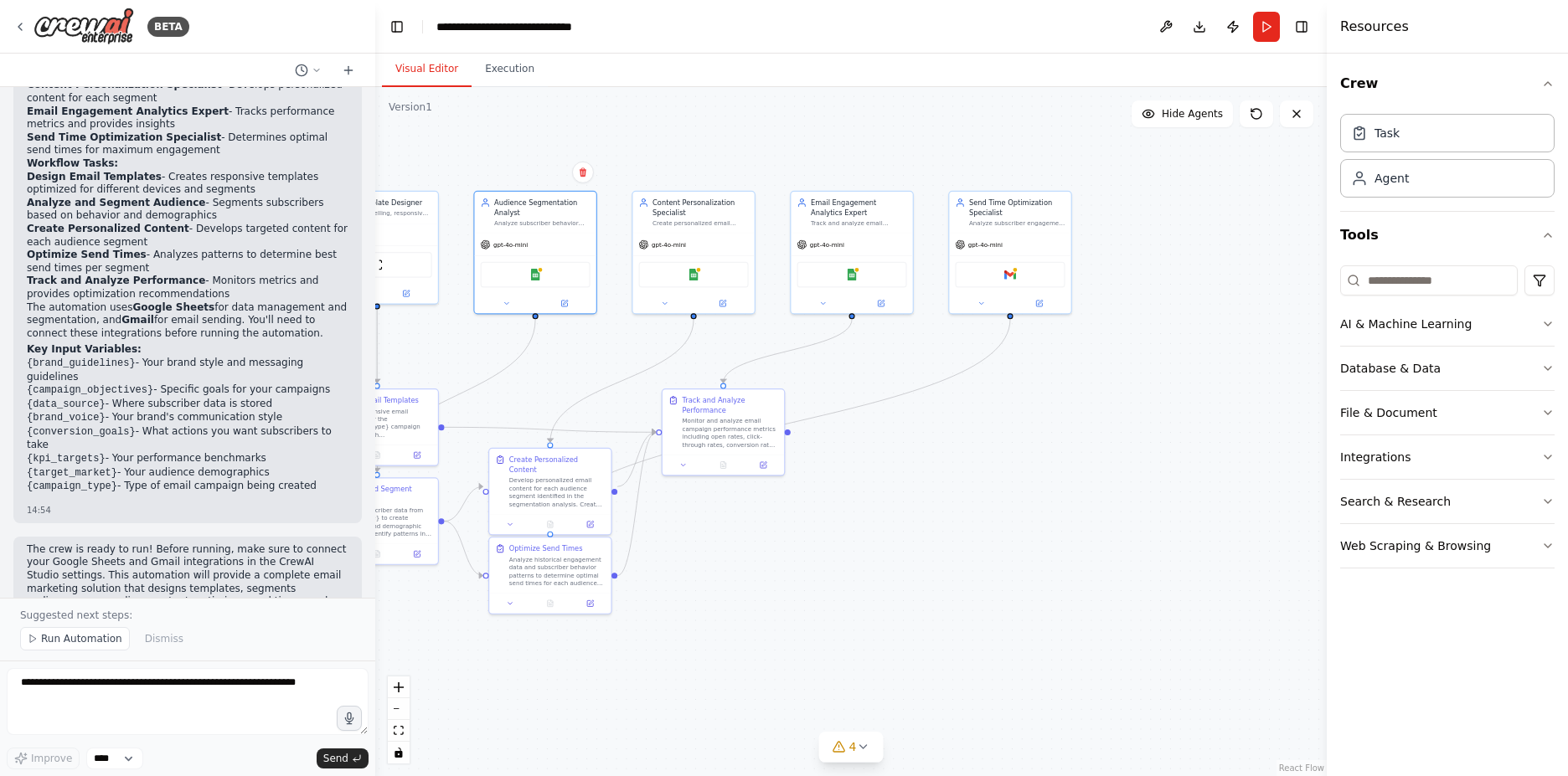
drag, startPoint x: 916, startPoint y: 161, endPoint x: 721, endPoint y: 113, distance: 200.8
click at [673, 118] on div ".deletable-edge-delete-btn { width: 20px; height: 20px; border: 0px solid #ffff…" at bounding box center [851, 431] width 951 height 689
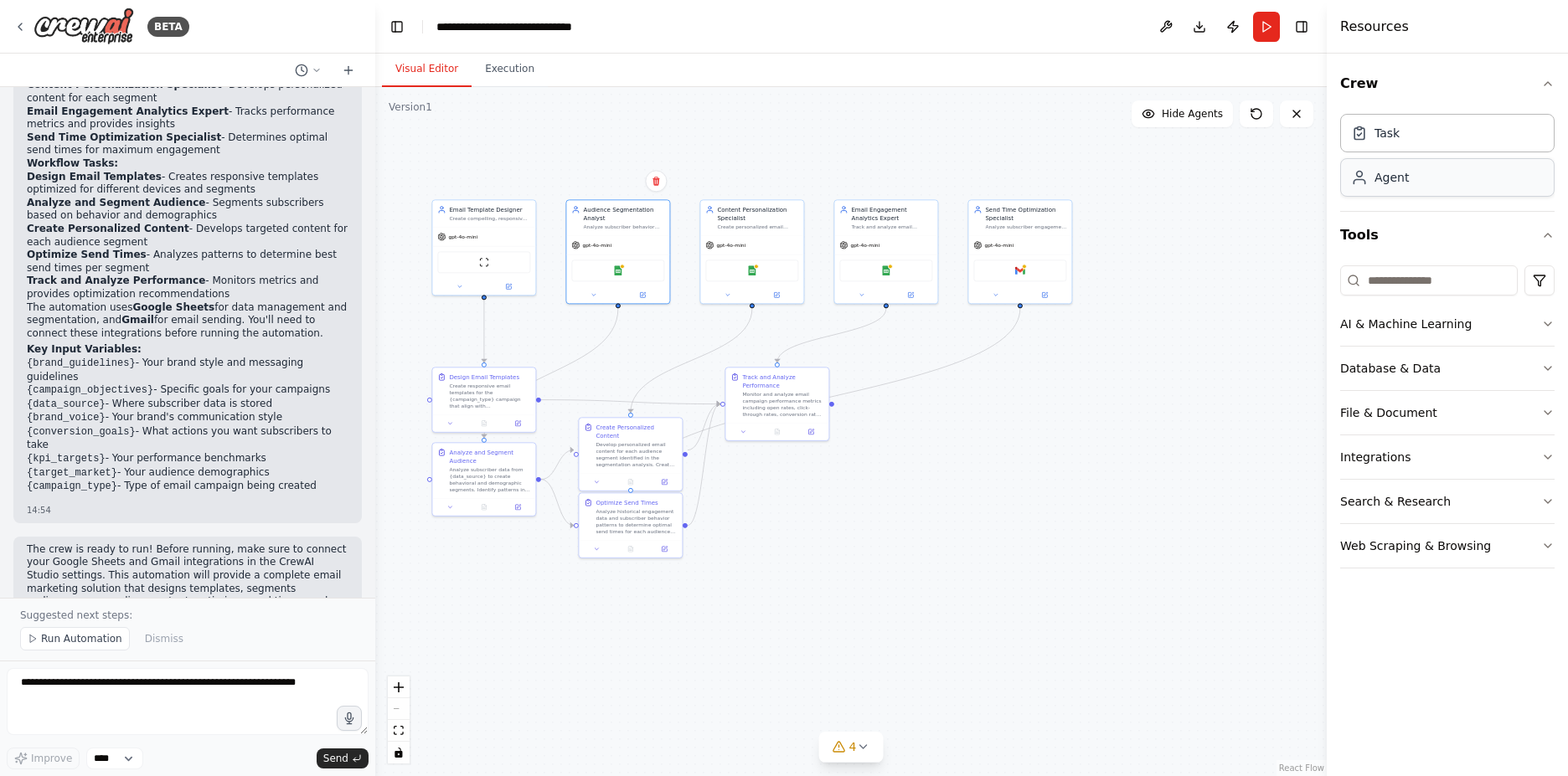
click at [1420, 174] on div "Agent" at bounding box center [1447, 177] width 214 height 39
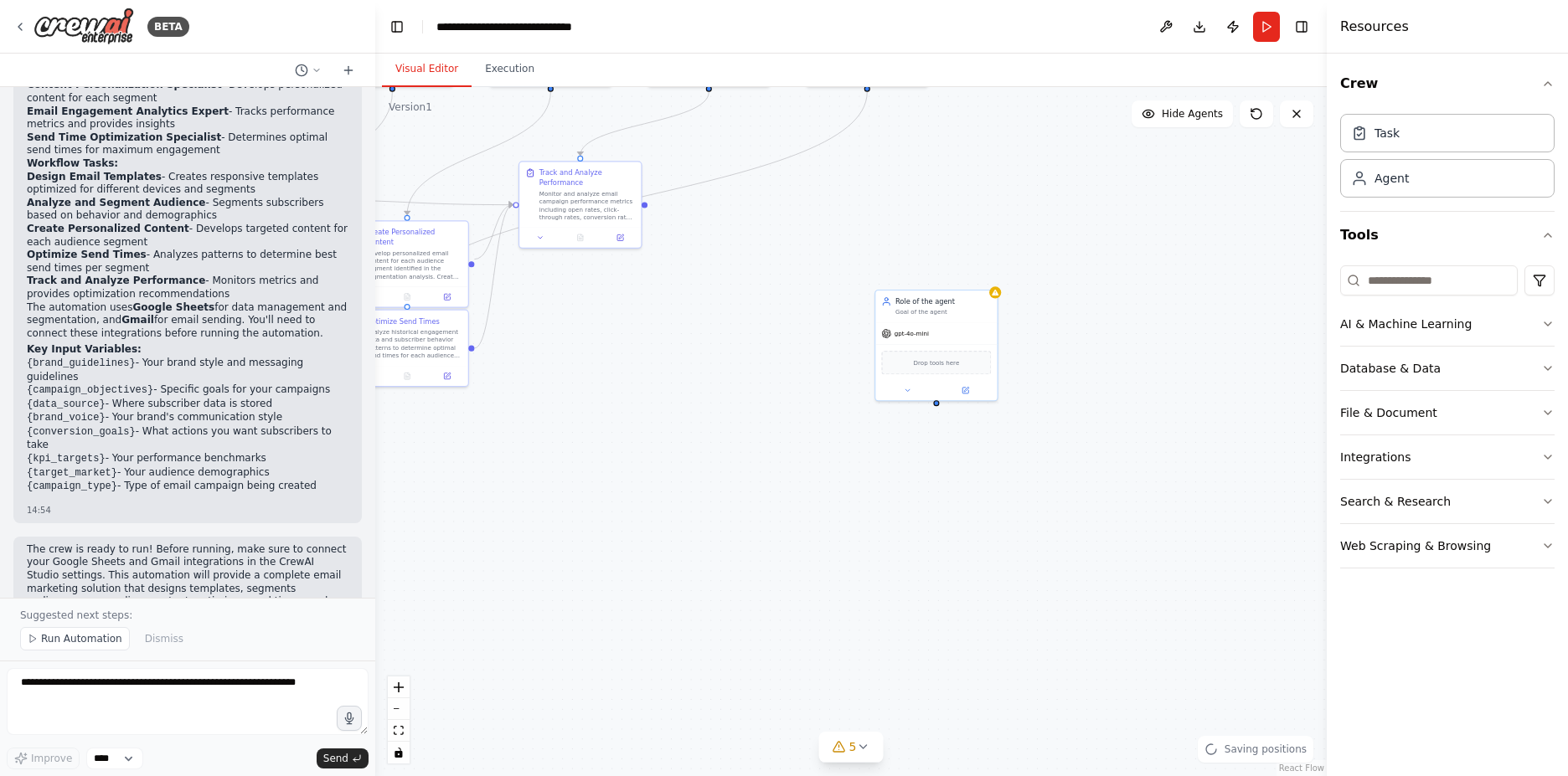
drag, startPoint x: 1085, startPoint y: 428, endPoint x: 956, endPoint y: 257, distance: 214.2
click at [956, 257] on div ".deletable-edge-delete-btn { width: 20px; height: 20px; border: 0px solid #ffff…" at bounding box center [851, 431] width 951 height 689
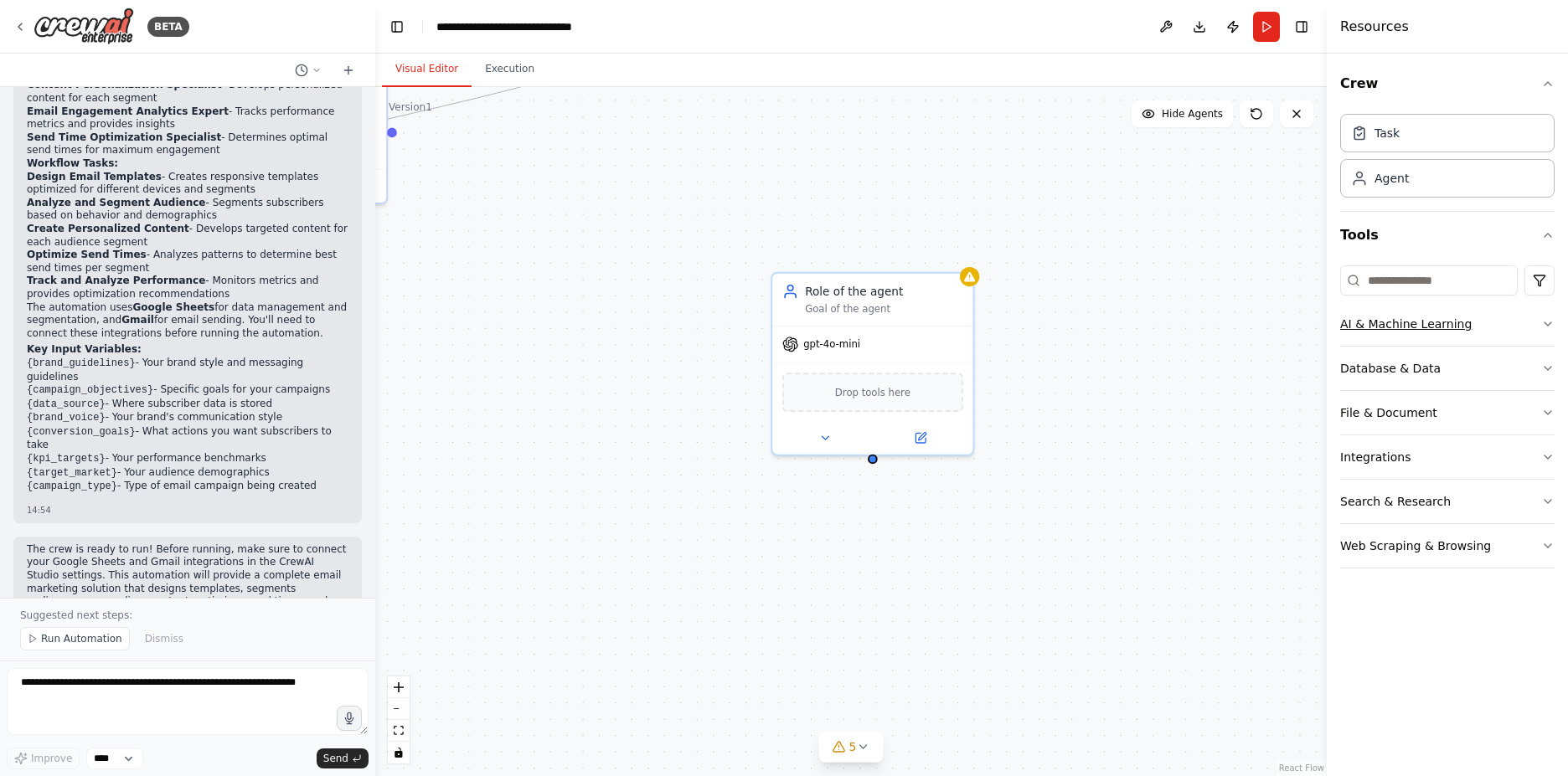
click at [1425, 325] on button "AI & Machine Learning" at bounding box center [1447, 324] width 214 height 43
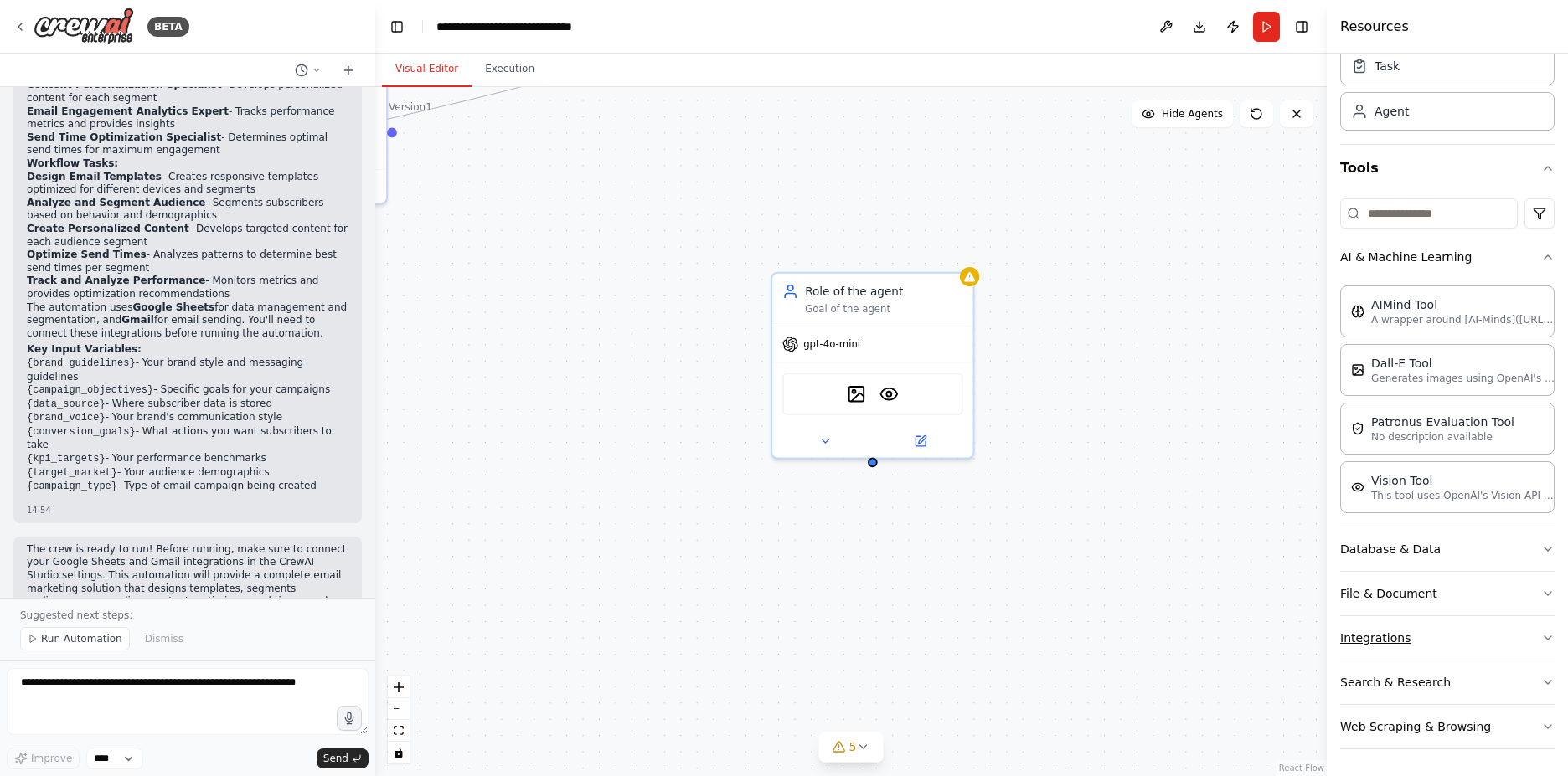
click at [1408, 627] on button "Integrations" at bounding box center [1447, 637] width 214 height 43
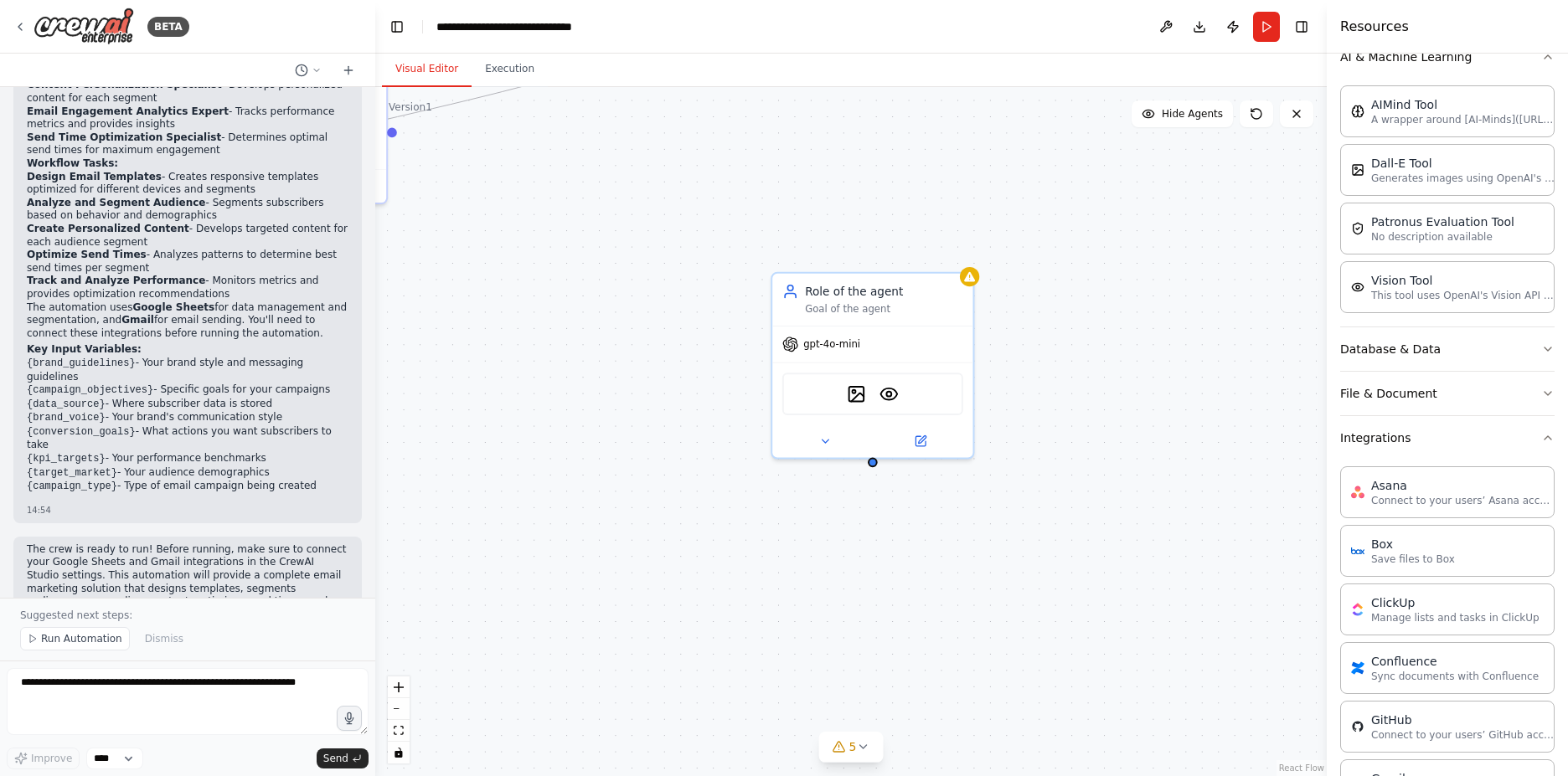
scroll to position [268, 0]
click at [884, 395] on div "DallETool VisionTool ClickUp" at bounding box center [873, 390] width 181 height 42
click at [904, 398] on img at bounding box center [904, 390] width 19 height 19
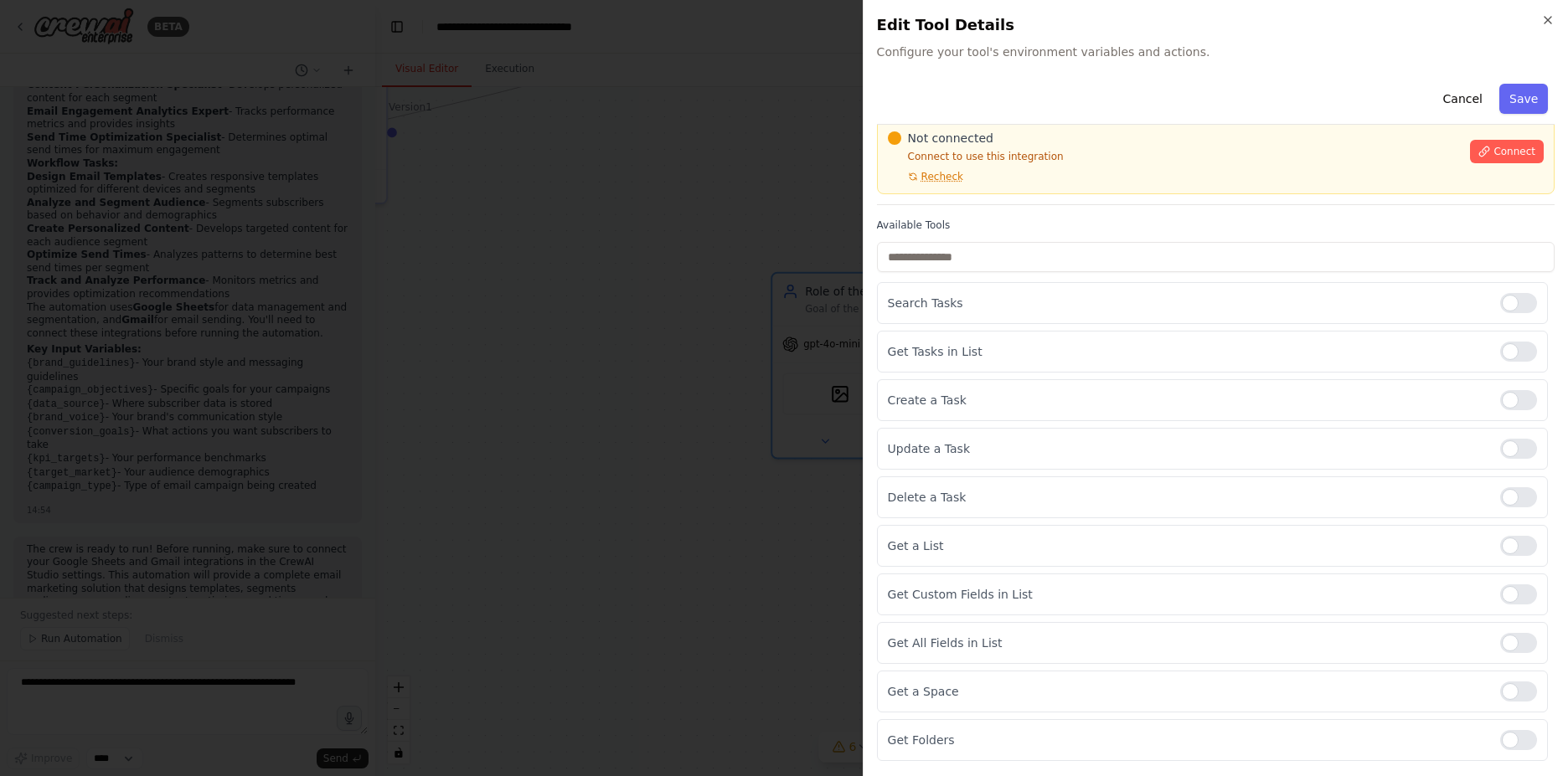
scroll to position [0, 0]
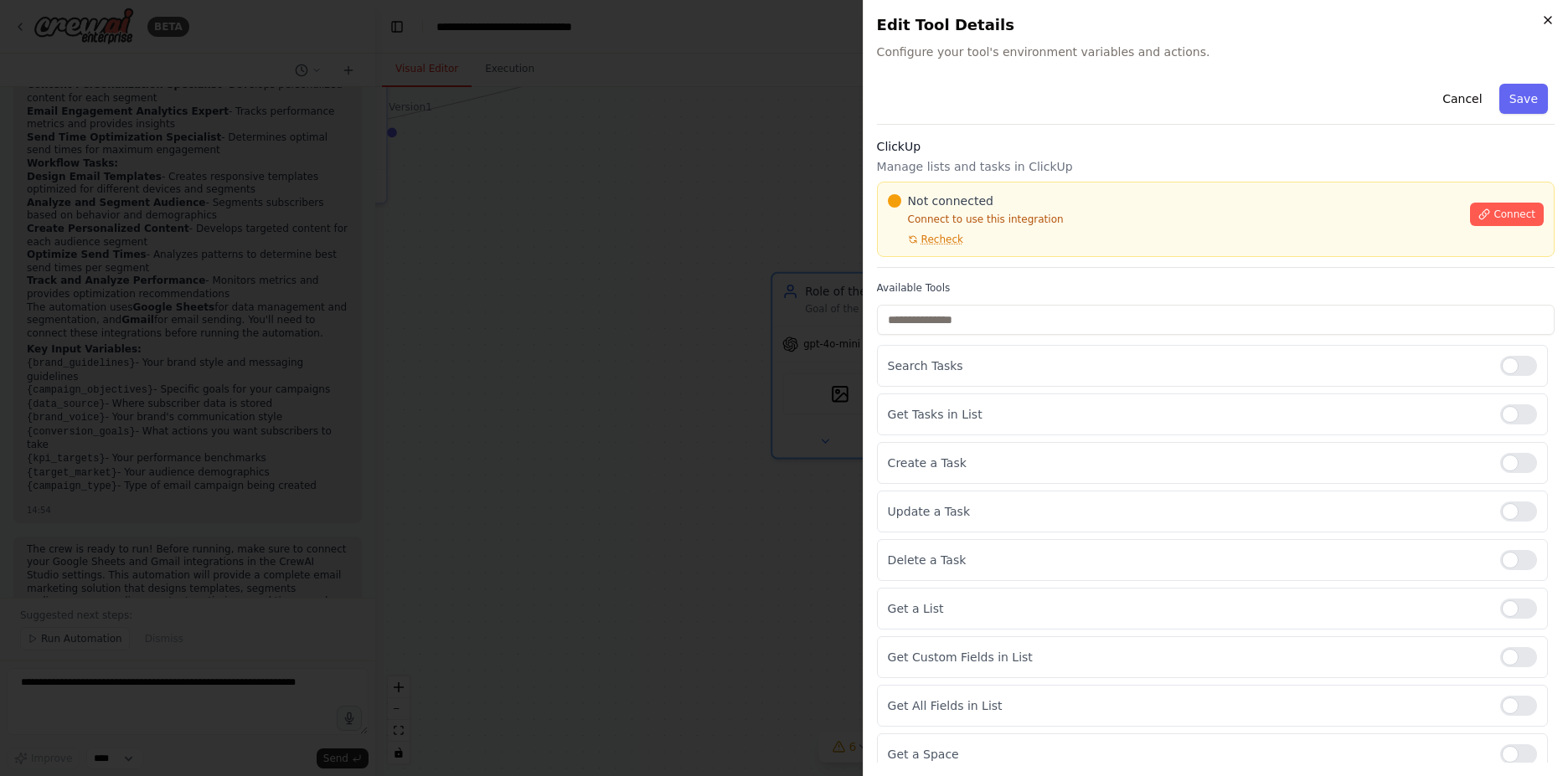
click at [1548, 14] on icon "button" at bounding box center [1547, 20] width 14 height 14
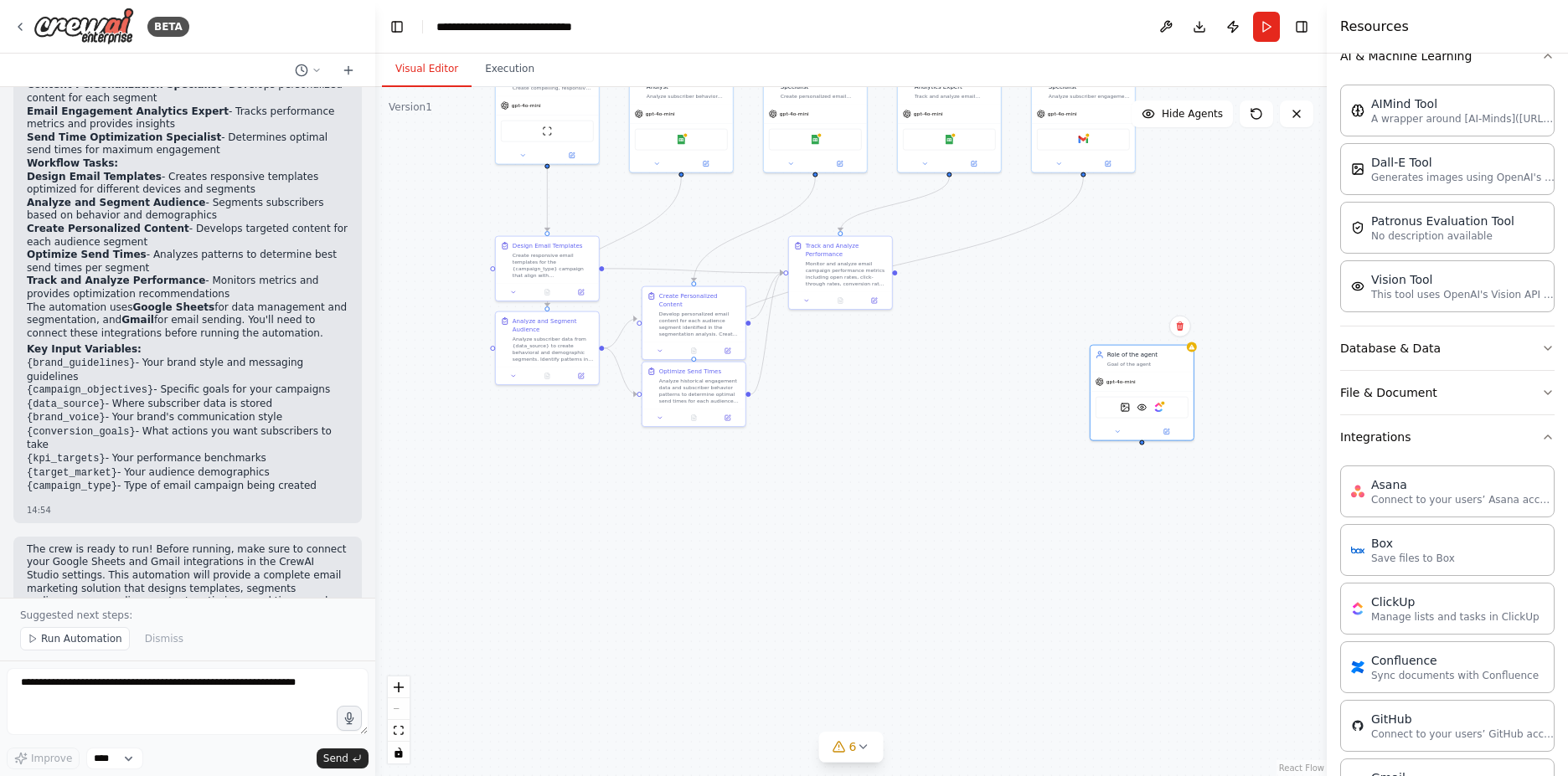
drag, startPoint x: 828, startPoint y: 347, endPoint x: 1027, endPoint y: 445, distance: 221.8
click at [1021, 454] on div ".deletable-edge-delete-btn { width: 20px; height: 20px; border: 0px solid #ffff…" at bounding box center [851, 431] width 951 height 689
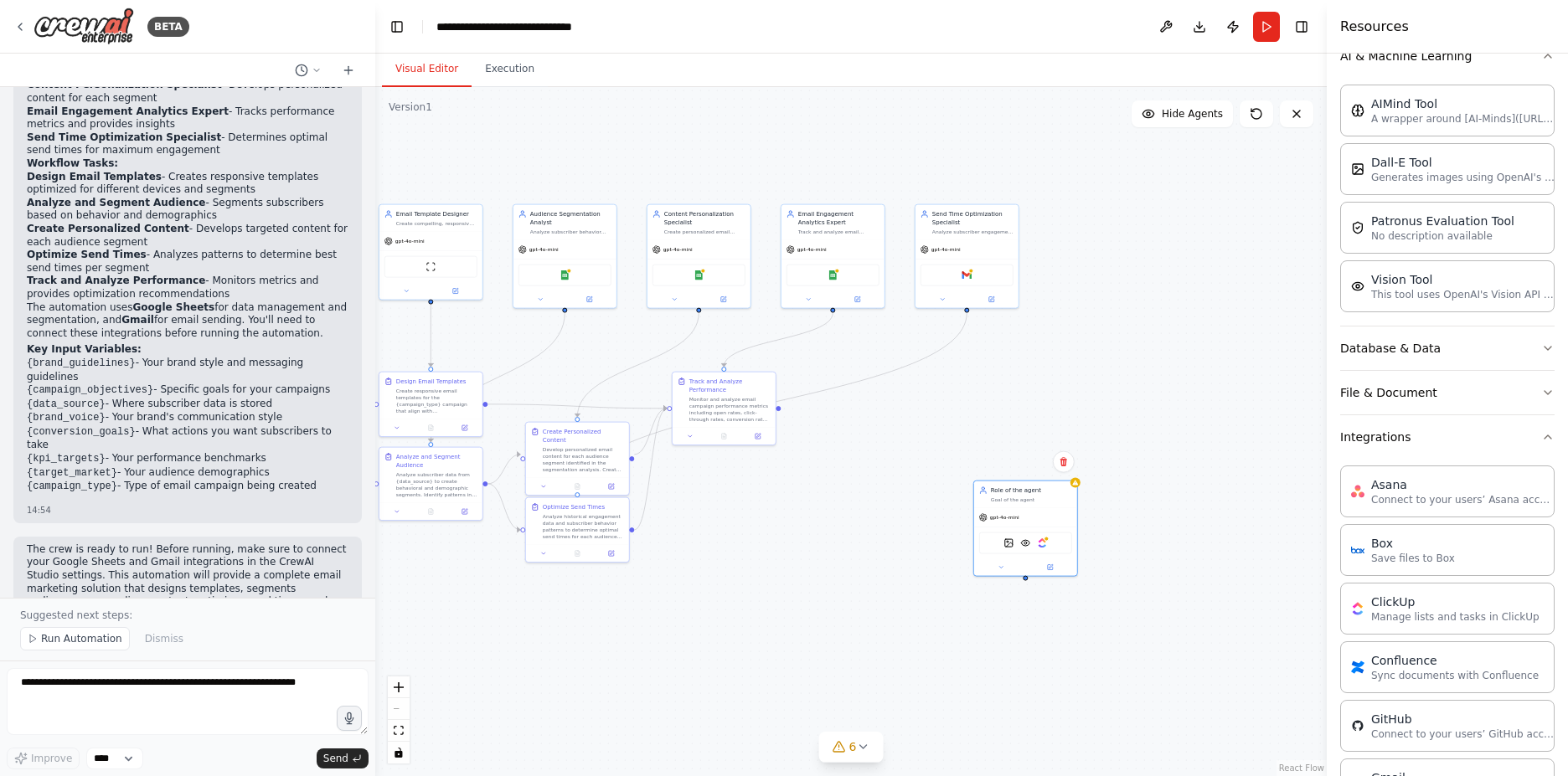
drag, startPoint x: 907, startPoint y: 329, endPoint x: 837, endPoint y: 354, distance: 74.3
click at [837, 354] on div ".deletable-edge-delete-btn { width: 20px; height: 20px; border: 0px solid #ffff…" at bounding box center [851, 431] width 951 height 689
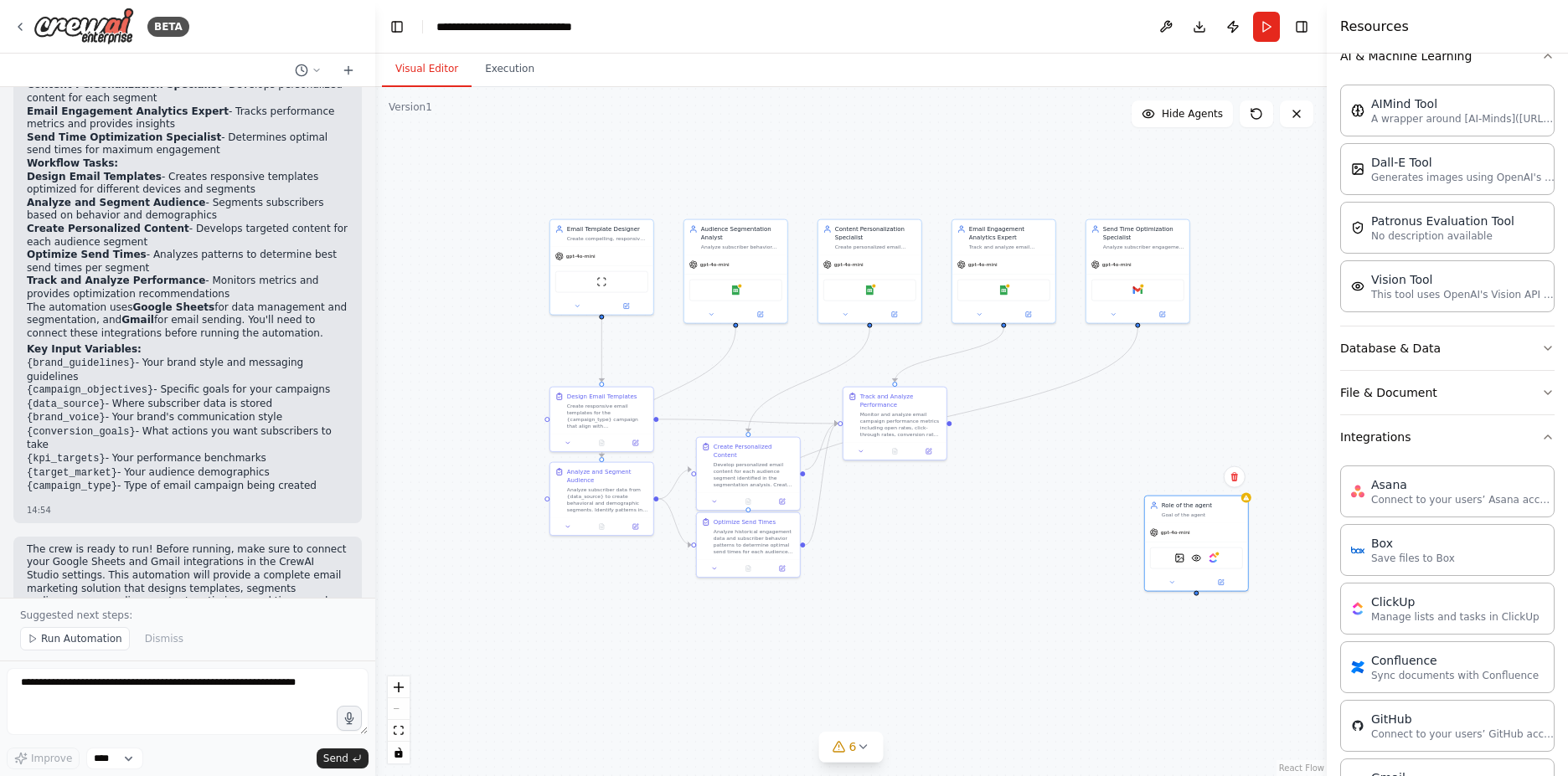
drag, startPoint x: 753, startPoint y: 204, endPoint x: 925, endPoint y: 208, distance: 172.0
click at [925, 208] on div ".deletable-edge-delete-btn { width: 20px; height: 20px; border: 0px solid #ffff…" at bounding box center [851, 431] width 951 height 689
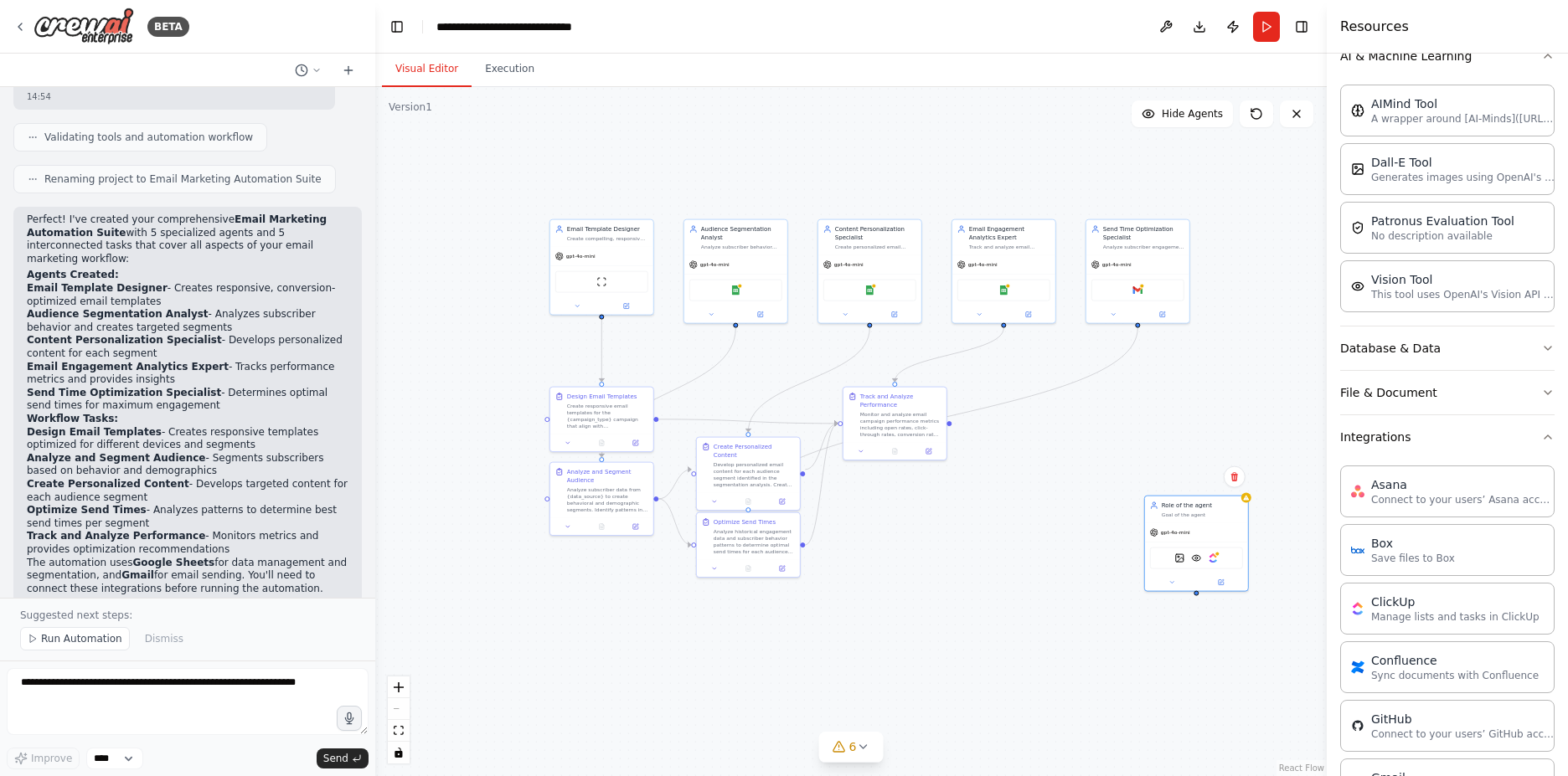
scroll to position [1162, 0]
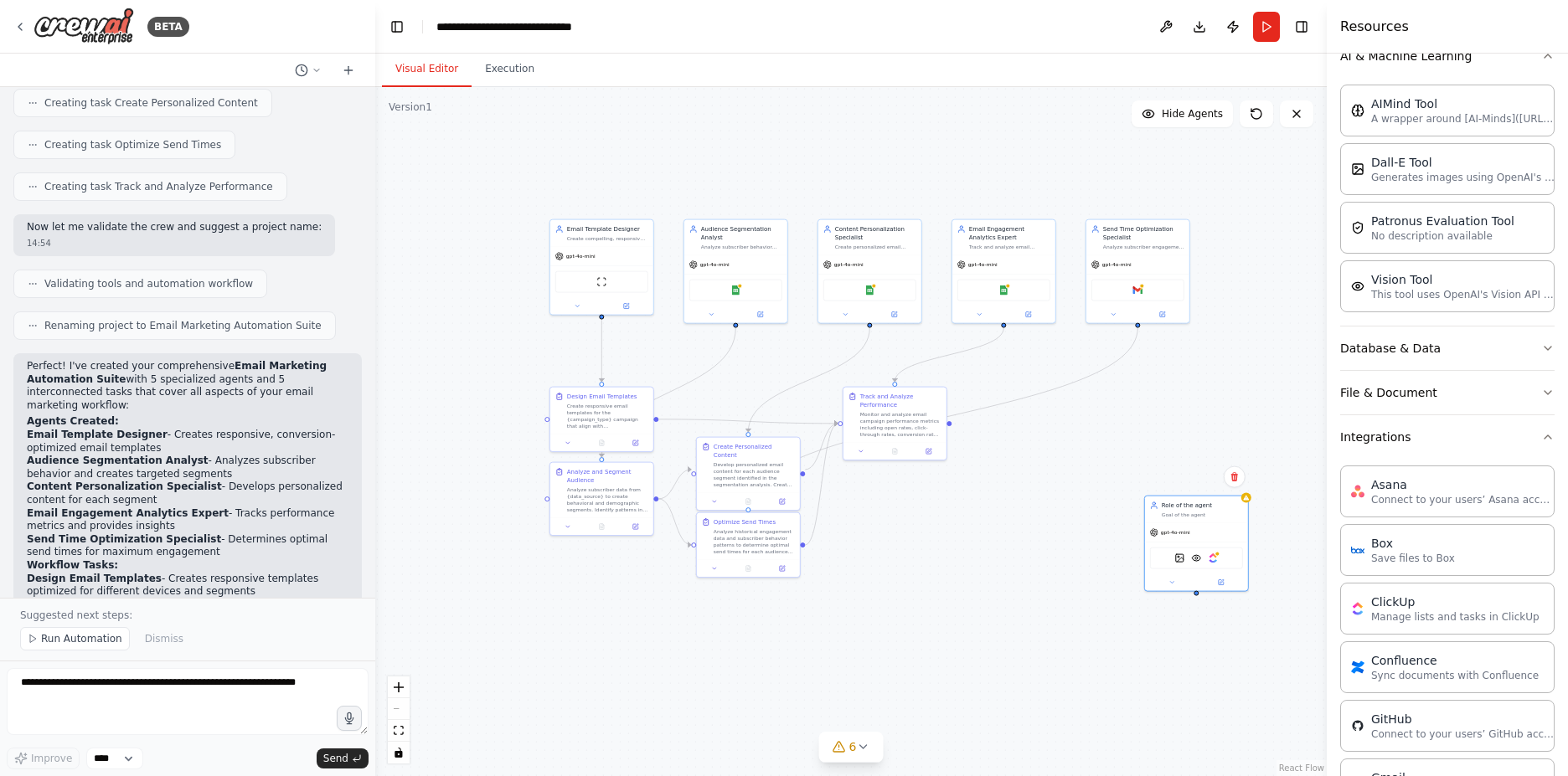
drag, startPoint x: 369, startPoint y: 438, endPoint x: 376, endPoint y: 399, distance: 39.6
click at [376, 399] on div "BETA Build a crew that designs email templates, segments audiences based on beh…" at bounding box center [784, 388] width 1568 height 776
click at [1189, 510] on div "Goal of the agent" at bounding box center [1202, 512] width 81 height 6
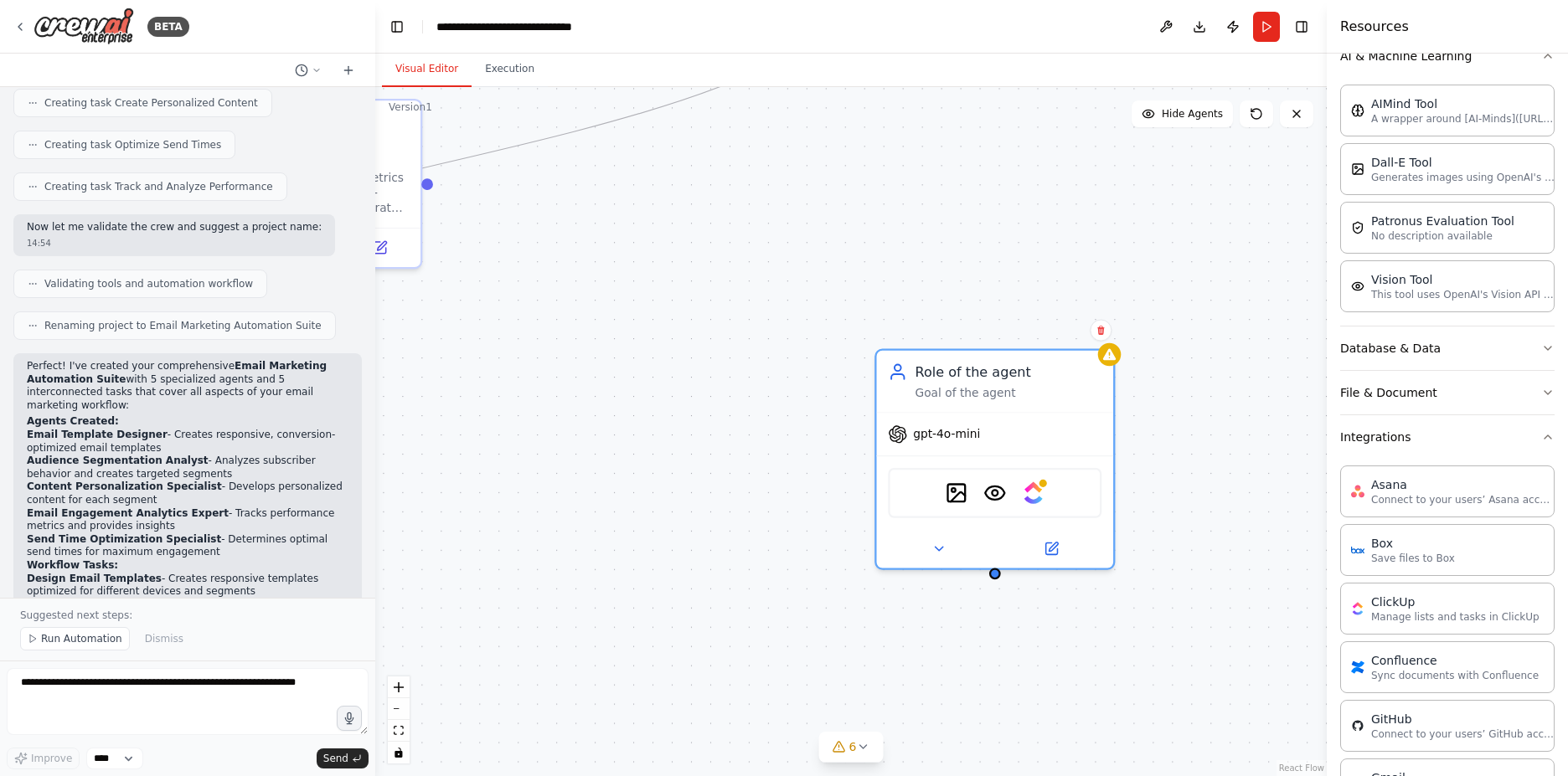
drag, startPoint x: 998, startPoint y: 358, endPoint x: 849, endPoint y: 315, distance: 155.1
click at [802, 234] on div ".deletable-edge-delete-btn { width: 20px; height: 20px; border: 0px solid #ffff…" at bounding box center [851, 431] width 951 height 689
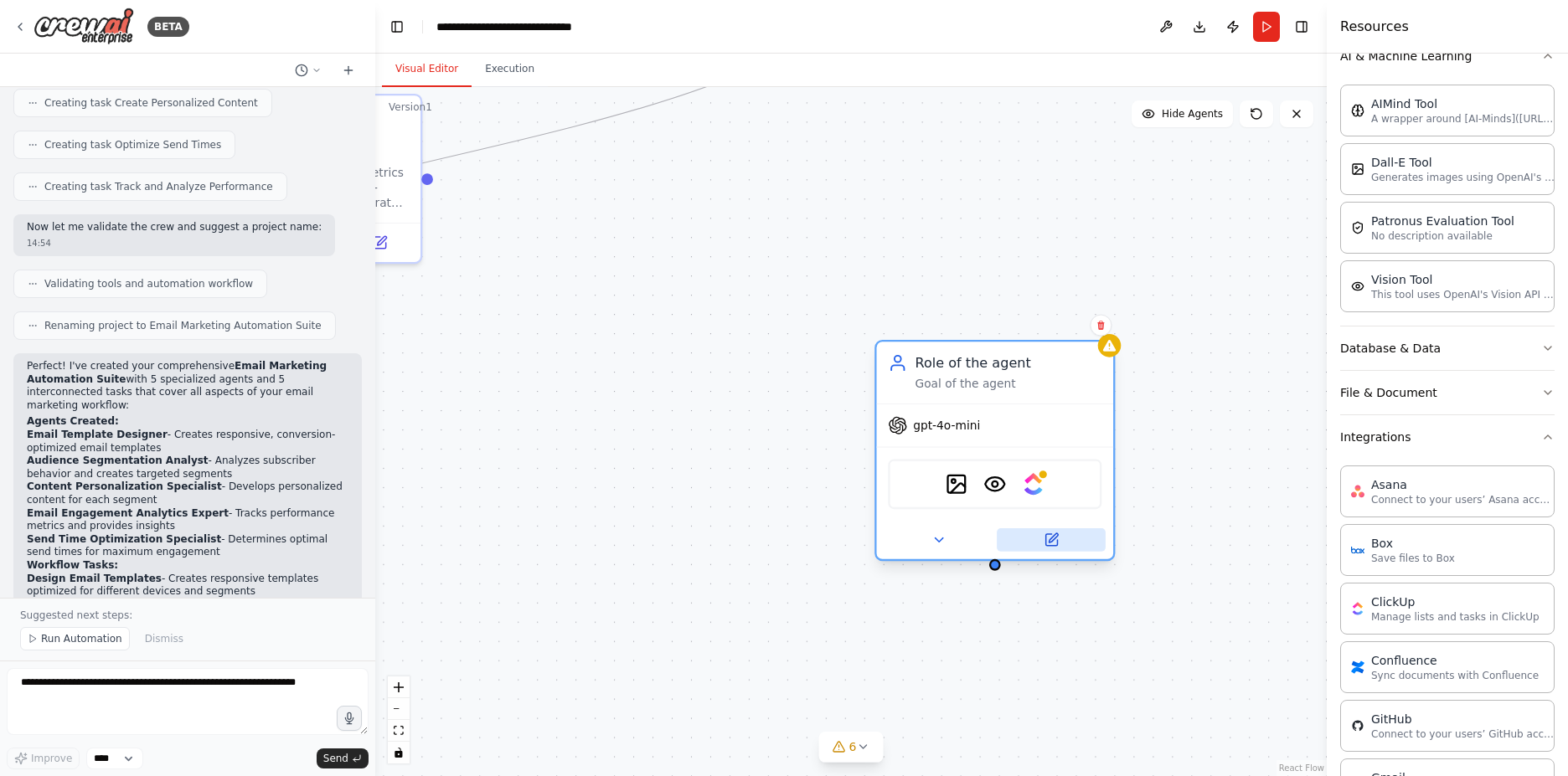
click at [1052, 537] on icon at bounding box center [1053, 537] width 9 height 9
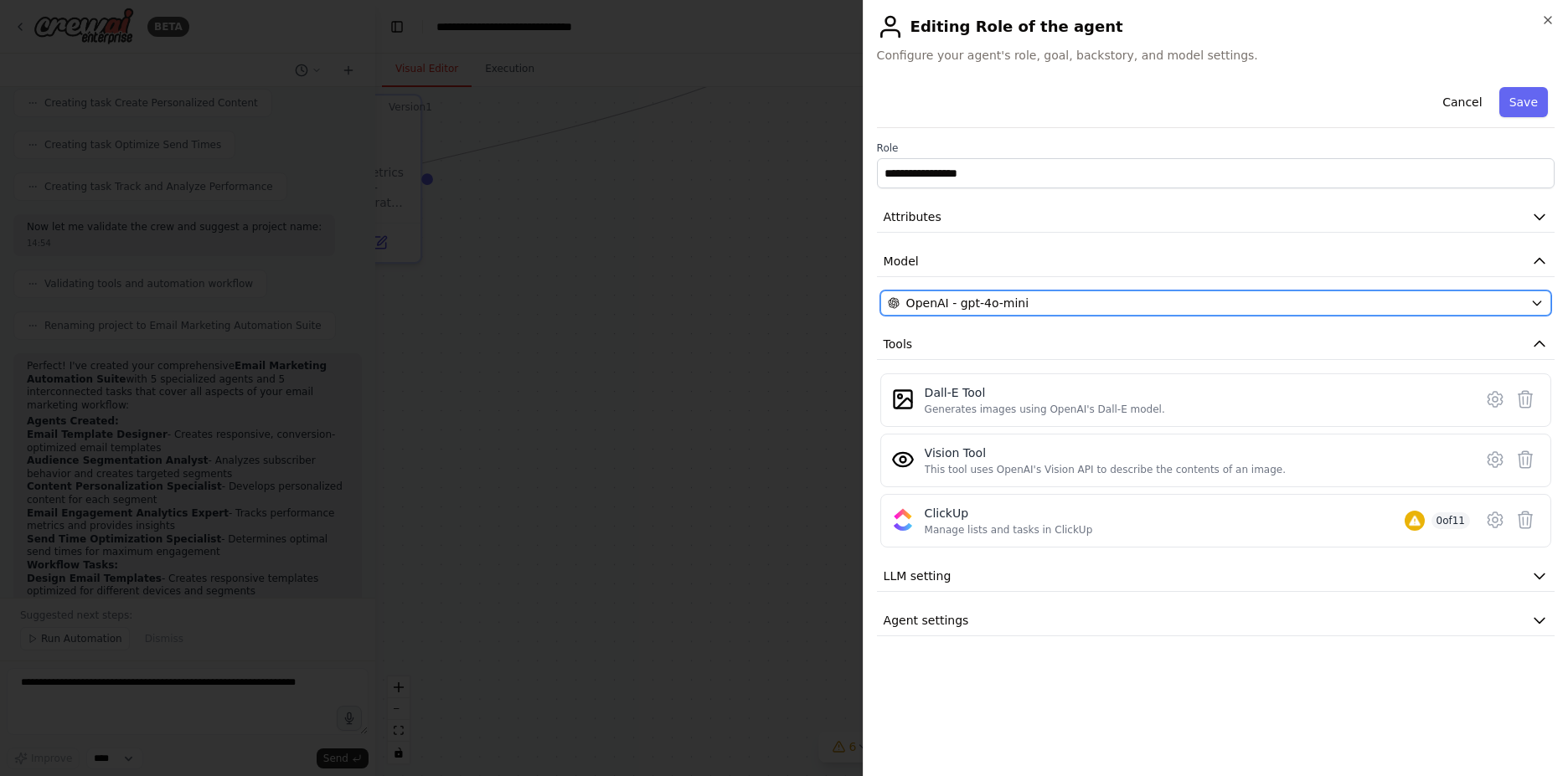
click at [1052, 301] on div "OpenAI - gpt-4o-mini" at bounding box center [1206, 302] width 636 height 17
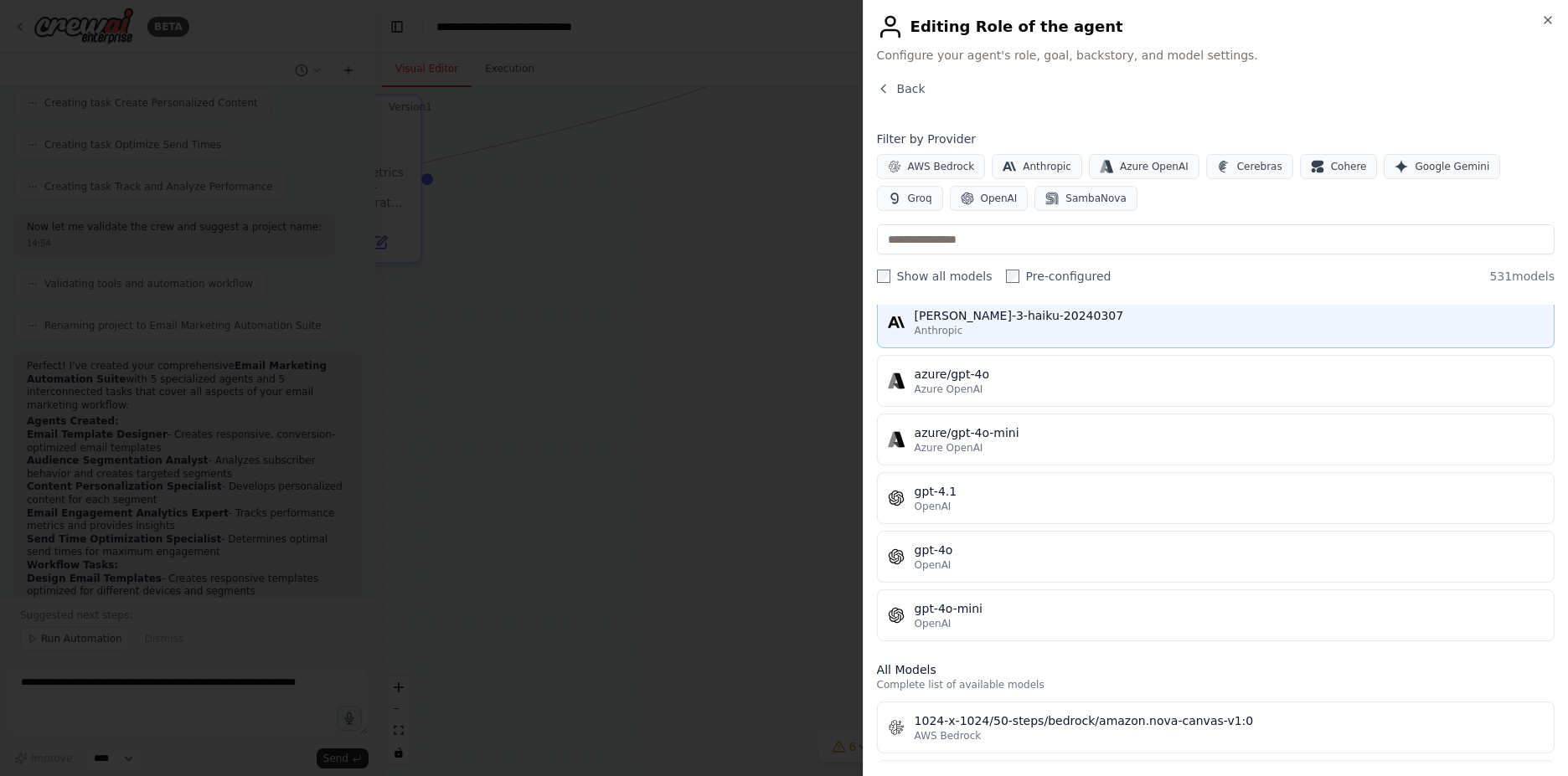
scroll to position [0, 0]
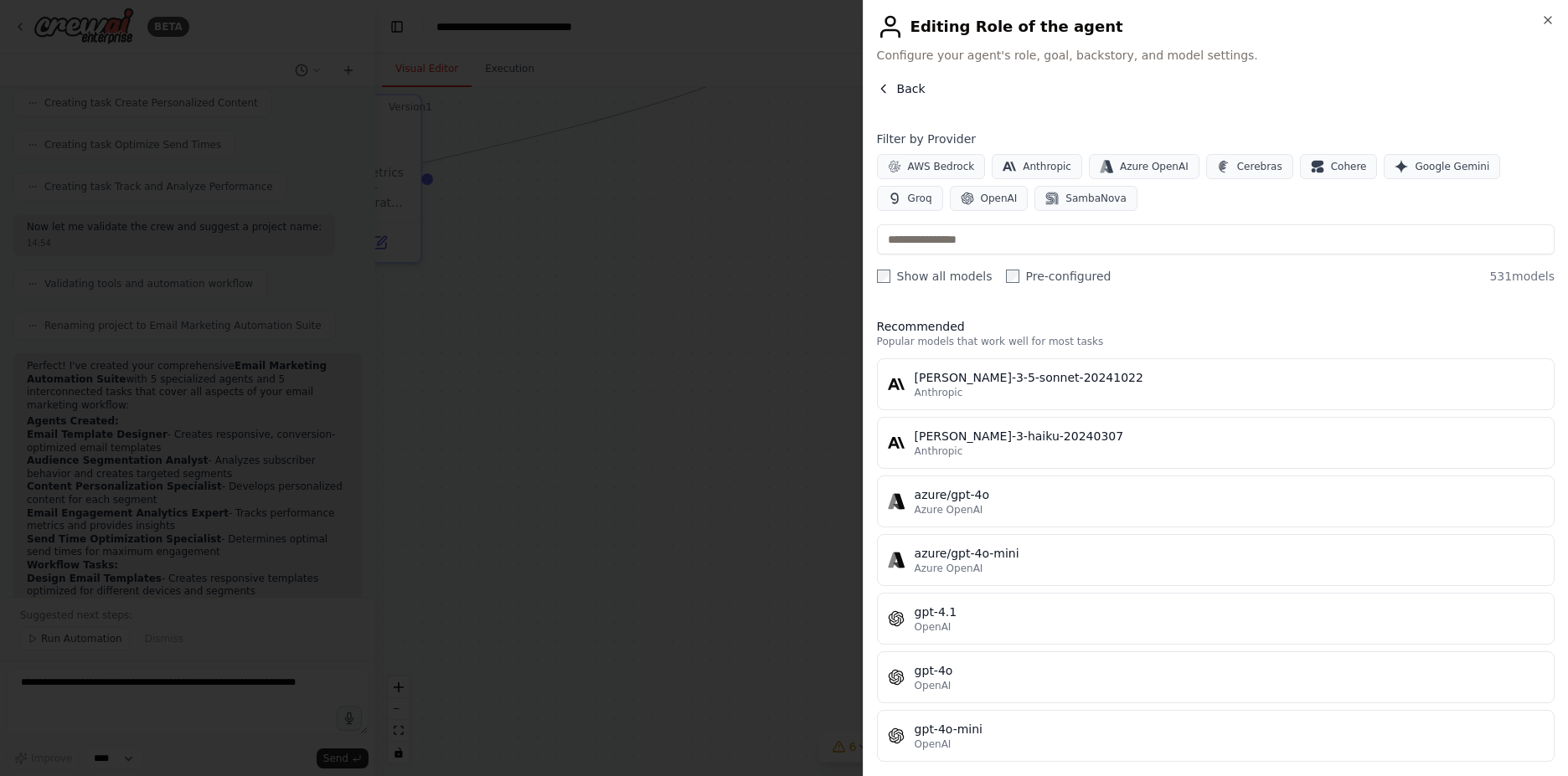
click at [894, 83] on button "Back" at bounding box center [902, 88] width 49 height 17
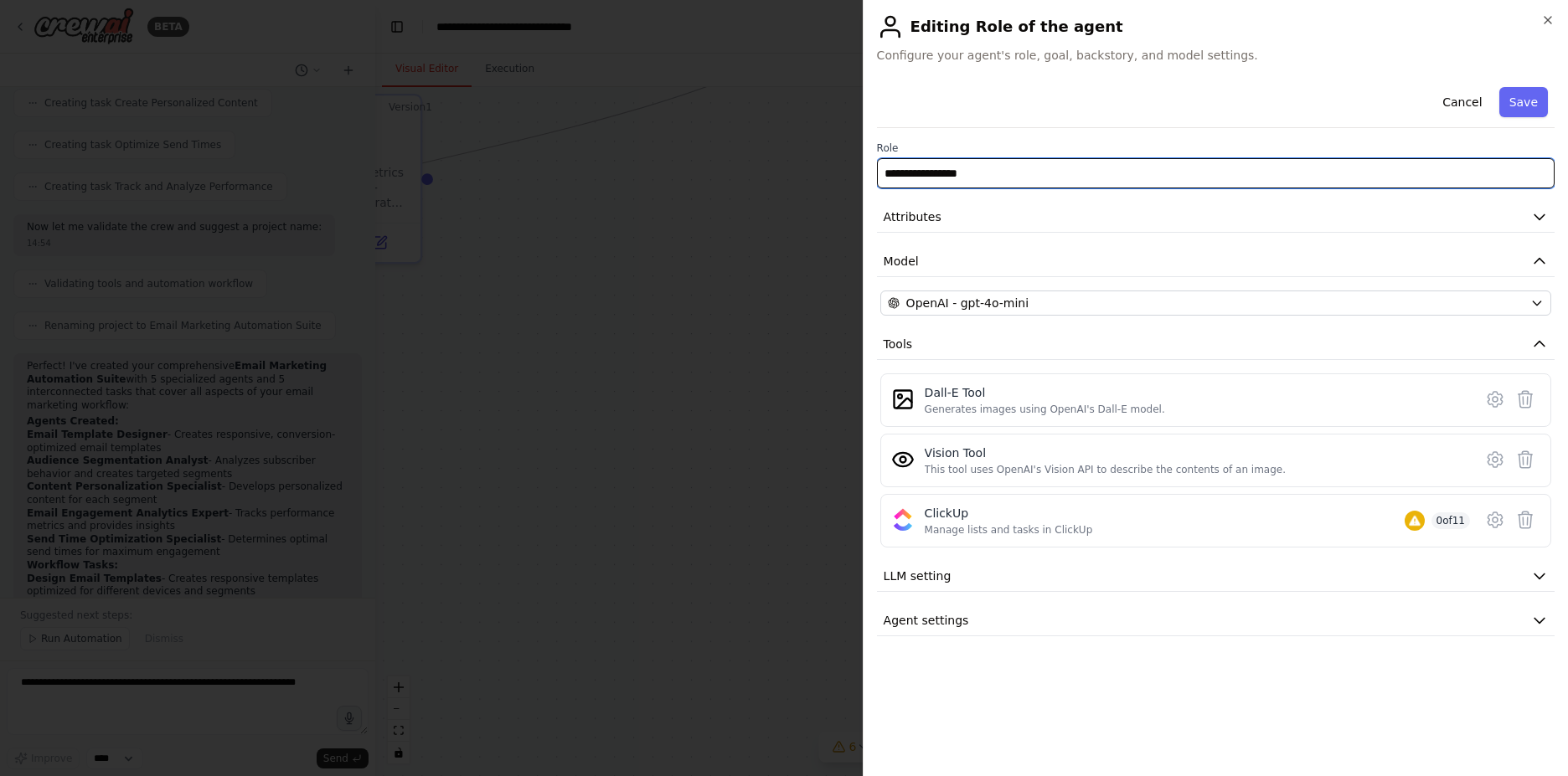
click at [933, 176] on input "**********" at bounding box center [1216, 173] width 677 height 30
drag, startPoint x: 1005, startPoint y: 178, endPoint x: 875, endPoint y: 165, distance: 130.6
click at [875, 165] on div "**********" at bounding box center [1215, 388] width 705 height 776
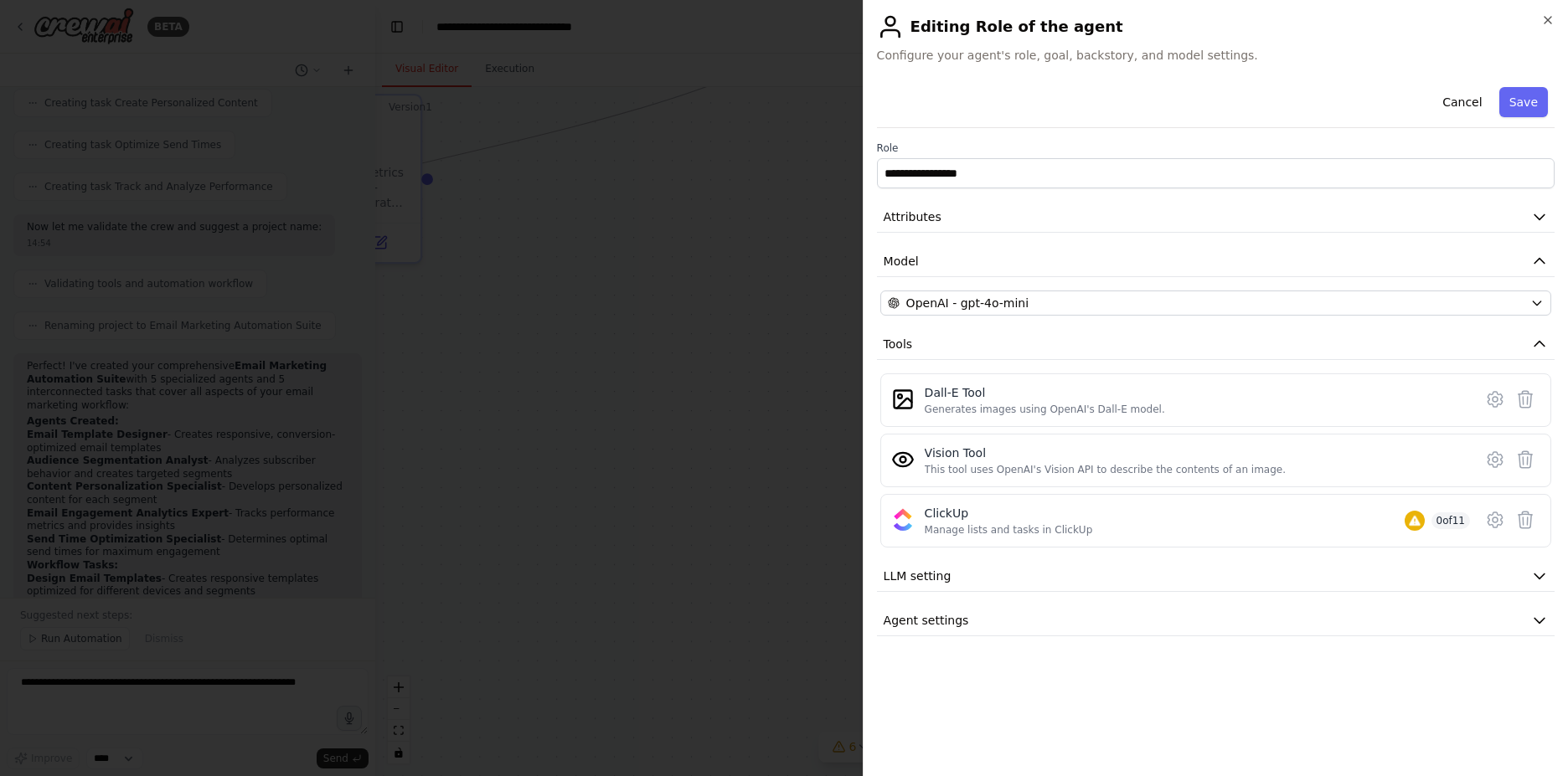
click at [1057, 104] on div "Cancel Save" at bounding box center [1216, 104] width 677 height 48
click at [1452, 104] on button "Cancel" at bounding box center [1462, 102] width 59 height 30
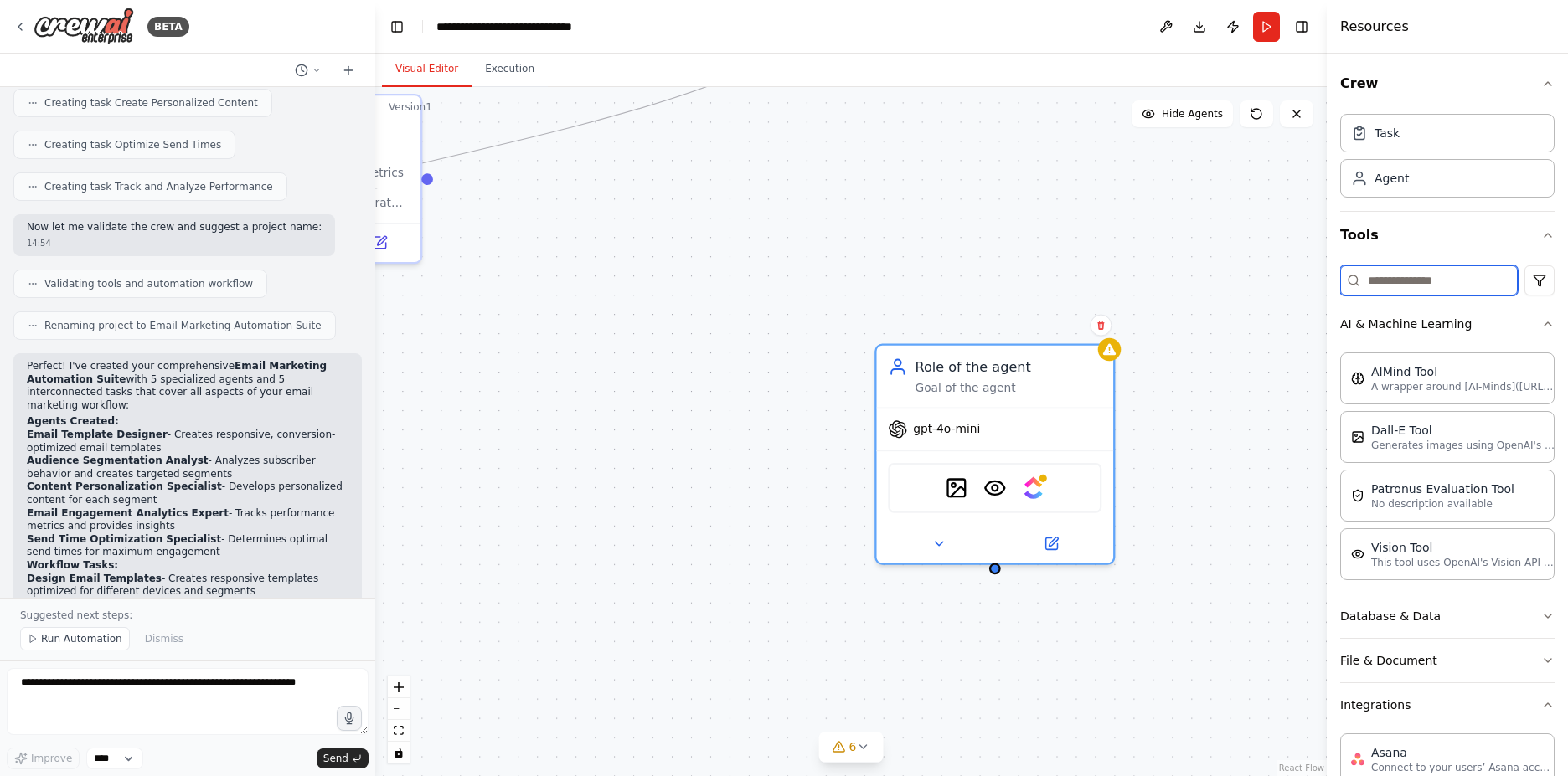
click at [1402, 280] on input at bounding box center [1428, 280] width 177 height 30
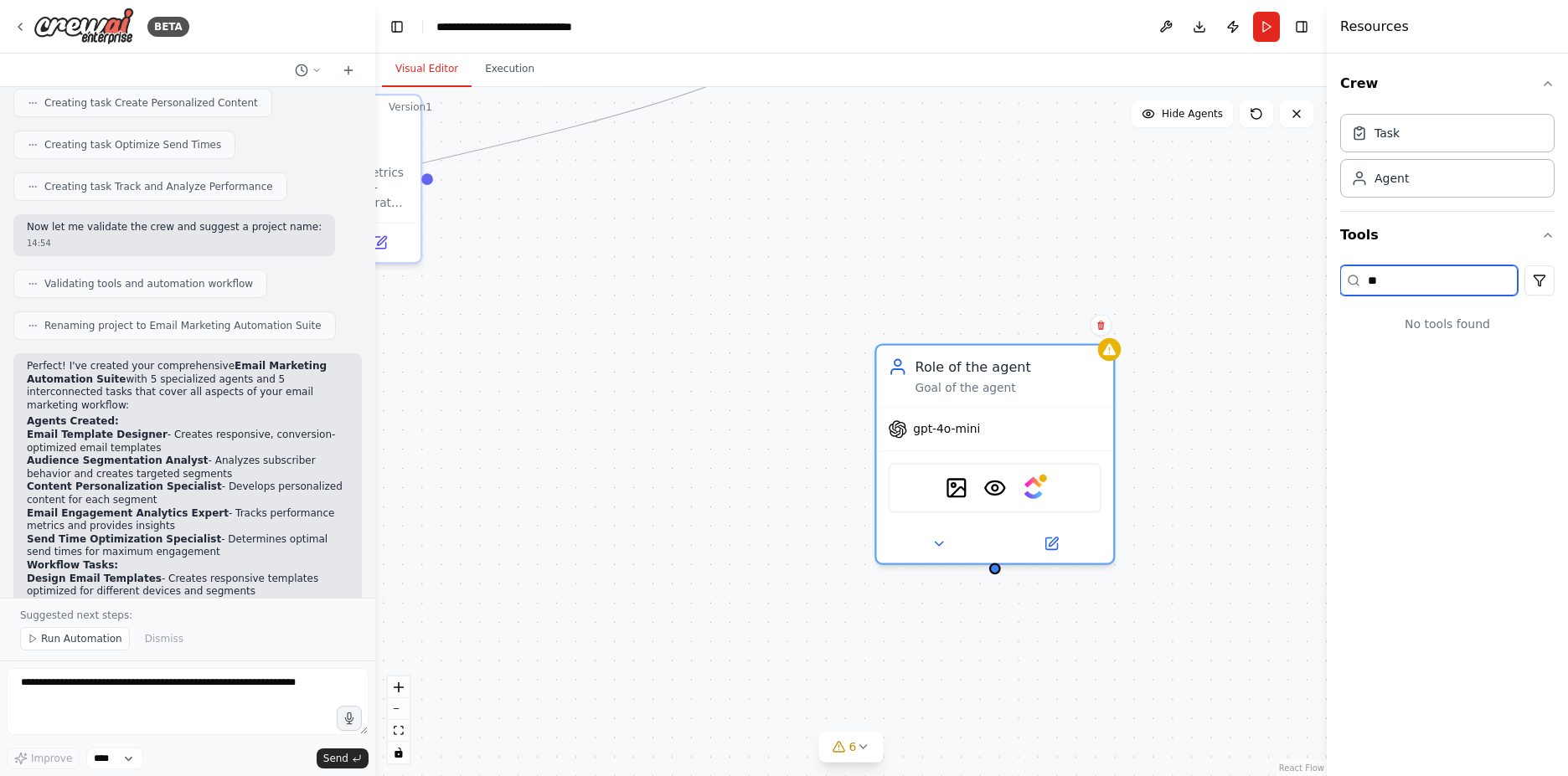
type input "*"
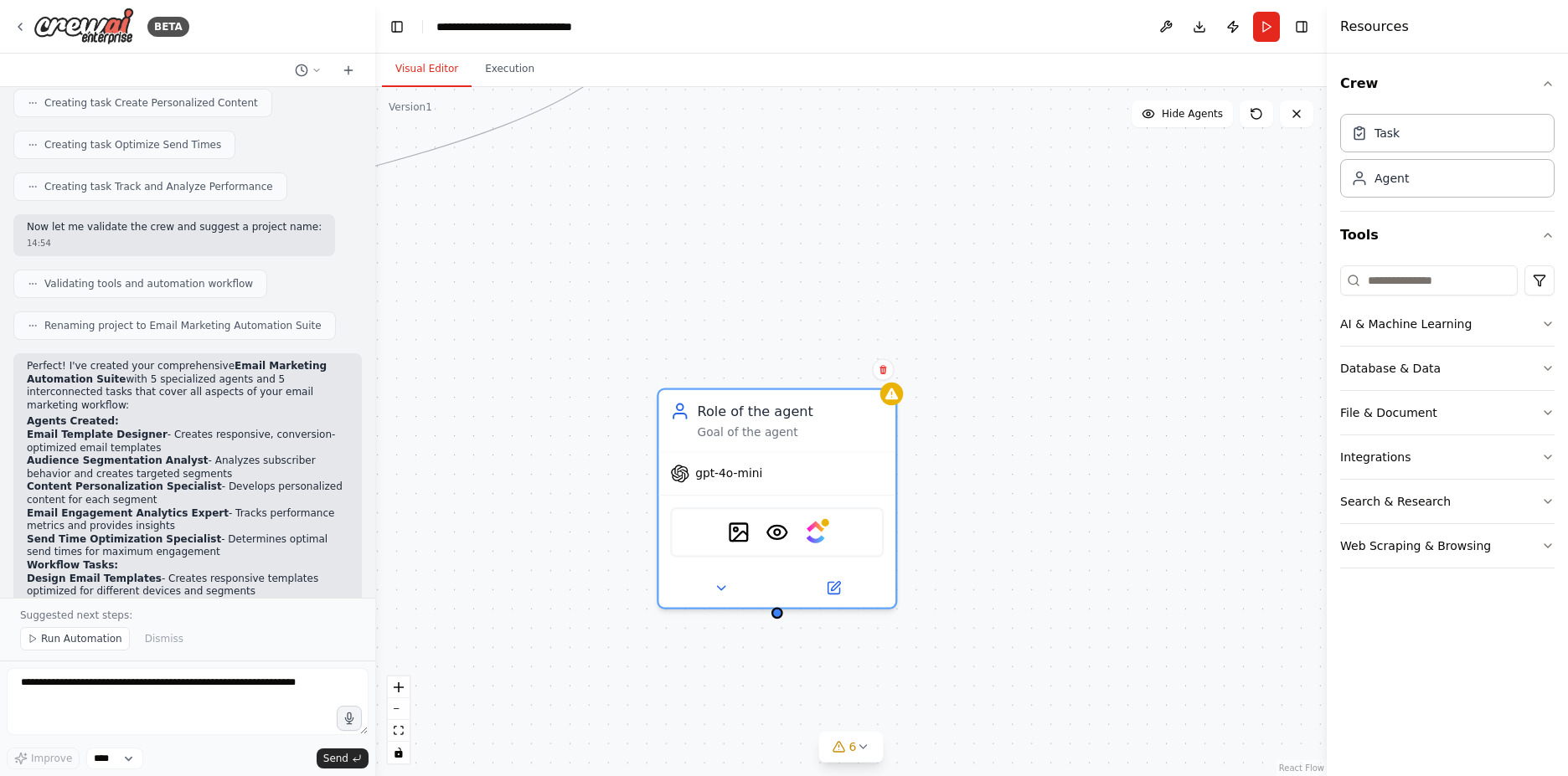
drag, startPoint x: 890, startPoint y: 243, endPoint x: 675, endPoint y: 288, distance: 219.7
click at [675, 287] on div ".deletable-edge-delete-btn { width: 20px; height: 20px; border: 0px solid #ffff…" at bounding box center [851, 431] width 951 height 689
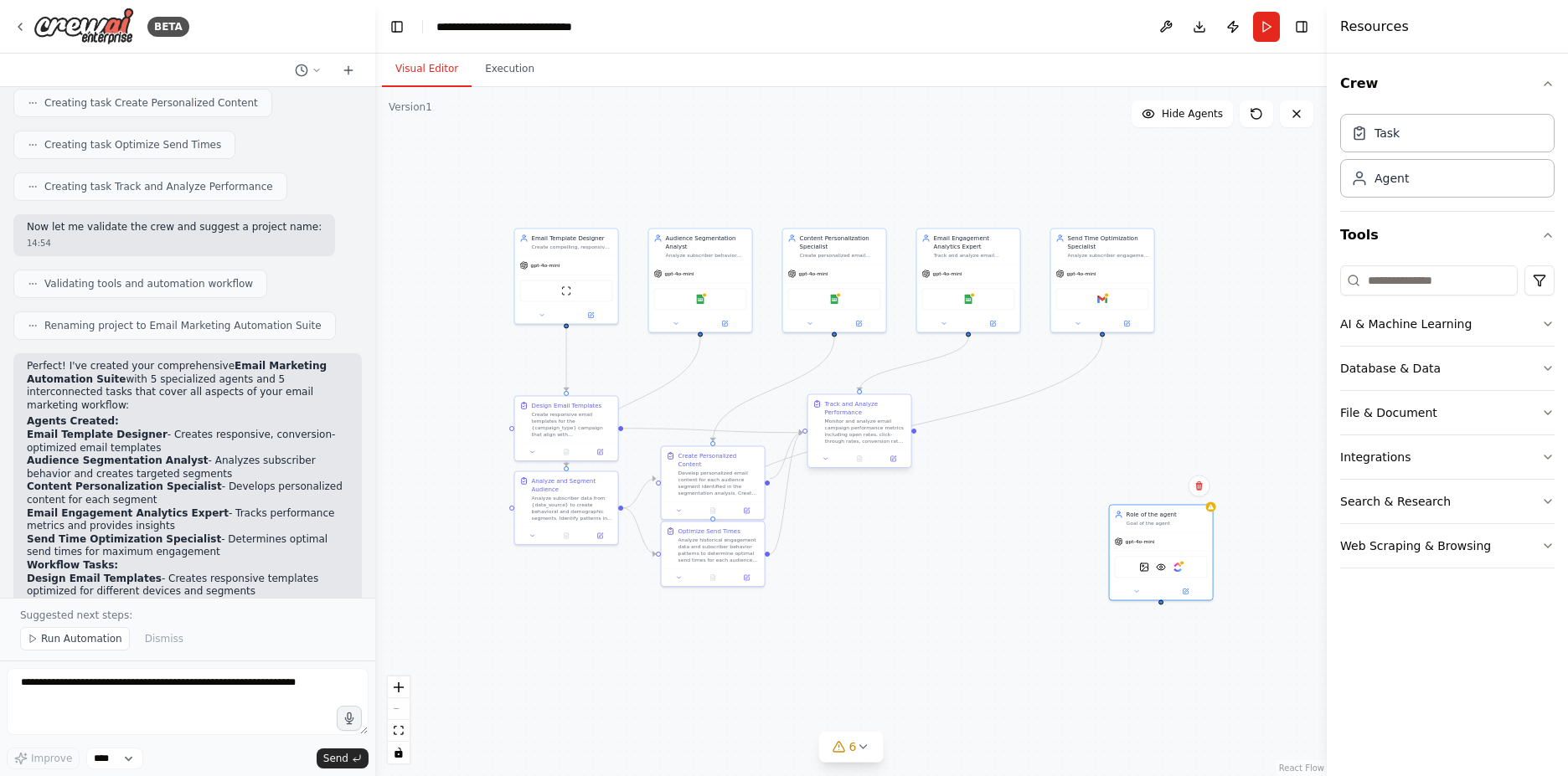
drag, startPoint x: 627, startPoint y: 354, endPoint x: 914, endPoint y: 449, distance: 302.3
click at [1014, 456] on div ".deletable-edge-delete-btn { width: 20px; height: 20px; border: 0px solid #ffff…" at bounding box center [851, 431] width 951 height 689
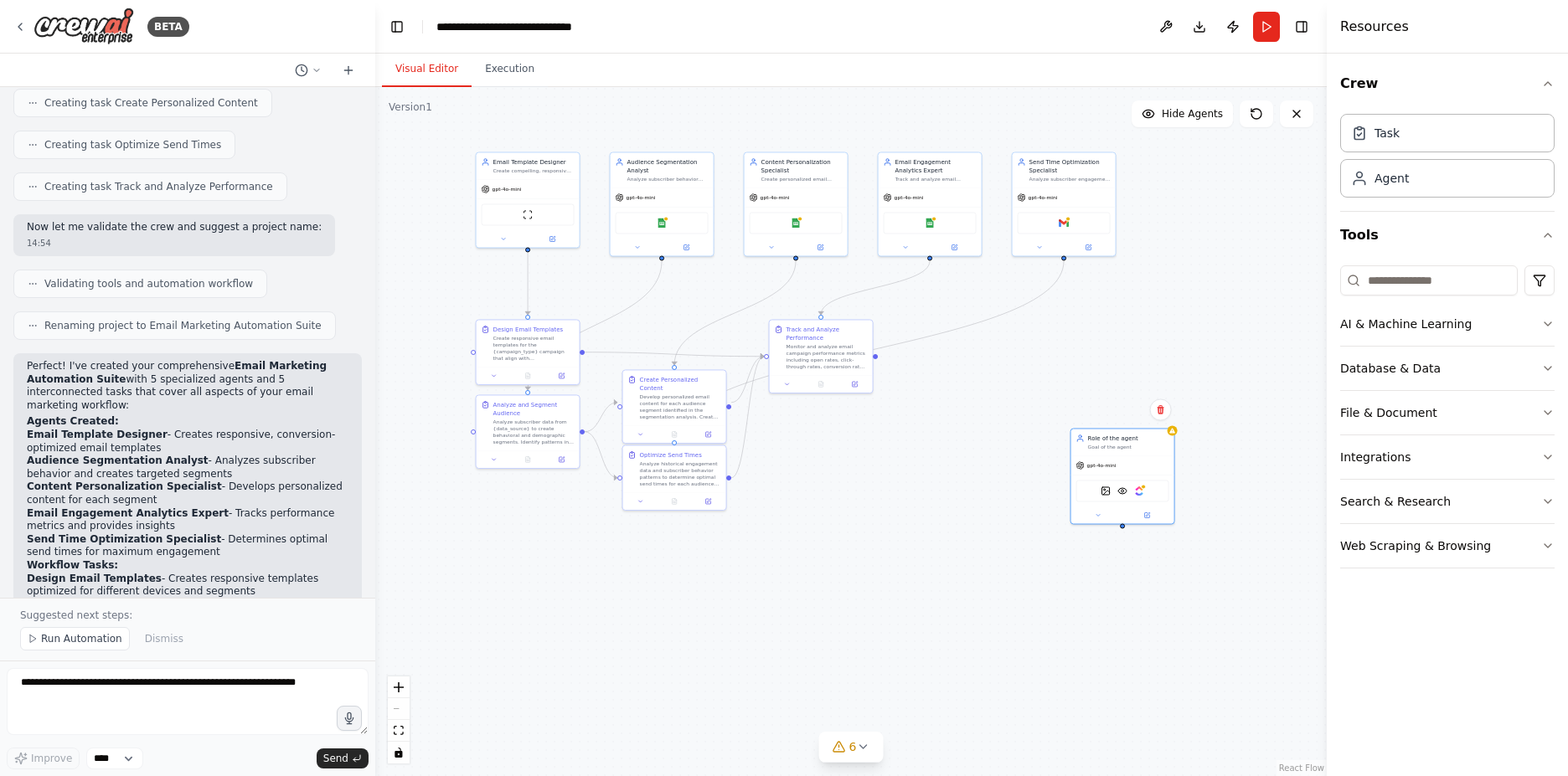
drag, startPoint x: 1023, startPoint y: 458, endPoint x: 1007, endPoint y: 412, distance: 48.7
click at [1007, 412] on div ".deletable-edge-delete-btn { width: 20px; height: 20px; border: 0px solid #ffff…" at bounding box center [851, 431] width 951 height 689
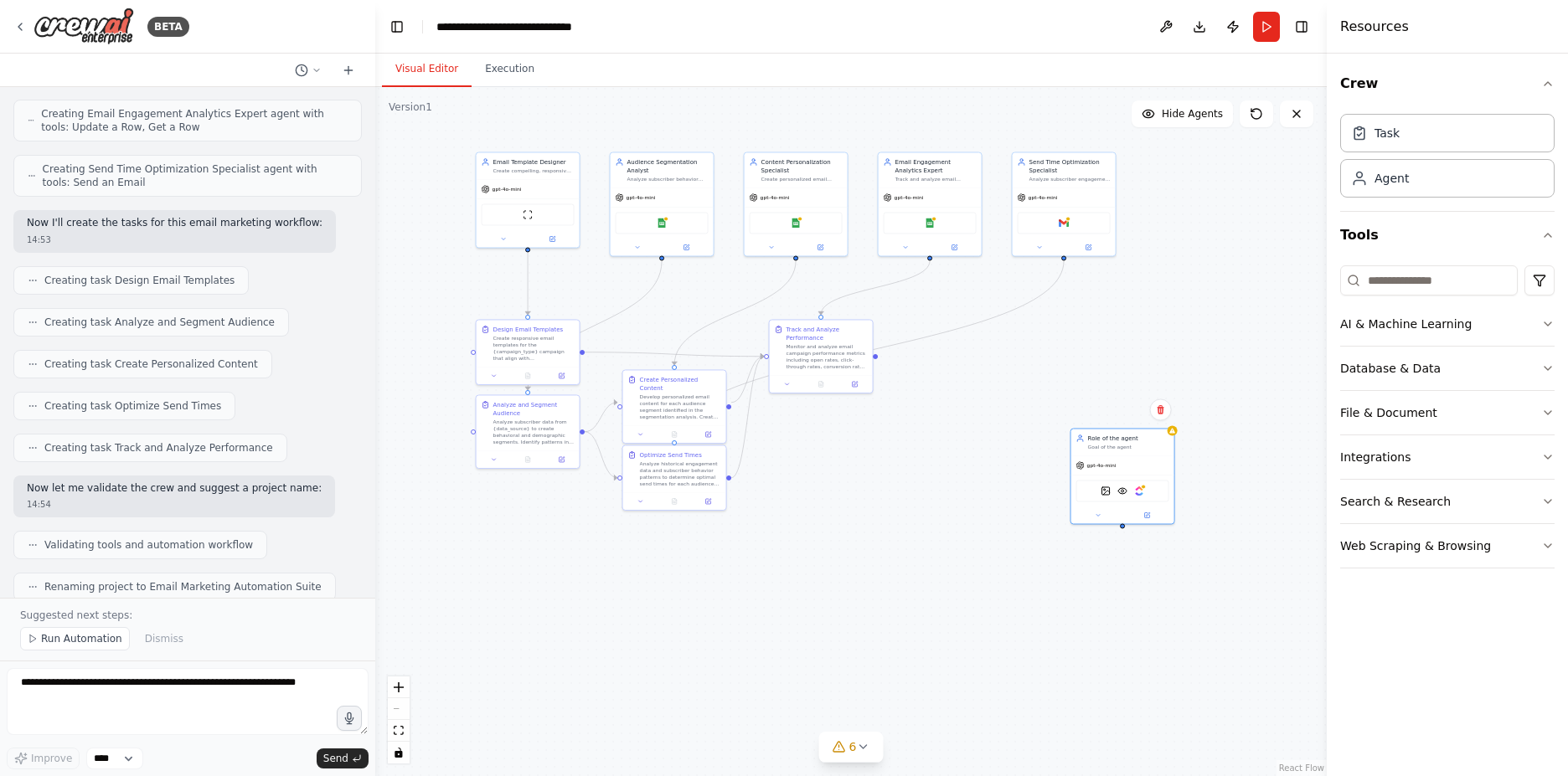
scroll to position [897, 0]
